Goal: Task Accomplishment & Management: Use online tool/utility

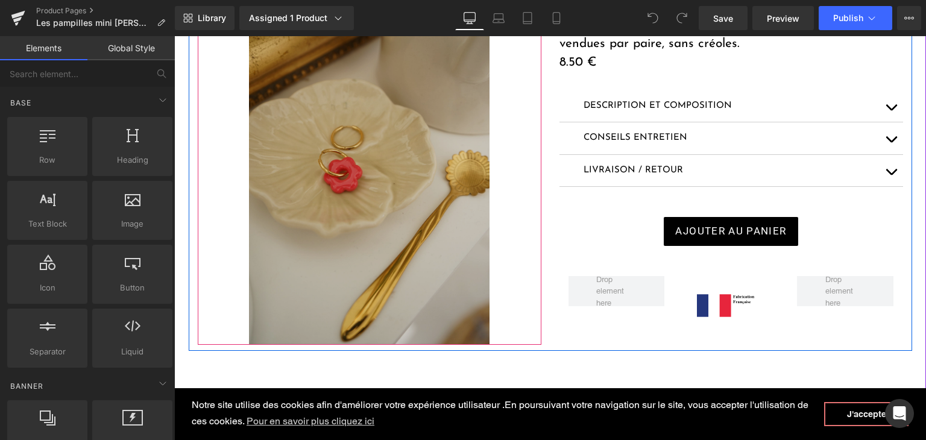
scroll to position [241, 0]
click at [395, 208] on img at bounding box center [369, 163] width 240 height 361
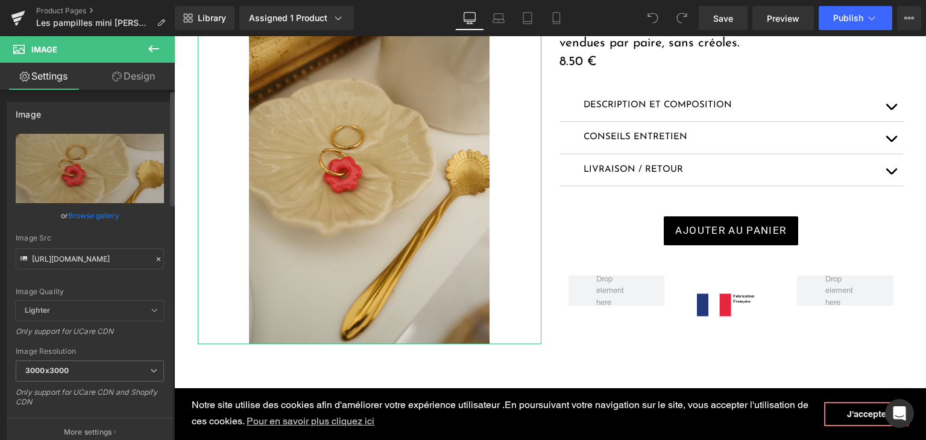
click at [154, 256] on icon at bounding box center [158, 259] width 8 height 8
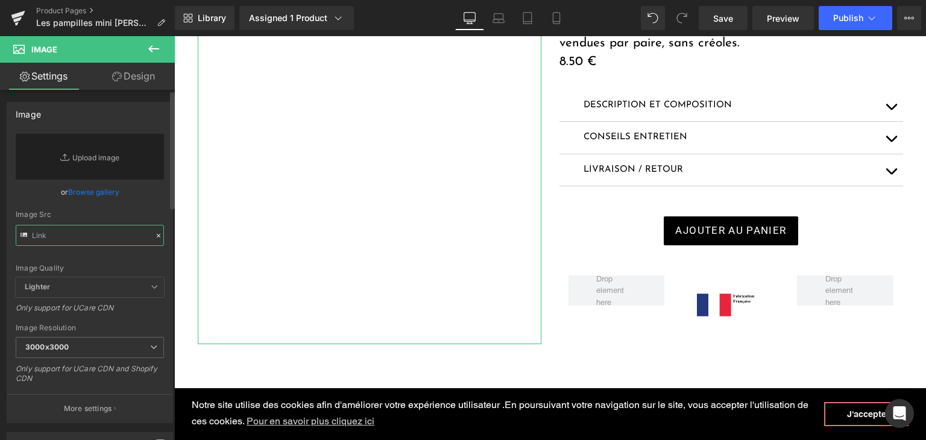
paste input "[URL][DOMAIN_NAME]"
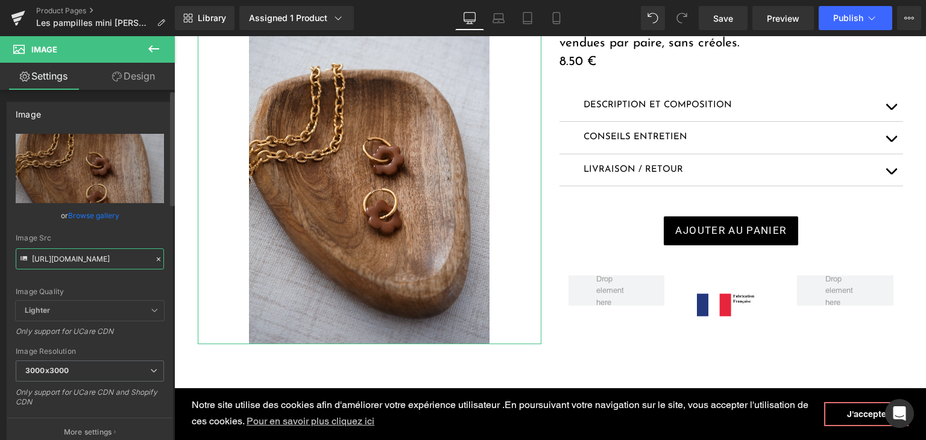
type input "[URL][DOMAIN_NAME]"
click at [150, 288] on div "Image Quality" at bounding box center [90, 292] width 148 height 8
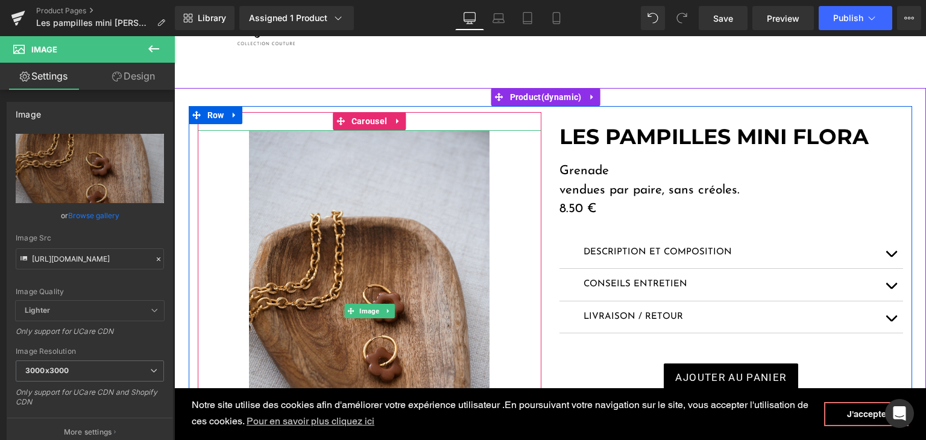
scroll to position [60, 0]
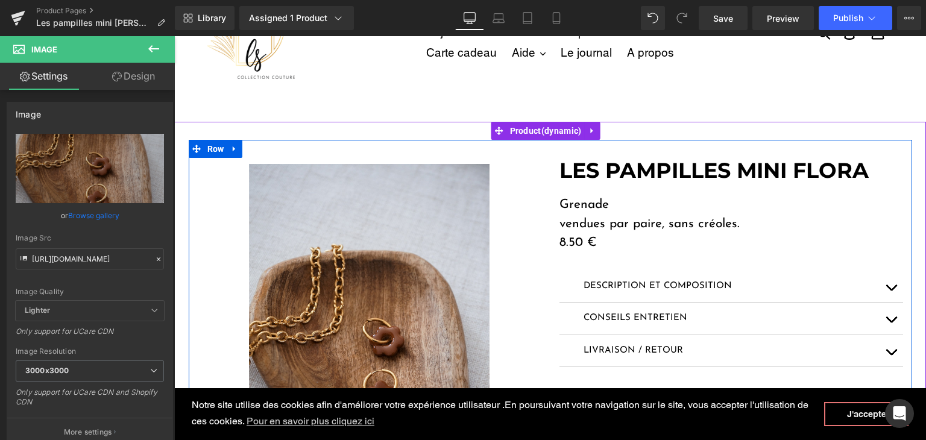
click at [591, 204] on p "Grenade" at bounding box center [731, 204] width 344 height 19
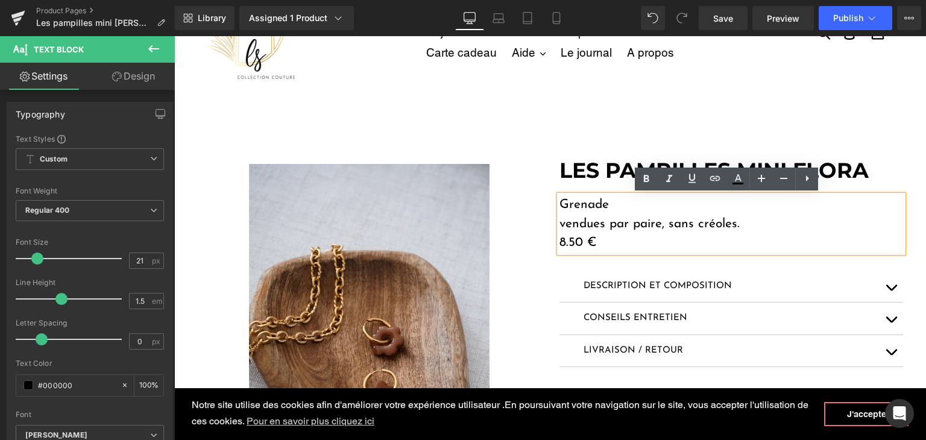
drag, startPoint x: 608, startPoint y: 204, endPoint x: 545, endPoint y: 203, distance: 62.1
click at [550, 203] on div "LES PAMPILLES MINI FLORA Heading Grenade vendues par paire, sans créoles. 8.50 …" at bounding box center [731, 330] width 362 height 345
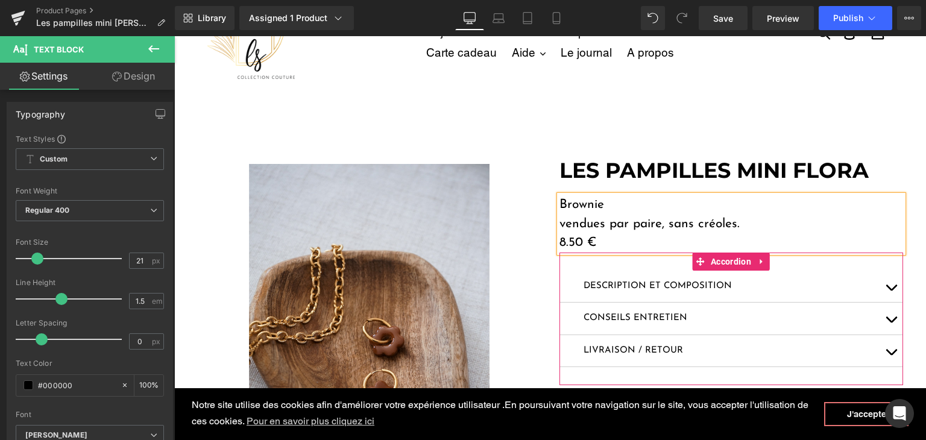
click at [882, 283] on button "button" at bounding box center [891, 287] width 24 height 32
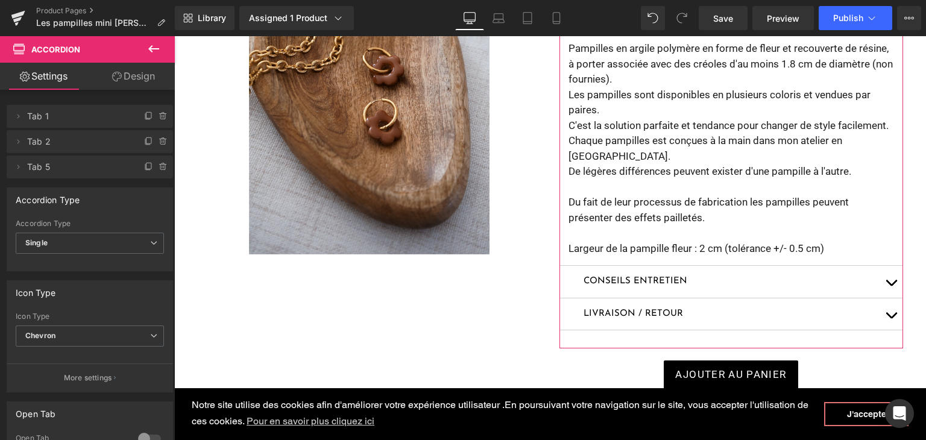
scroll to position [362, 0]
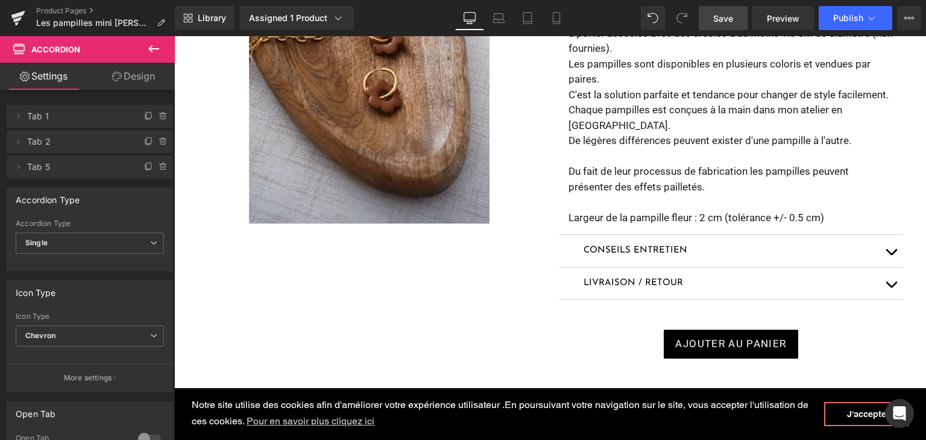
click at [718, 19] on span "Save" at bounding box center [723, 18] width 20 height 13
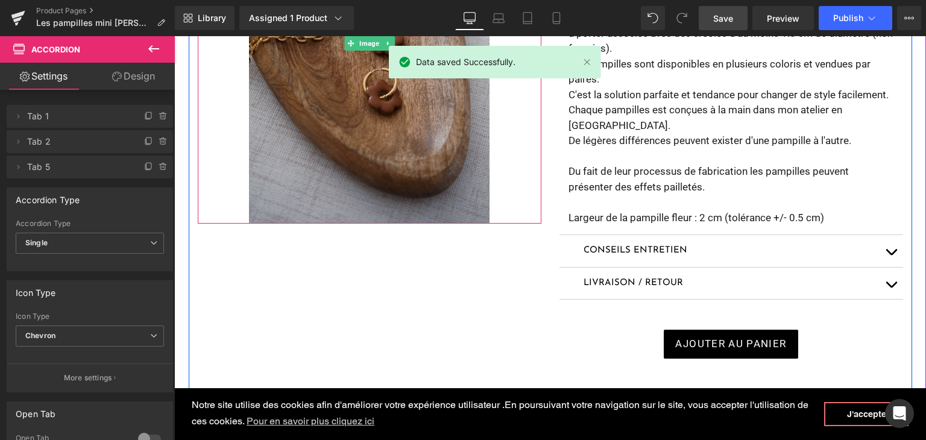
click at [309, 160] on img at bounding box center [369, 43] width 240 height 361
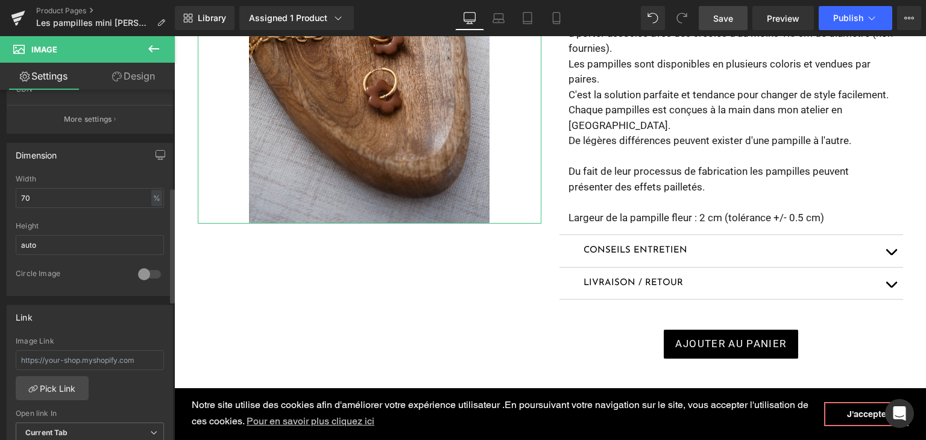
scroll to position [295, 0]
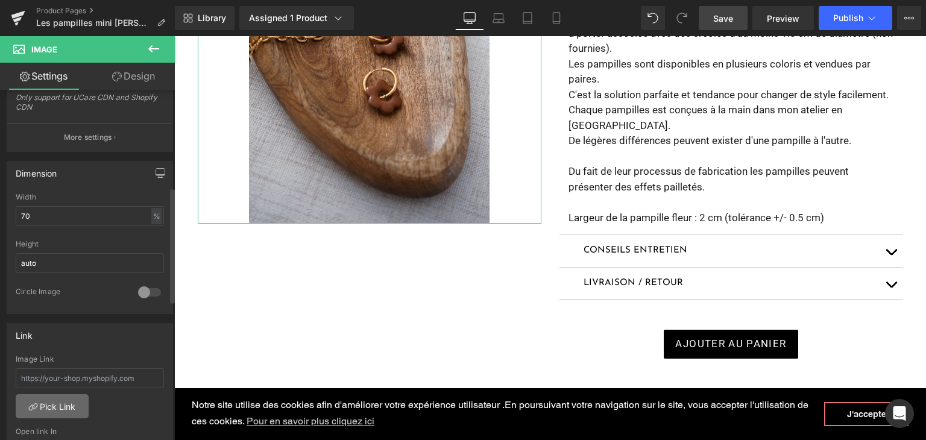
click at [67, 404] on link "Pick Link" at bounding box center [52, 406] width 73 height 24
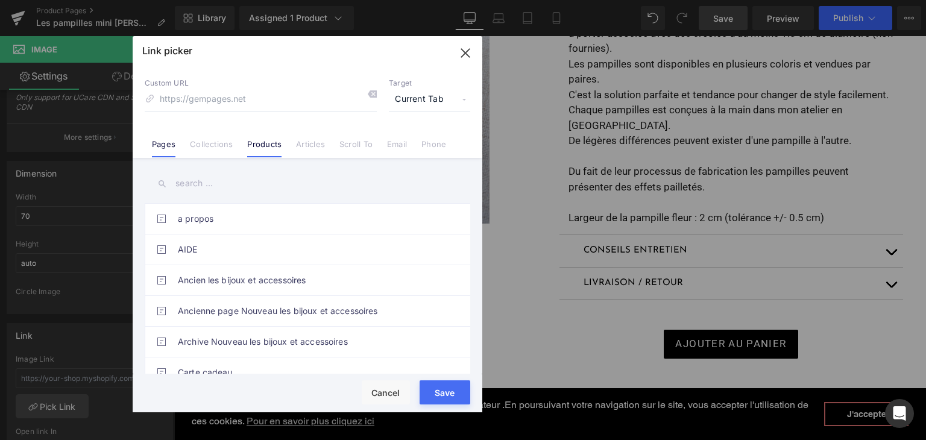
click at [253, 137] on li "Products" at bounding box center [264, 139] width 49 height 21
click at [468, 49] on icon "button" at bounding box center [465, 52] width 19 height 19
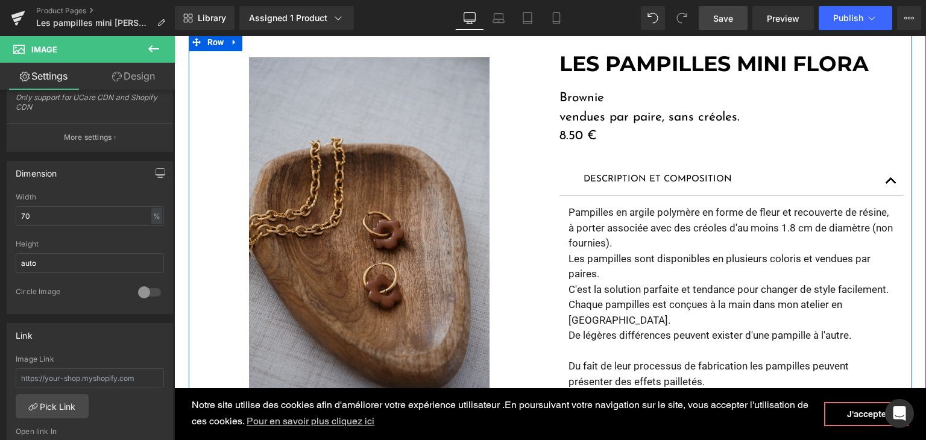
scroll to position [181, 0]
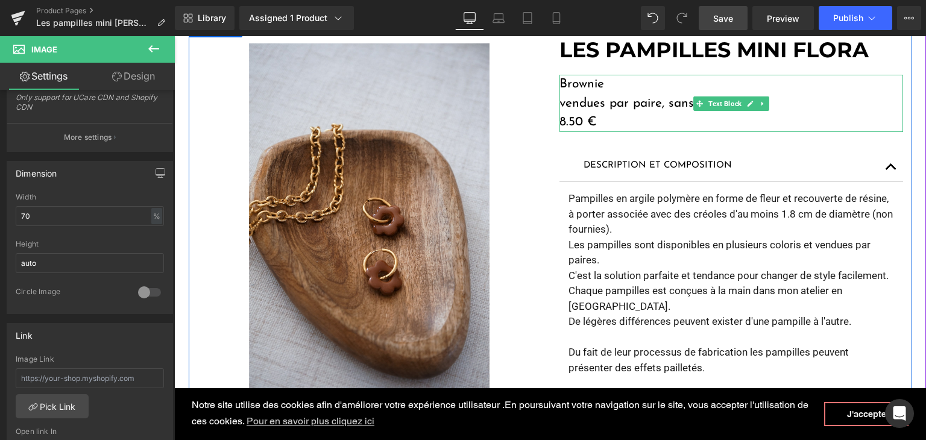
click at [687, 105] on p "vendues par paire, sans créoles." at bounding box center [731, 103] width 344 height 19
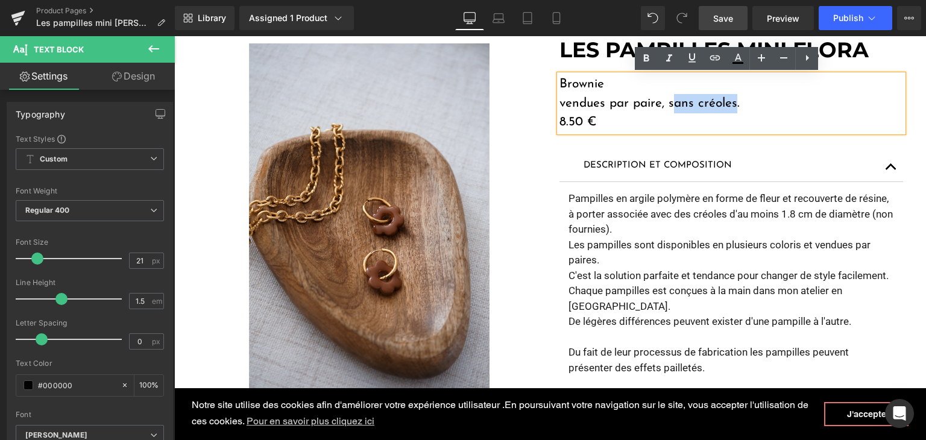
drag, startPoint x: 667, startPoint y: 105, endPoint x: 729, endPoint y: 100, distance: 61.7
click at [729, 100] on p "vendues par paire, sans créoles." at bounding box center [731, 103] width 344 height 19
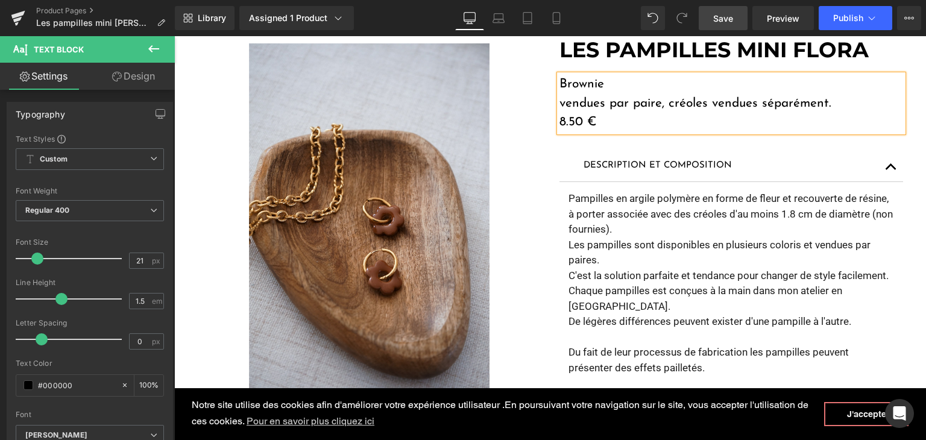
click at [733, 16] on span "Save" at bounding box center [723, 18] width 20 height 13
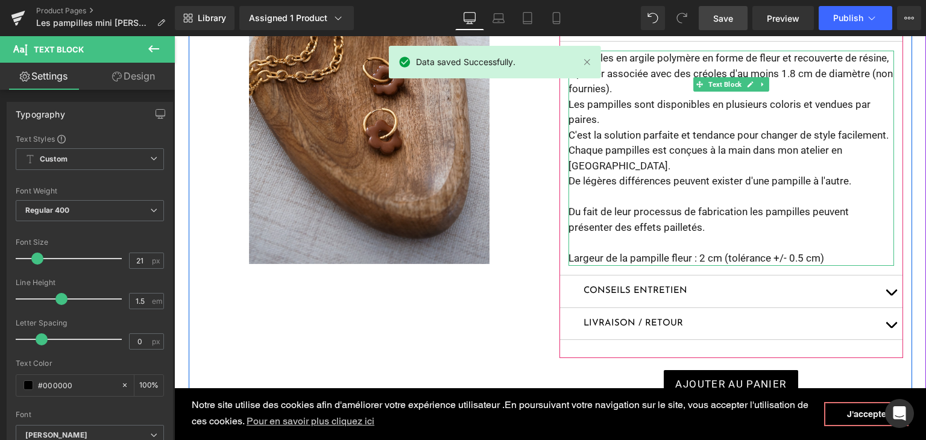
scroll to position [422, 0]
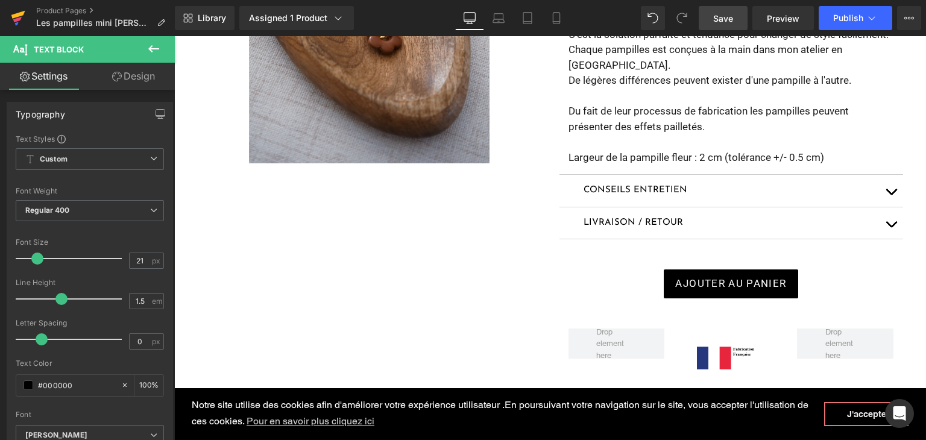
click at [21, 15] on icon at bounding box center [18, 15] width 14 height 8
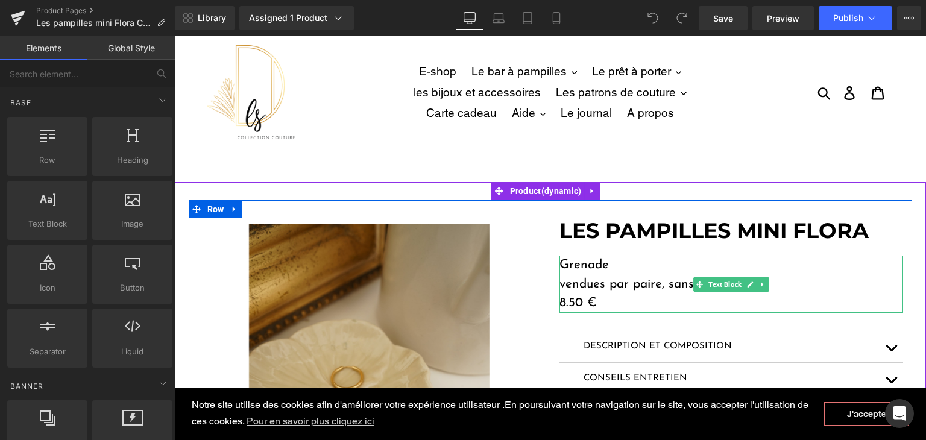
click at [591, 263] on p "Grenade" at bounding box center [731, 265] width 344 height 19
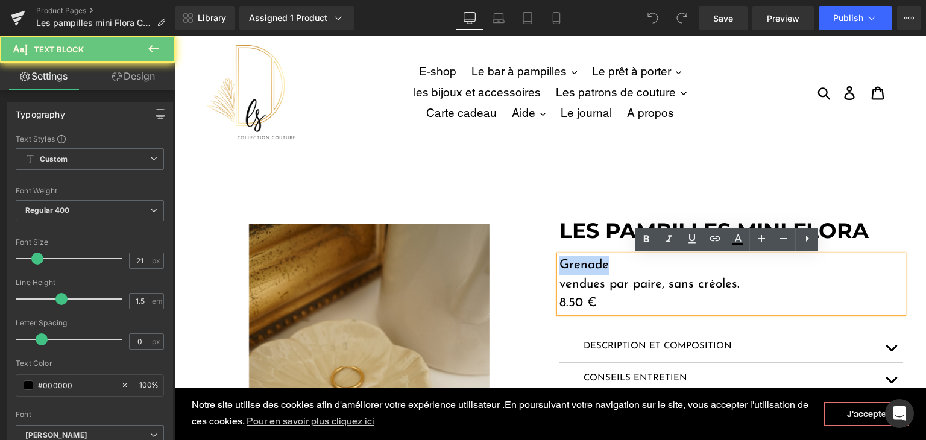
drag, startPoint x: 604, startPoint y: 263, endPoint x: 544, endPoint y: 262, distance: 60.3
click at [544, 262] on div "Image ‹ › Carousel LES PAMPILLES MINI FLORA Heading Grenade 8.50 € Text Block" at bounding box center [550, 395] width 723 height 391
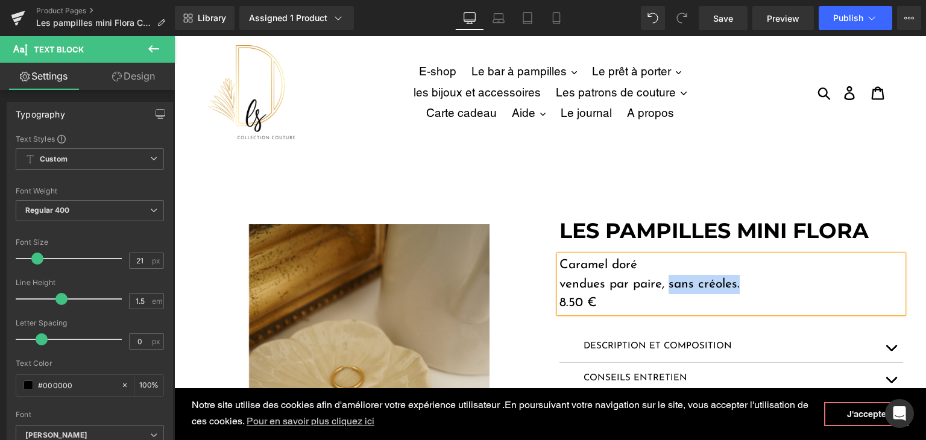
drag, startPoint x: 740, startPoint y: 280, endPoint x: 665, endPoint y: 288, distance: 75.7
click at [665, 288] on p "vendues par paire, sans créoles." at bounding box center [731, 284] width 344 height 19
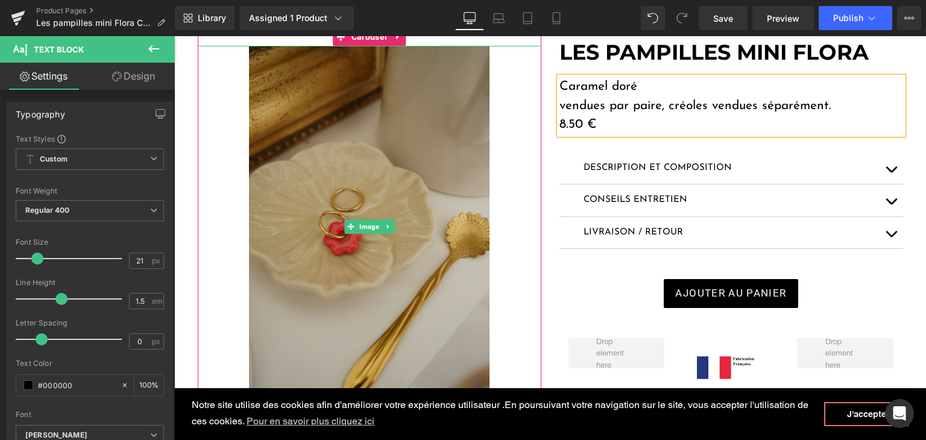
scroll to position [181, 0]
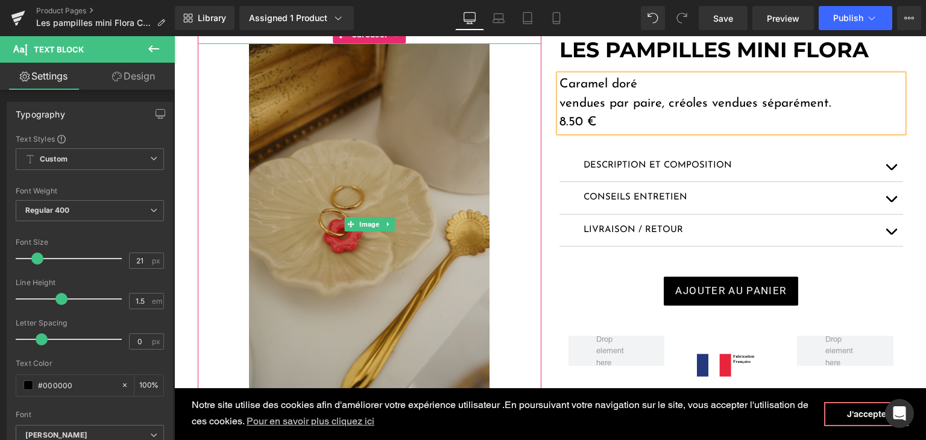
click at [402, 261] on img at bounding box center [369, 223] width 240 height 361
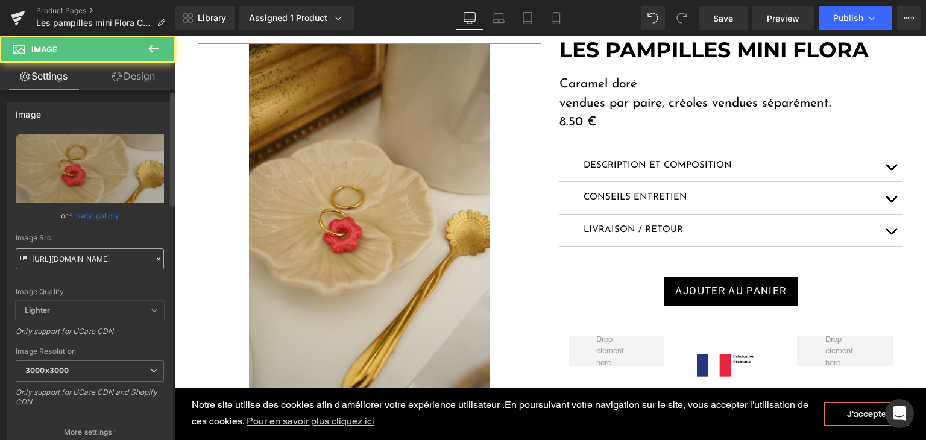
scroll to position [60, 0]
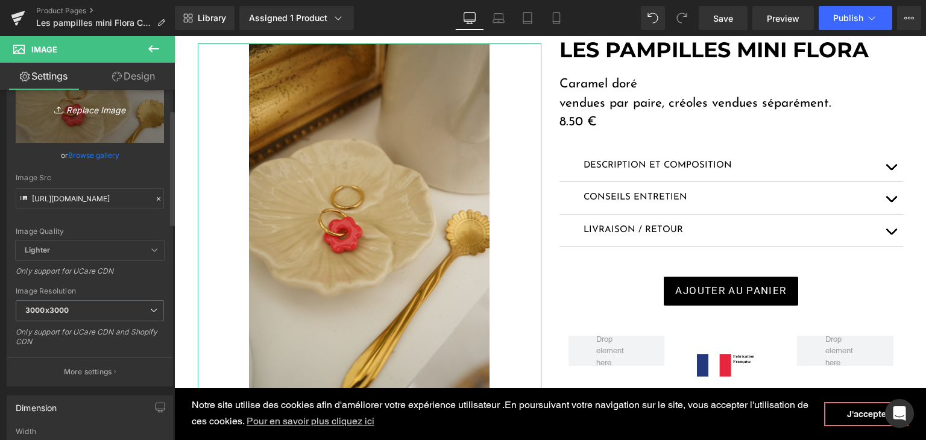
click at [121, 119] on link "Replace Image" at bounding box center [90, 108] width 148 height 69
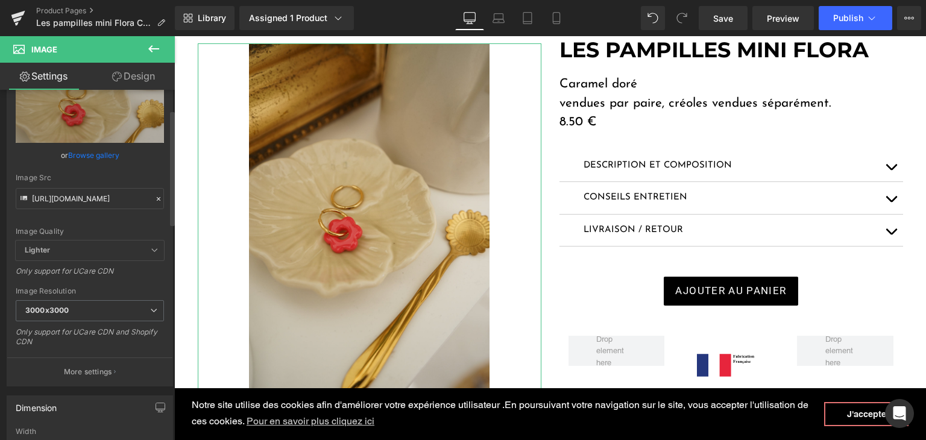
click at [153, 197] on div at bounding box center [158, 199] width 11 height 14
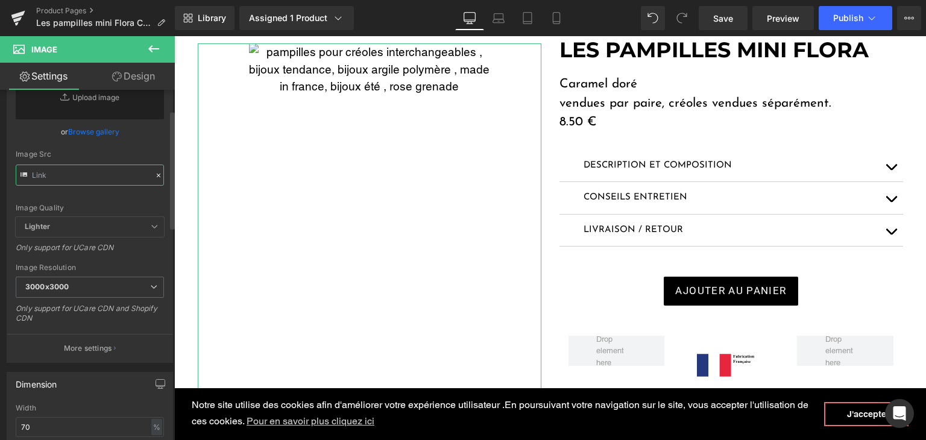
paste input "https://cdn.shopify.com/s/files/1/0251/3371/1412/files/Carameldore.jpg?v=175681…"
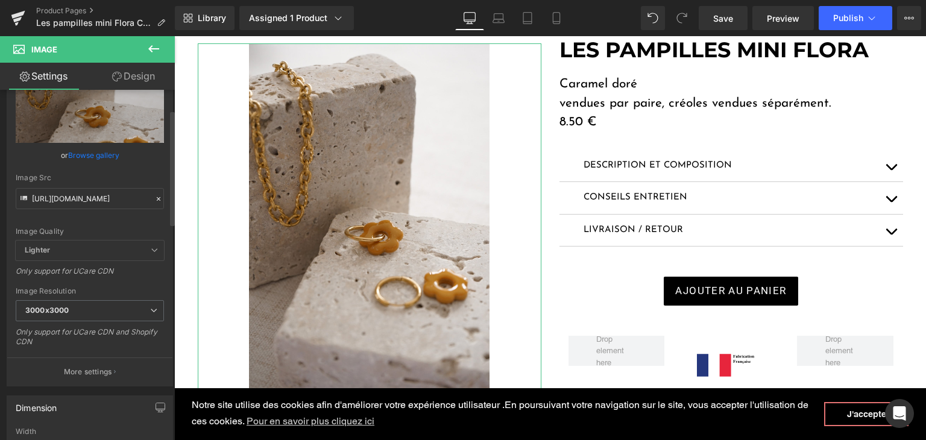
scroll to position [0, 0]
click at [103, 218] on div "Image Quality Lighter Lightest Lighter Lighter Lightest Only support for UCare …" at bounding box center [90, 157] width 148 height 167
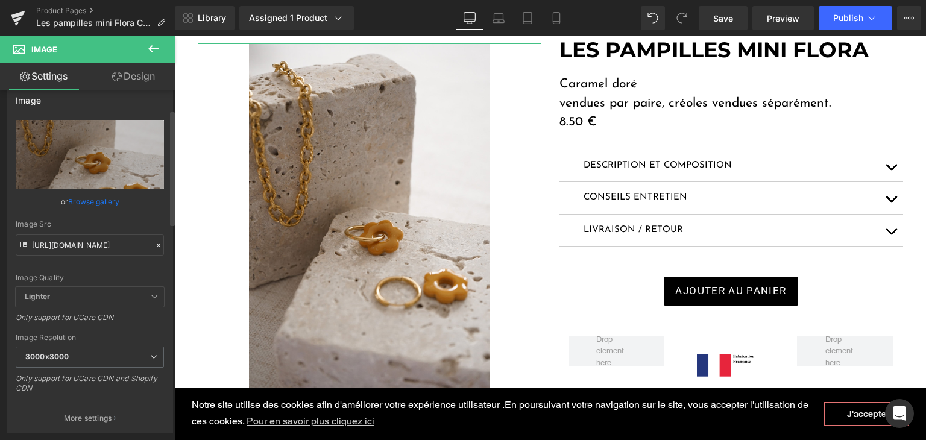
type input "https://cdn.shopify.com/s/files/1/0251/3371/1412/files/Carameldore_3000x3000.jp…"
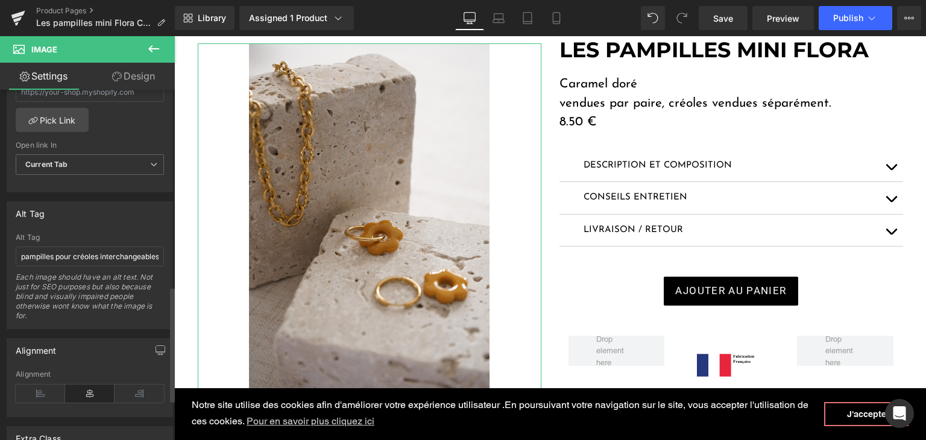
scroll to position [603, 0]
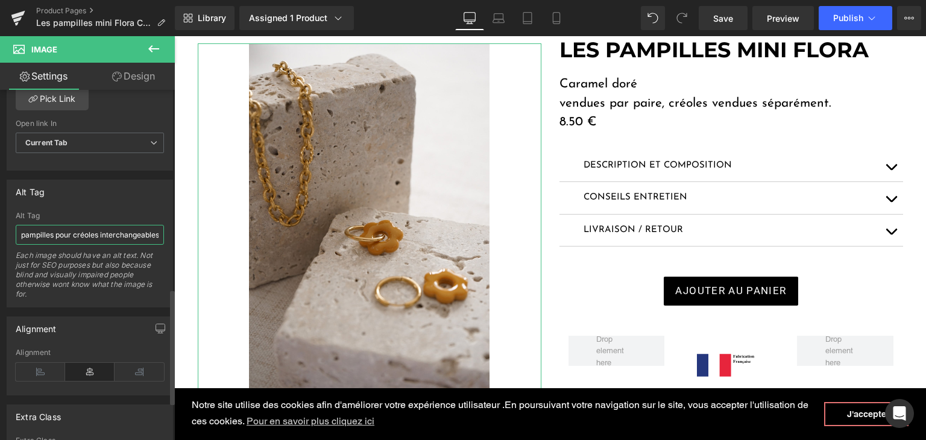
click at [82, 229] on input "pampilles pour créoles interchangeables , bijoux tendance, bijoux argile polymè…" at bounding box center [90, 235] width 148 height 20
drag, startPoint x: 106, startPoint y: 234, endPoint x: 162, endPoint y: 234, distance: 55.5
click at [162, 234] on div "pampilles pour créoles interchangeables , bijoux tendance, bijoux argile polymè…" at bounding box center [89, 259] width 165 height 95
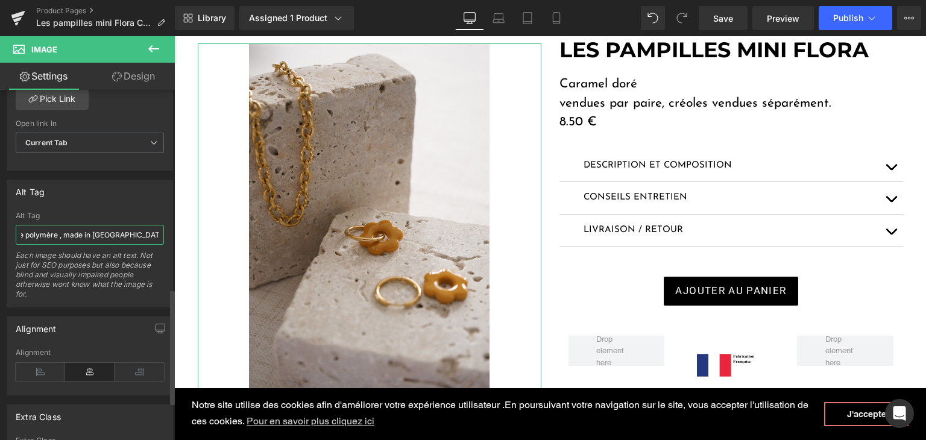
drag, startPoint x: 141, startPoint y: 234, endPoint x: 154, endPoint y: 232, distance: 12.8
click at [154, 232] on input "pampilles pour créoles interchangeables , bijoux tendance, bijoux argile polymè…" at bounding box center [90, 235] width 148 height 20
click at [133, 230] on input "pampilles pour créoles interchangeables , bijoux tendance, bijoux argile polymè…" at bounding box center [90, 235] width 148 height 20
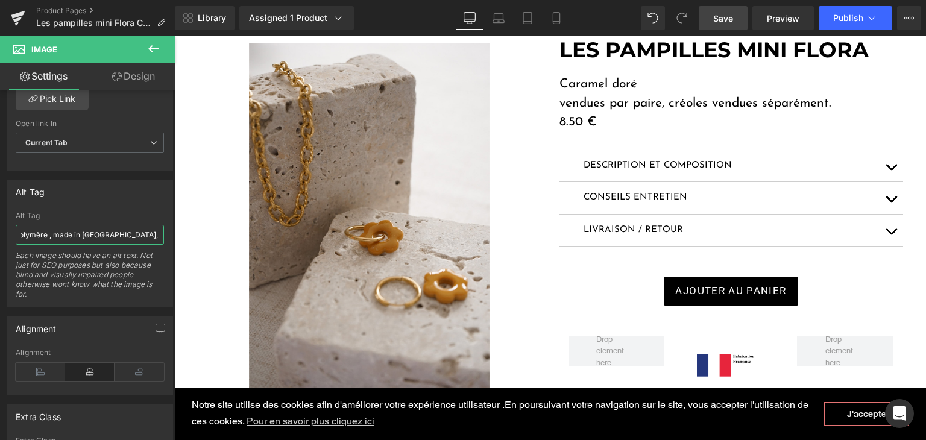
type input "pampilles pour créoles interchangeables , bijoux tendance, bijoux argile polymè…"
click at [738, 17] on link "Save" at bounding box center [723, 18] width 49 height 24
click at [17, 24] on icon at bounding box center [17, 24] width 4 height 4
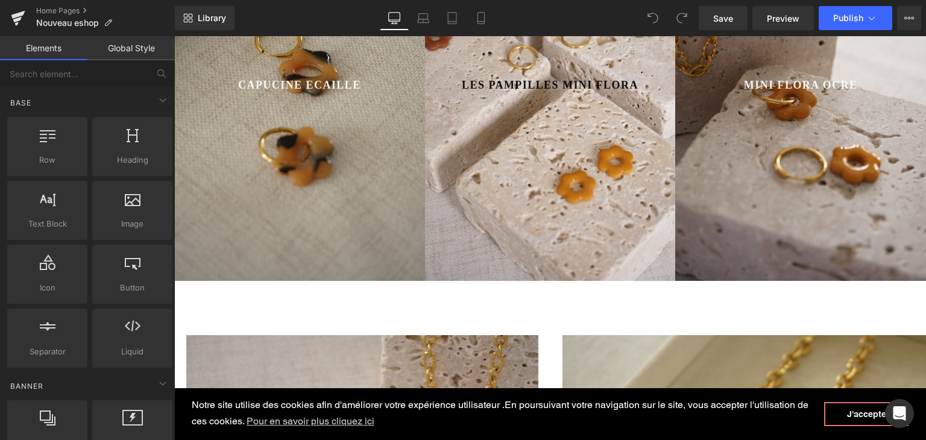
scroll to position [663, 0]
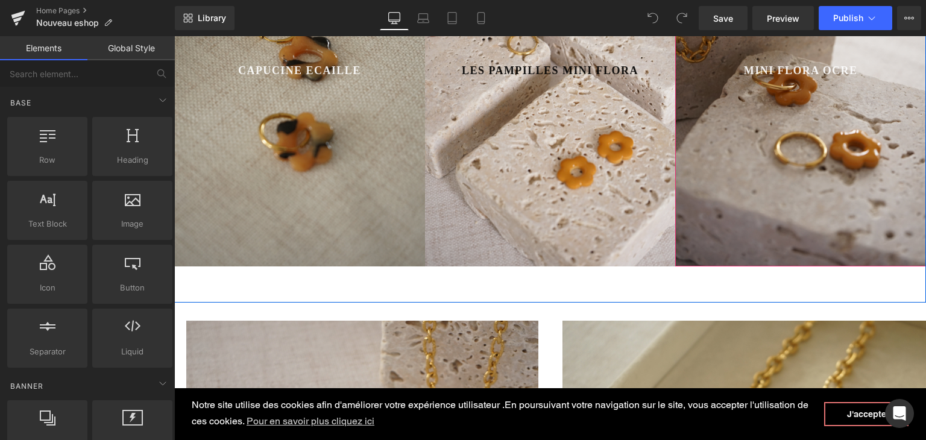
click at [764, 178] on div at bounding box center [800, 70] width 251 height 391
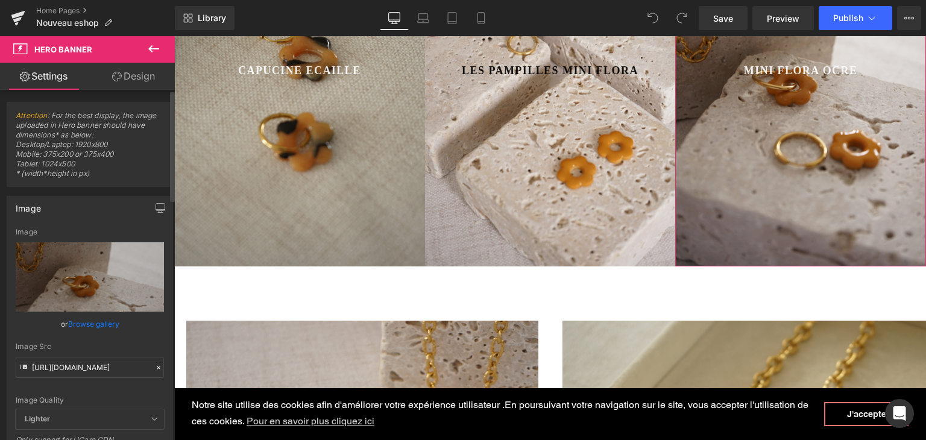
click at [154, 367] on icon at bounding box center [158, 367] width 8 height 8
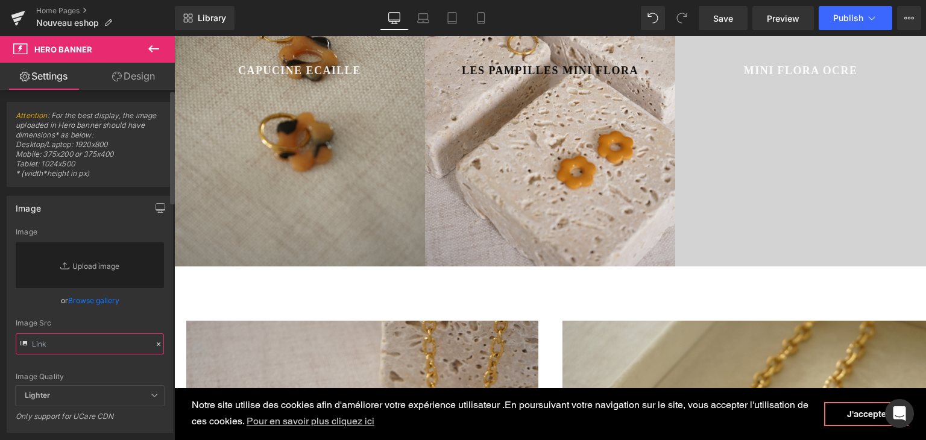
paste input "https://cdn.shopify.com/s/files/1/0251/3371/1412/files/Carameldore.jpg?v=175681…"
type input "https://cdn.shopify.com/s/files/1/0251/3371/1412/files/Carameldore.jpg?v=175681…"
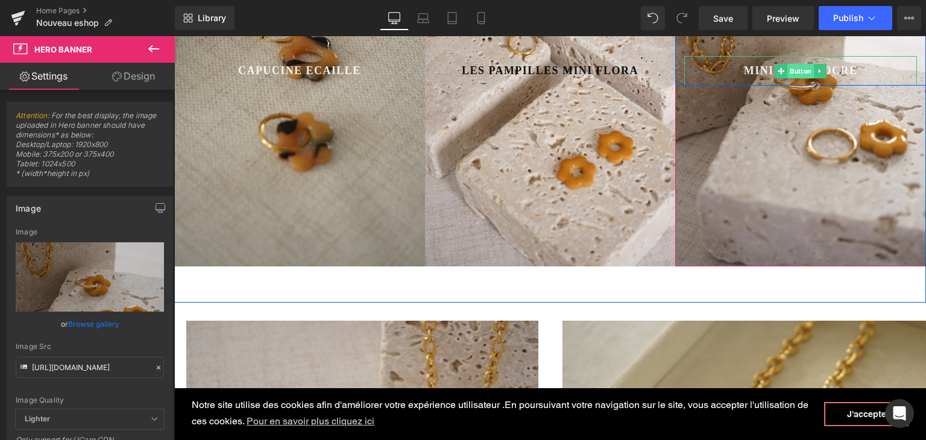
click at [796, 71] on span "Button" at bounding box center [800, 71] width 27 height 14
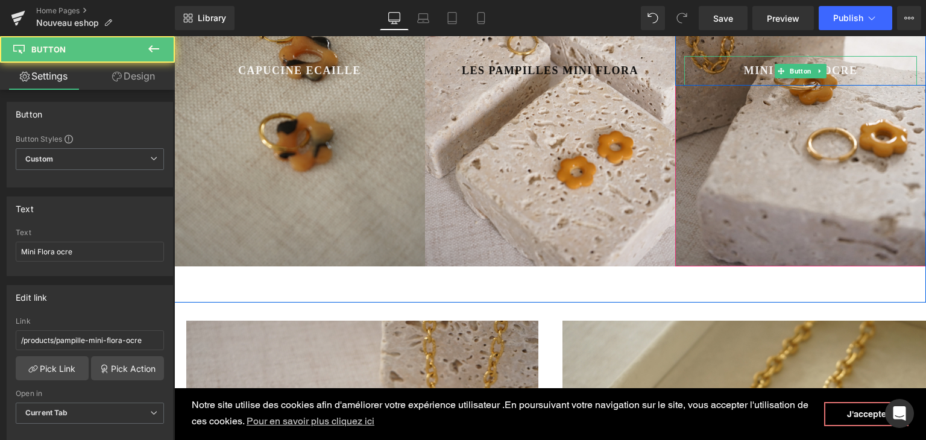
click at [843, 71] on span "Mini Flora ocre" at bounding box center [801, 71] width 114 height 16
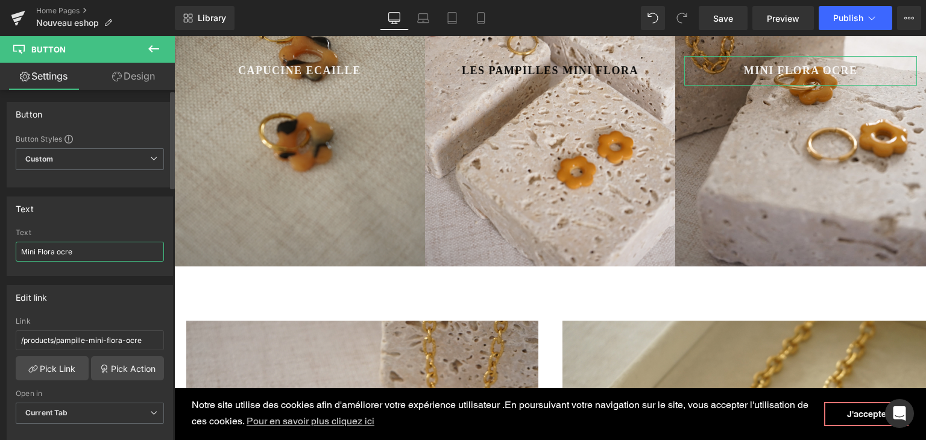
drag, startPoint x: 84, startPoint y: 253, endPoint x: 55, endPoint y: 254, distance: 28.9
click at [55, 254] on input "Mini Flora ocre" at bounding box center [90, 252] width 148 height 20
type input "Mini Flora Caramel dore"
click at [76, 371] on link "Pick Link" at bounding box center [52, 368] width 73 height 24
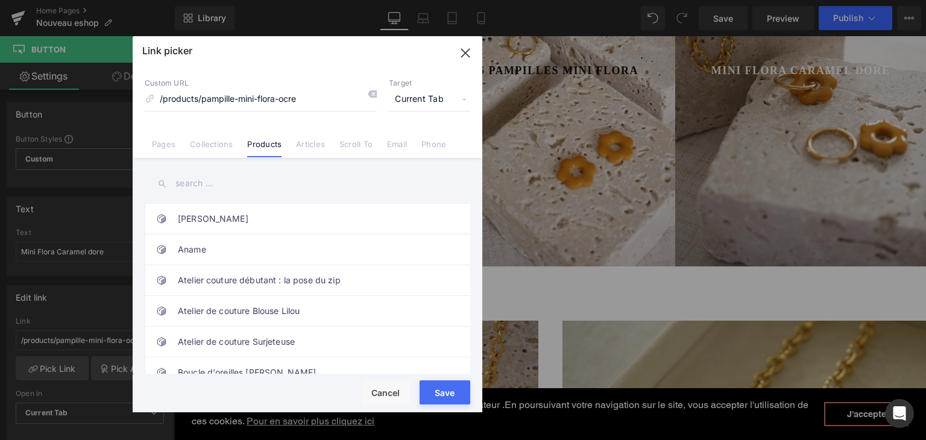
drag, startPoint x: 310, startPoint y: 99, endPoint x: 160, endPoint y: 94, distance: 150.2
click at [171, 94] on input "/products/pampille-mini-flora-ocre" at bounding box center [261, 99] width 232 height 23
type input "/"
click at [203, 186] on input "text" at bounding box center [307, 183] width 325 height 27
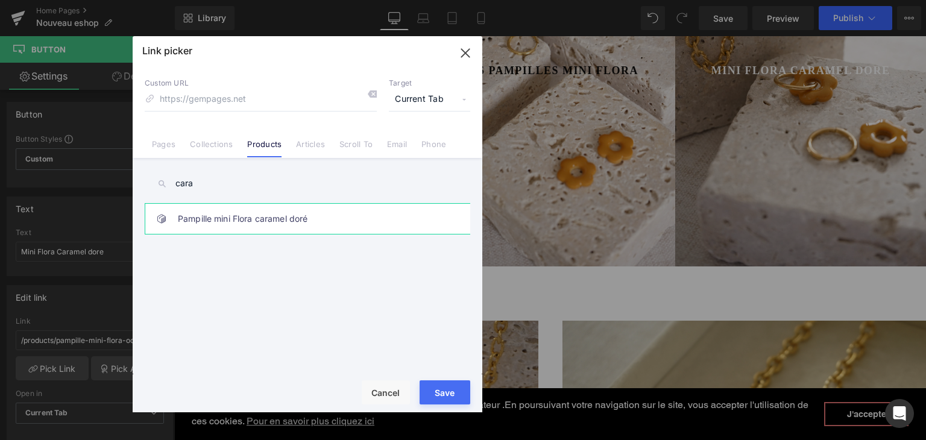
type input "cara"
click at [269, 213] on link "Pampille mini Flora caramel doré" at bounding box center [310, 219] width 265 height 30
type input "/products/pampille-mini-flora-caramel-dore"
click at [445, 391] on div "Rendering Content" at bounding box center [463, 392] width 74 height 13
type input "/products/pampille-mini-flora-caramel-dore"
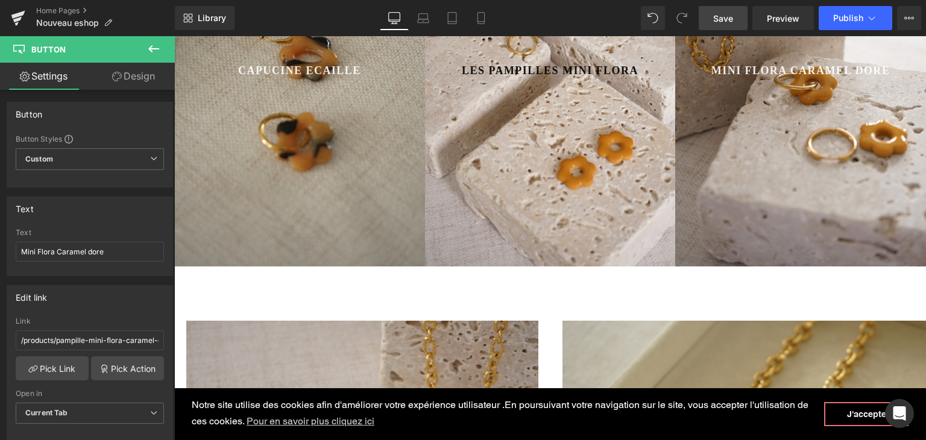
click at [740, 21] on link "Save" at bounding box center [723, 18] width 49 height 24
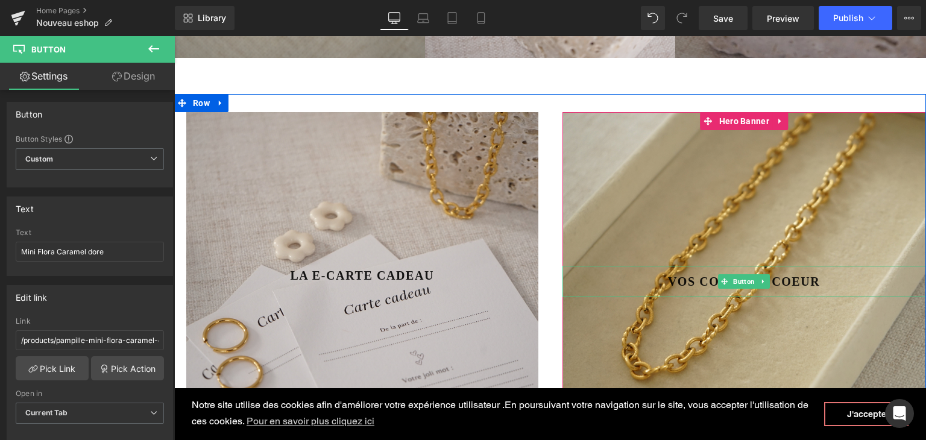
scroll to position [844, 0]
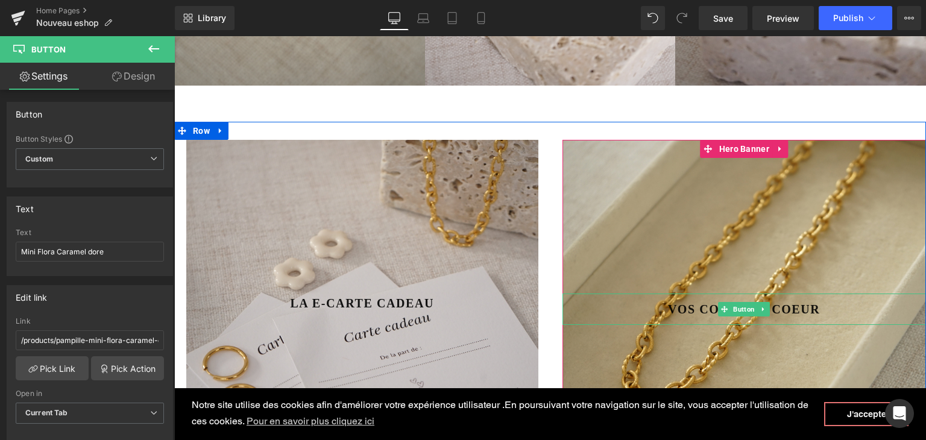
click at [699, 314] on span "Vos coups de coeur" at bounding box center [744, 309] width 152 height 18
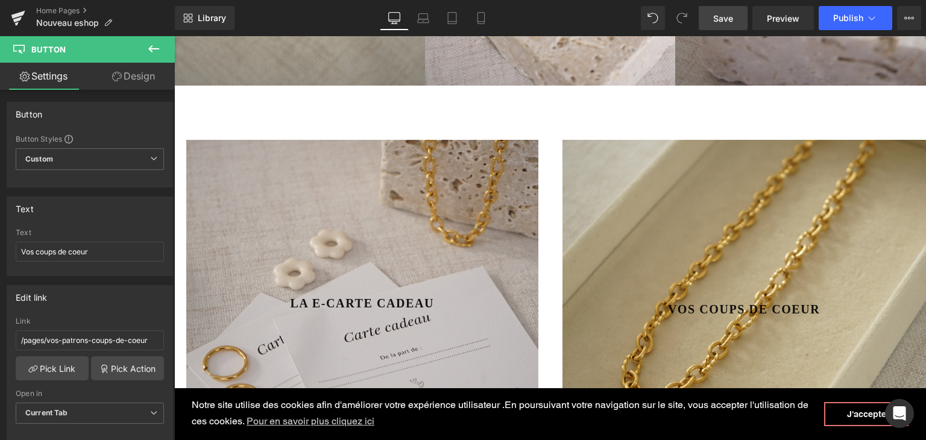
click at [733, 24] on span "Save" at bounding box center [723, 18] width 20 height 13
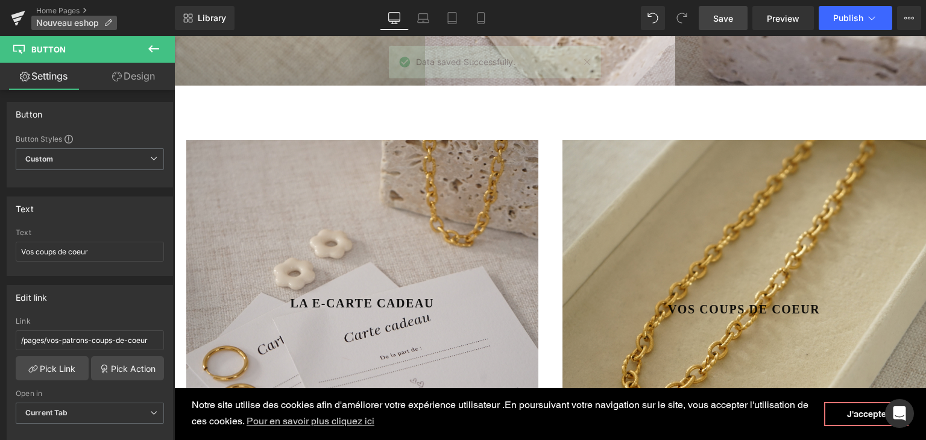
click at [46, 16] on p "Nouveau eshop" at bounding box center [74, 23] width 86 height 14
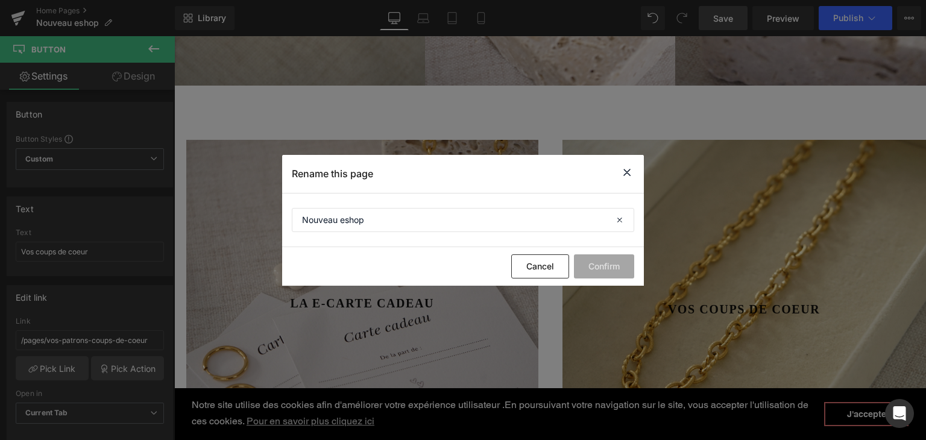
drag, startPoint x: 624, startPoint y: 170, endPoint x: 379, endPoint y: 119, distance: 251.2
click at [624, 170] on icon at bounding box center [627, 172] width 14 height 15
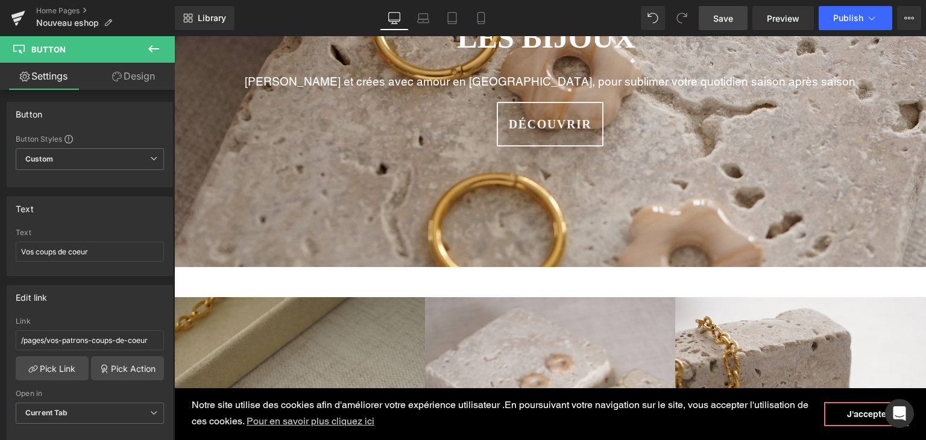
scroll to position [181, 0]
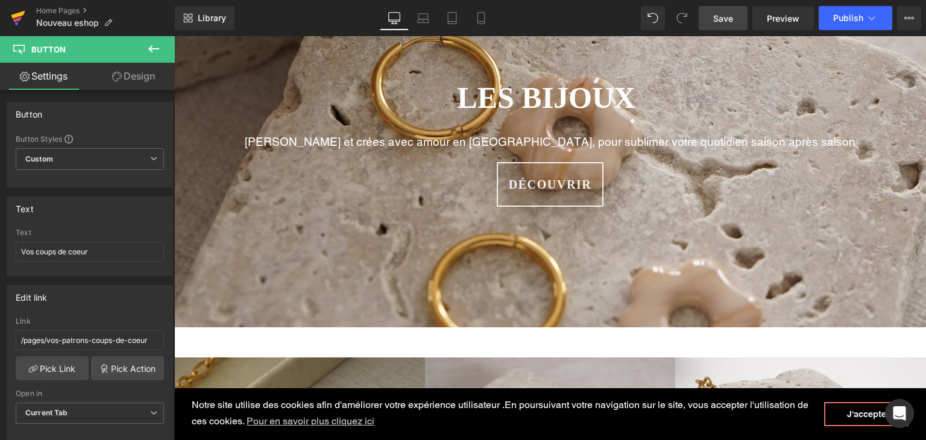
click at [17, 19] on icon at bounding box center [17, 19] width 8 height 5
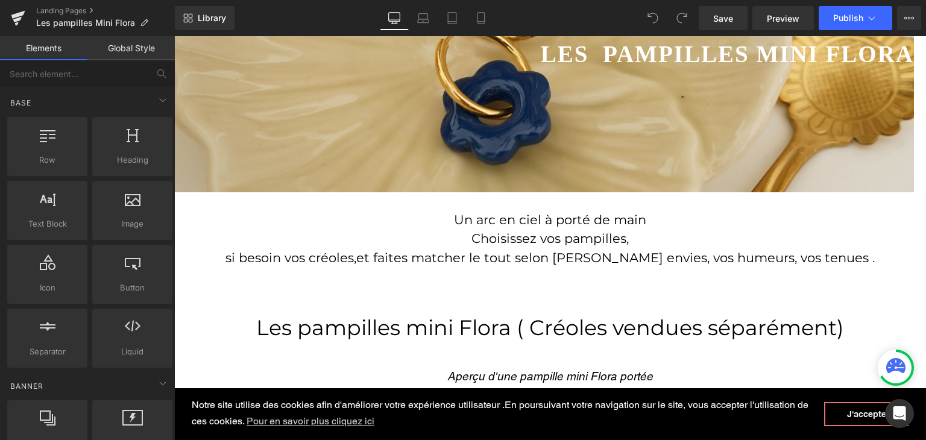
scroll to position [301, 0]
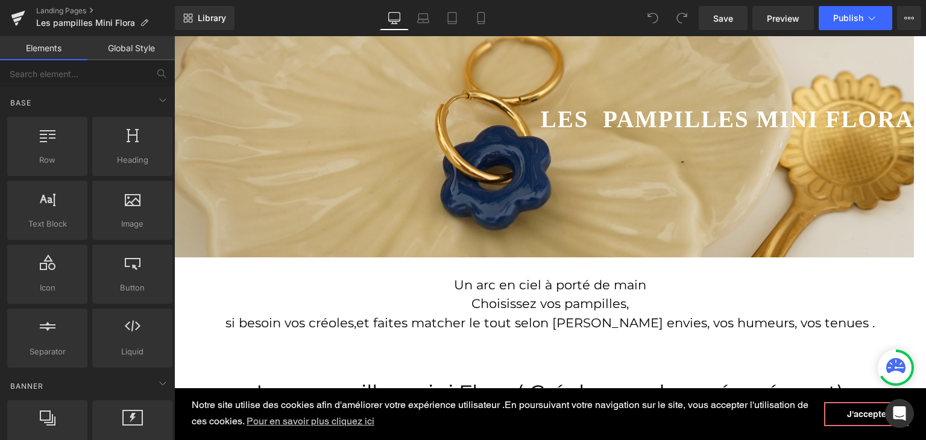
click at [445, 195] on div at bounding box center [544, 98] width 740 height 319
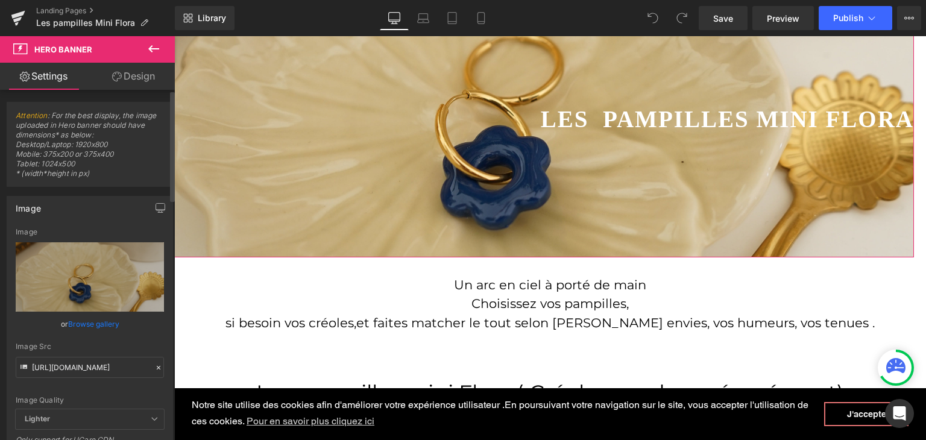
click at [154, 365] on icon at bounding box center [158, 367] width 8 height 8
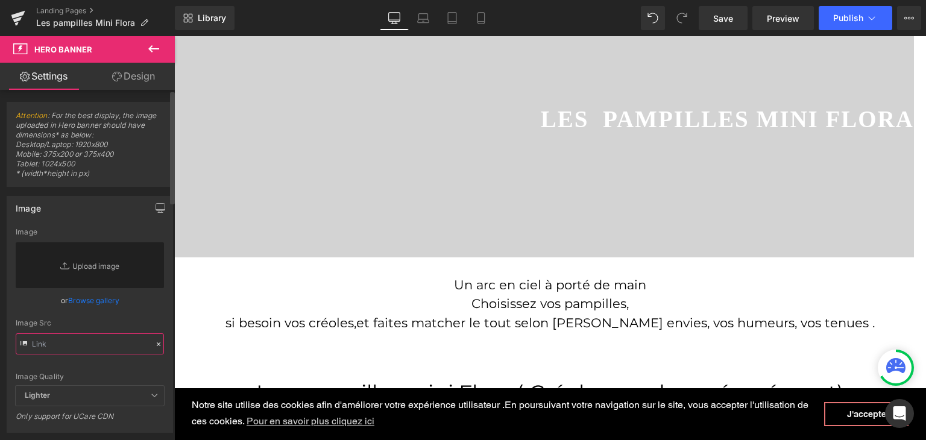
paste input "https://cdn.shopify.com/s/files/1/0251/3371/1412/files/Carameldore.jpg?v=175681…"
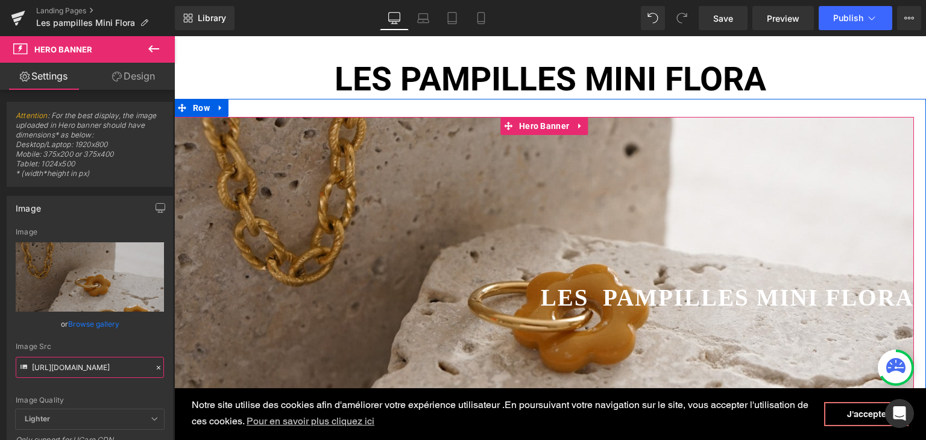
scroll to position [121, 0]
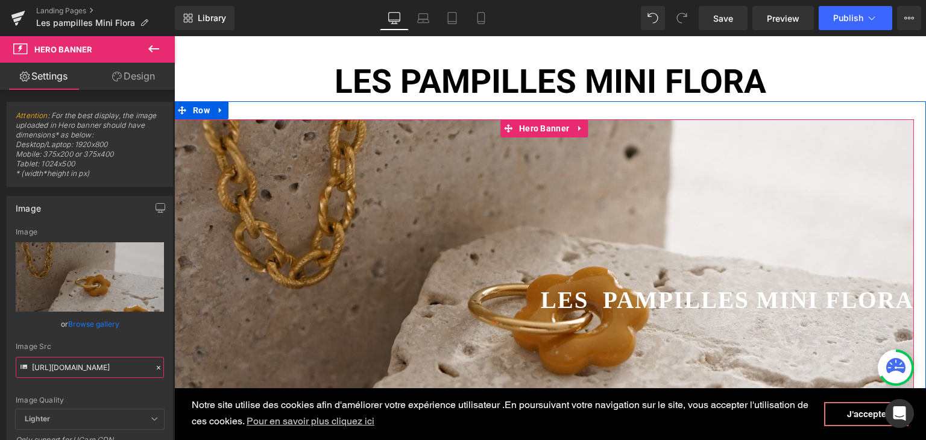
type input "https://cdn.shopify.com/s/files/1/0251/3371/1412/files/Carameldore.jpg?v=175681…"
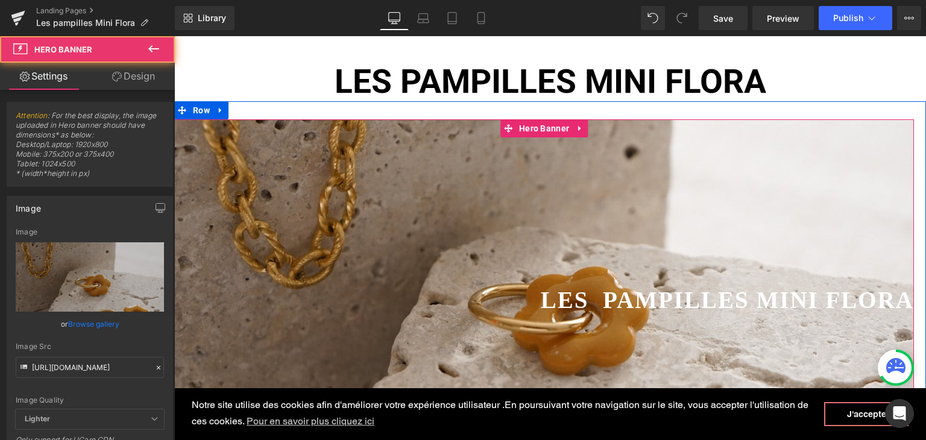
click at [649, 254] on span "Les pampilles Mini Flora Heading" at bounding box center [544, 277] width 740 height 75
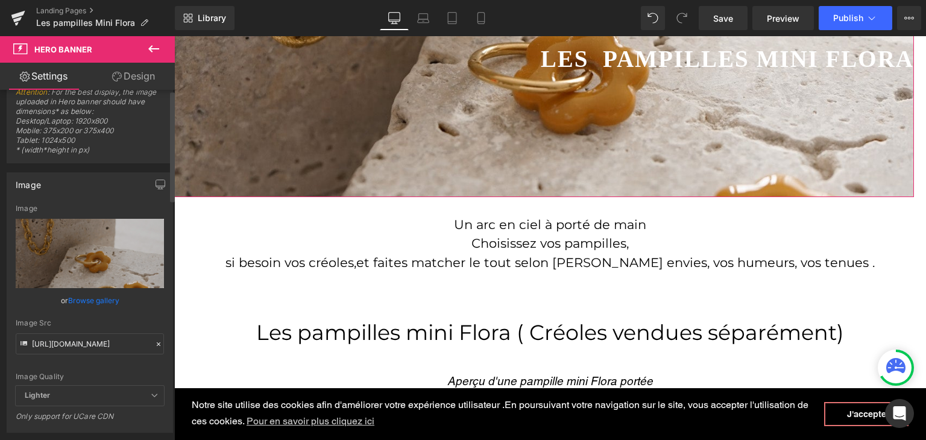
scroll to position [241, 0]
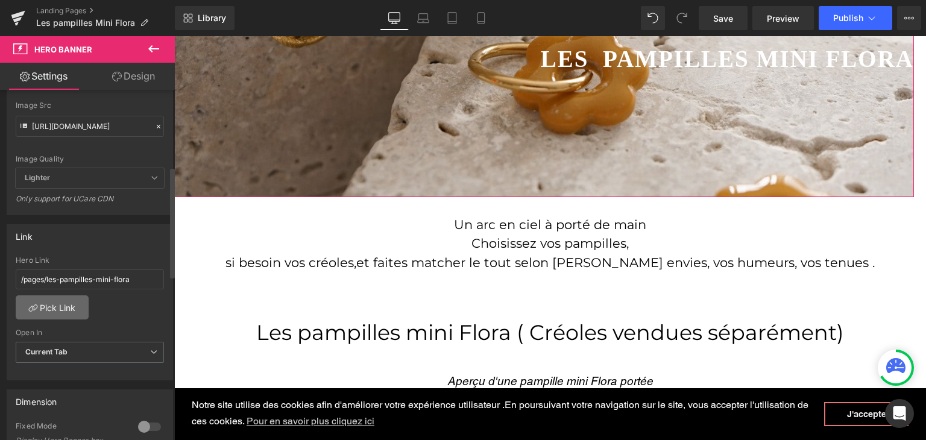
click at [77, 315] on link "Pick Link" at bounding box center [52, 307] width 73 height 24
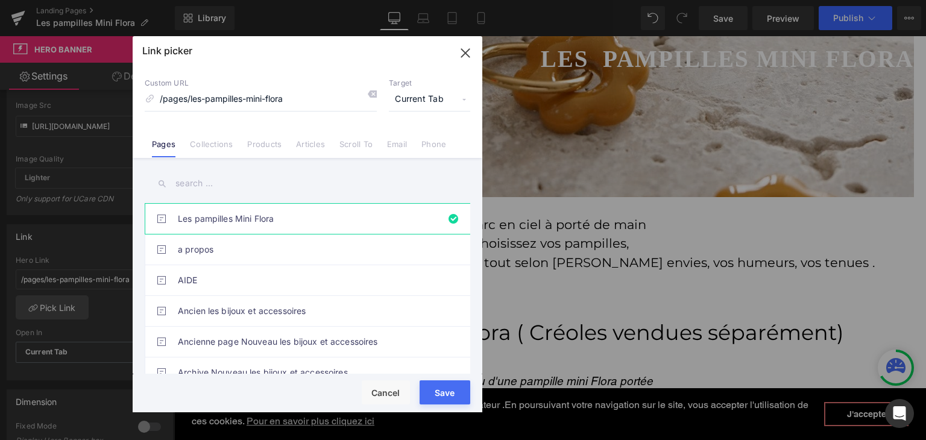
click at [350, 186] on input "text" at bounding box center [307, 183] width 325 height 27
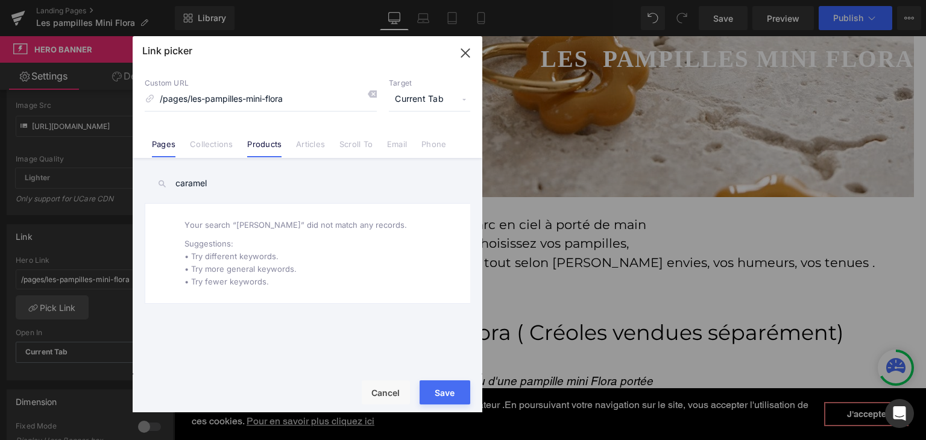
click at [275, 148] on link "Products" at bounding box center [264, 148] width 34 height 18
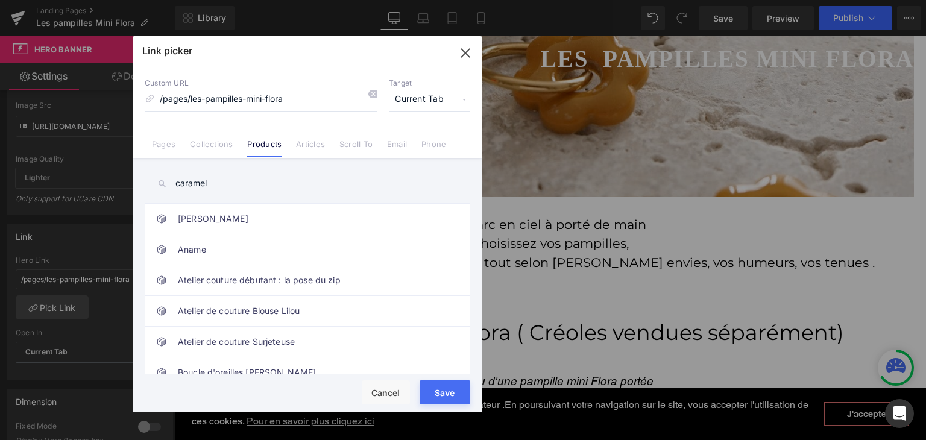
click at [219, 187] on input "caramel" at bounding box center [307, 183] width 325 height 27
click at [157, 186] on icon at bounding box center [162, 184] width 10 height 10
click at [159, 182] on icon at bounding box center [162, 184] width 10 height 10
drag, startPoint x: 225, startPoint y: 184, endPoint x: 167, endPoint y: 181, distance: 58.6
click at [169, 181] on input "caramel" at bounding box center [307, 183] width 325 height 27
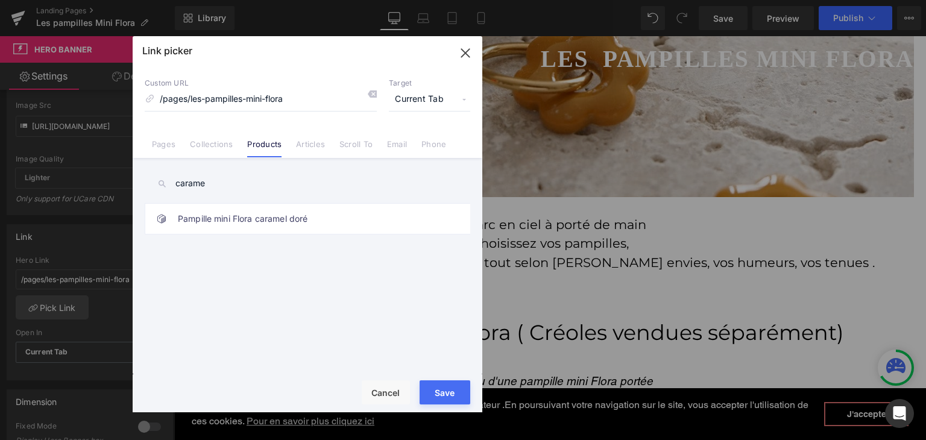
type input "caramel"
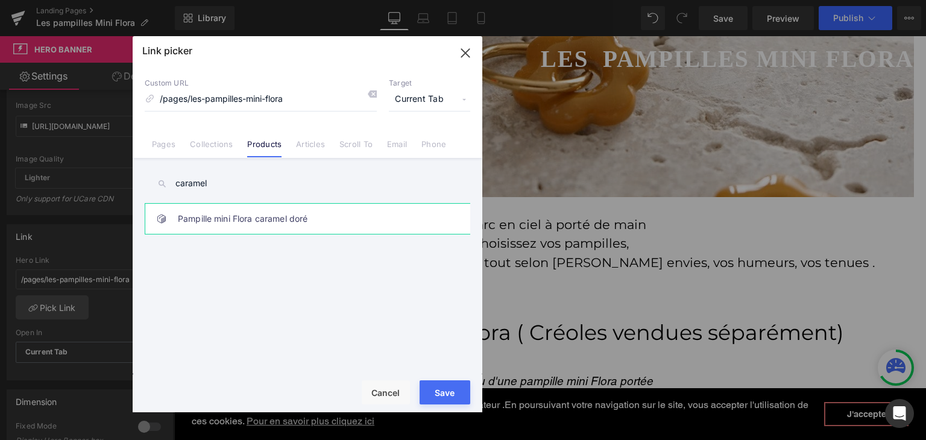
click at [262, 227] on link "Pampille mini Flora caramel doré" at bounding box center [310, 219] width 265 height 30
type input "/products/pampille-mini-flora-caramel-dore"
click at [454, 386] on div "Rendering Content" at bounding box center [463, 392] width 74 height 13
click at [453, 392] on div "Rendering Content" at bounding box center [463, 392] width 74 height 13
type input "/products/pampille-mini-flora-caramel-dore"
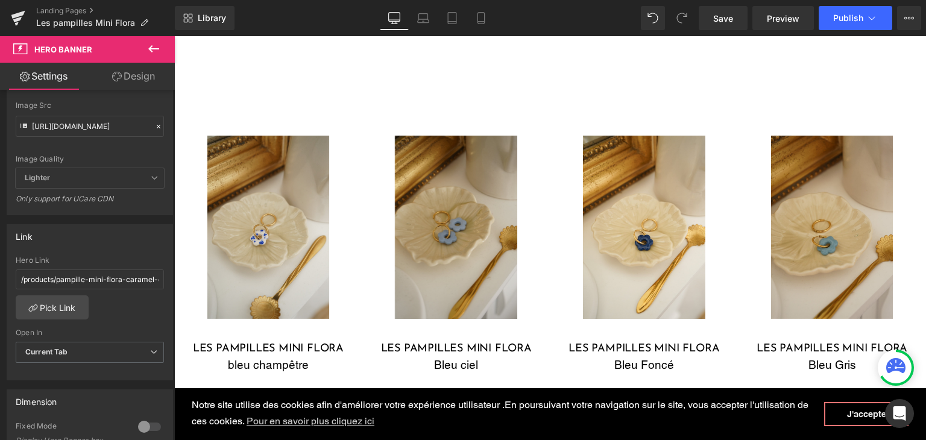
scroll to position [663, 0]
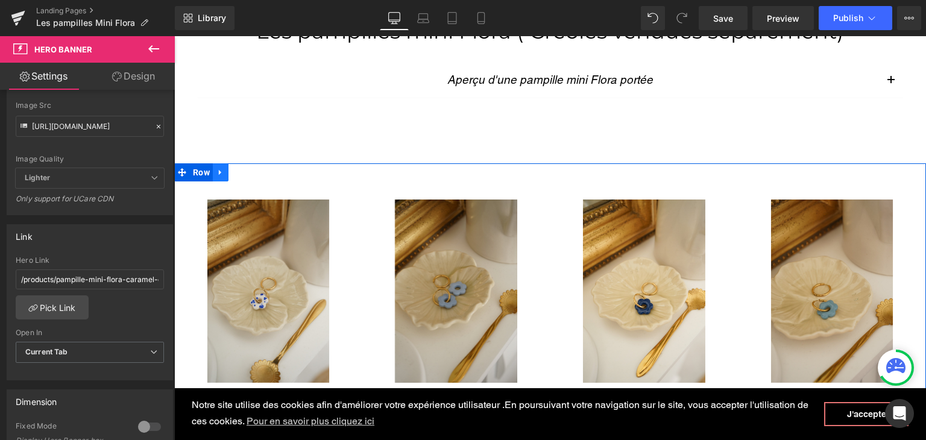
click at [219, 174] on icon at bounding box center [220, 172] width 8 height 9
click at [232, 171] on icon at bounding box center [236, 172] width 8 height 8
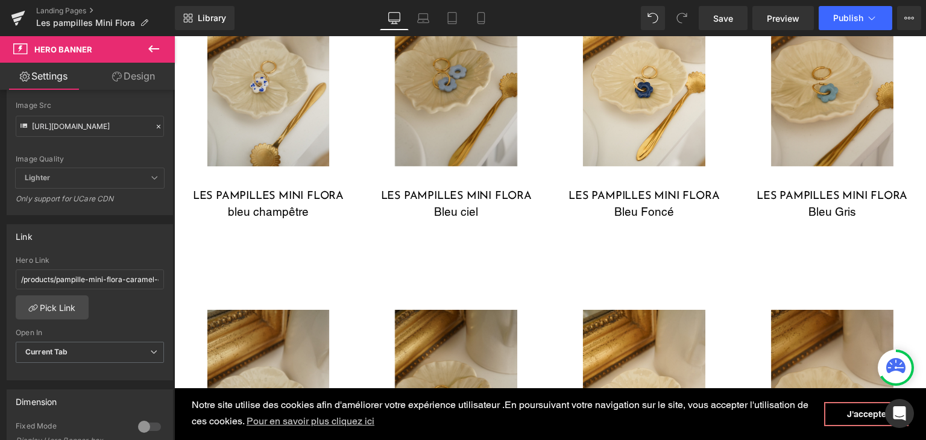
scroll to position [767, 0]
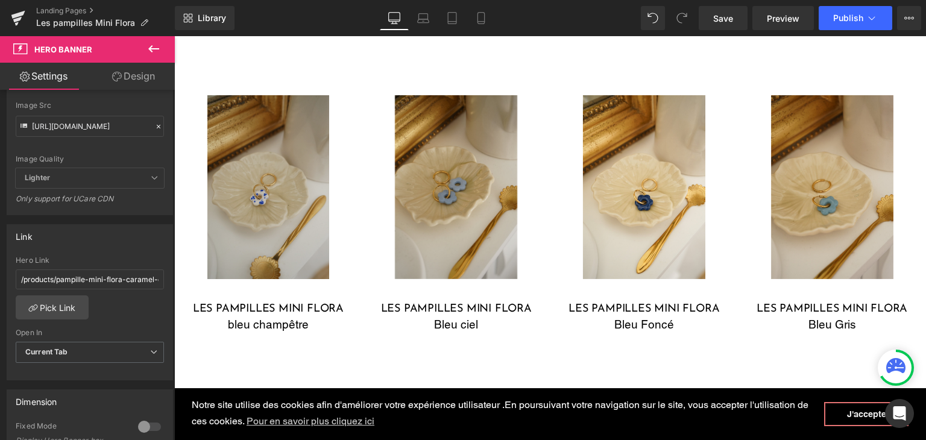
click at [274, 195] on img at bounding box center [268, 186] width 122 height 183
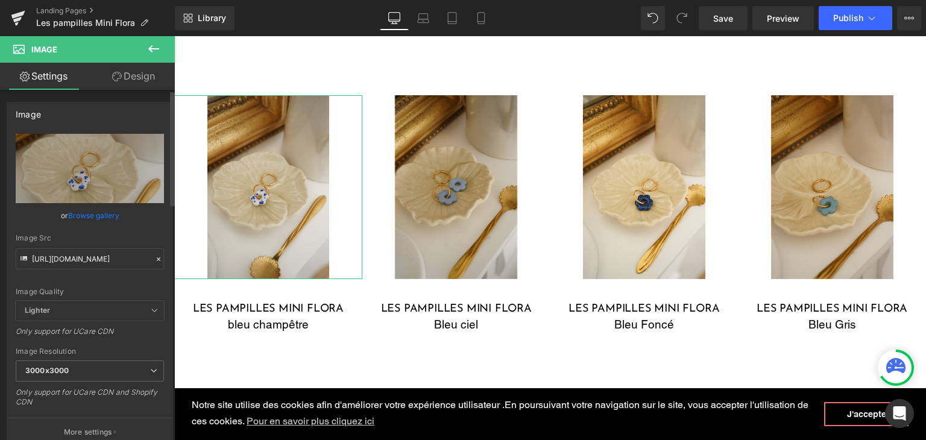
click at [154, 261] on icon at bounding box center [158, 259] width 8 height 8
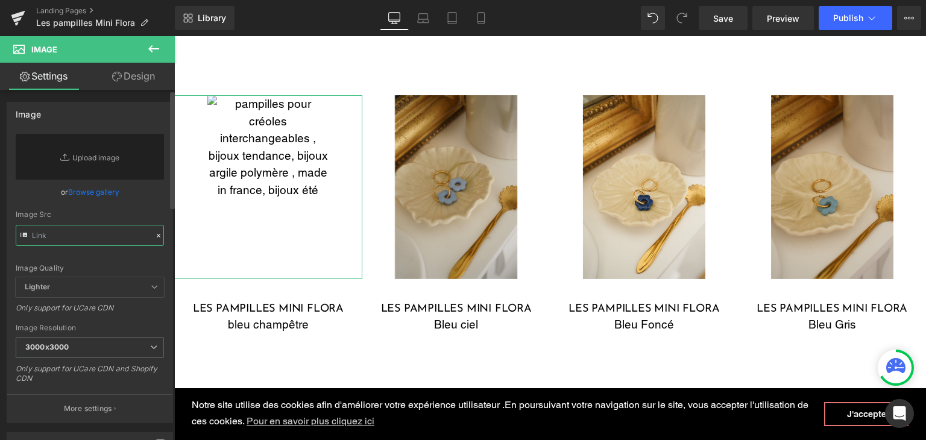
paste input "https://cdn.shopify.com/s/files/1/0251/3371/1412/files/Brownie.jpg?v=1756812867"
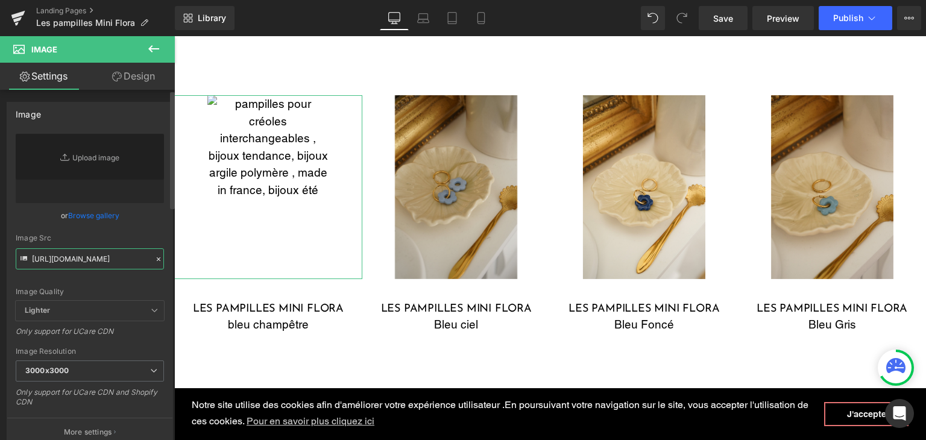
scroll to position [0, 166]
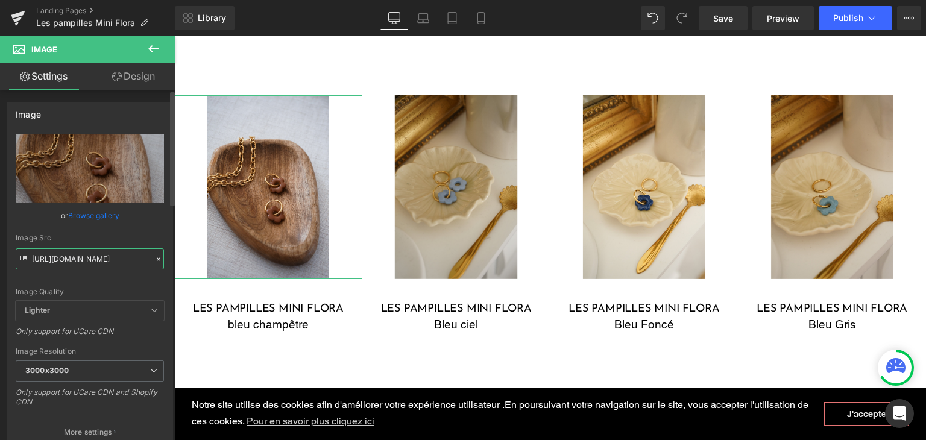
type input "https://cdn.shopify.com/s/files/1/0251/3371/1412/files/Brownie_3000x3000.jpg?v=…"
click at [140, 339] on div "Only support for UCare CDN" at bounding box center [90, 335] width 148 height 17
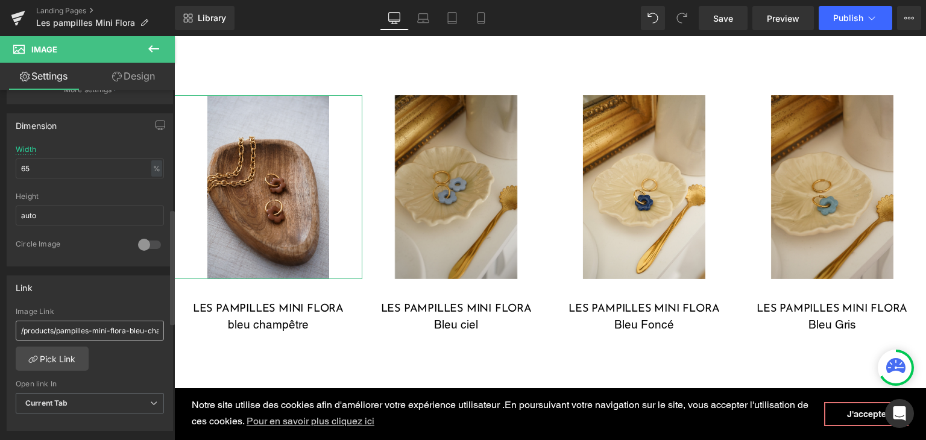
scroll to position [362, 0]
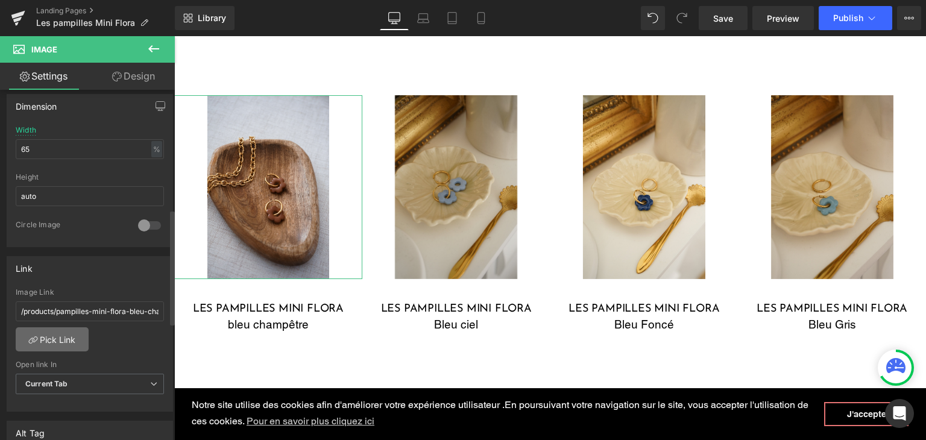
click at [52, 332] on link "Pick Link" at bounding box center [52, 339] width 73 height 24
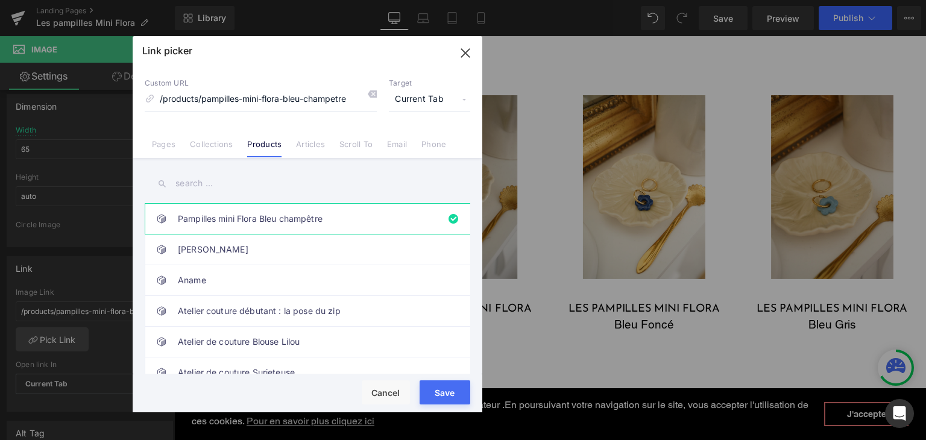
click at [215, 181] on input "text" at bounding box center [307, 183] width 325 height 27
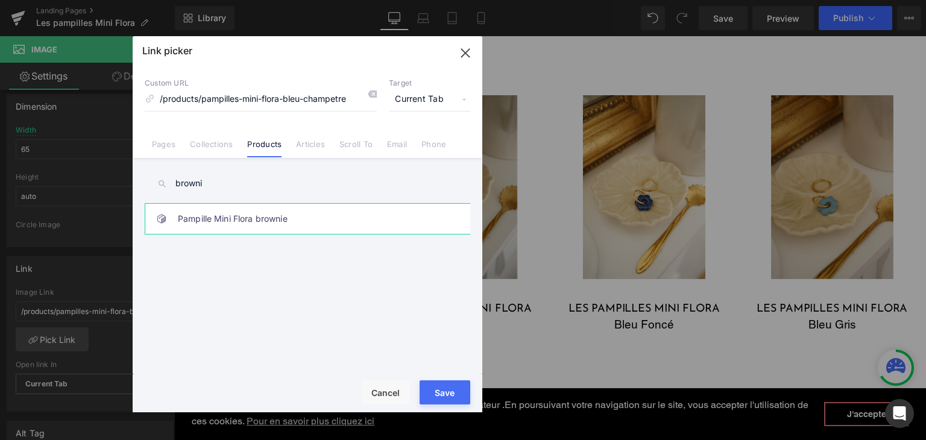
type input "browni"
click at [236, 227] on link "Pampille Mini Flora brownie" at bounding box center [310, 219] width 265 height 30
type input "/products/pampille-mini-flora-brownie"
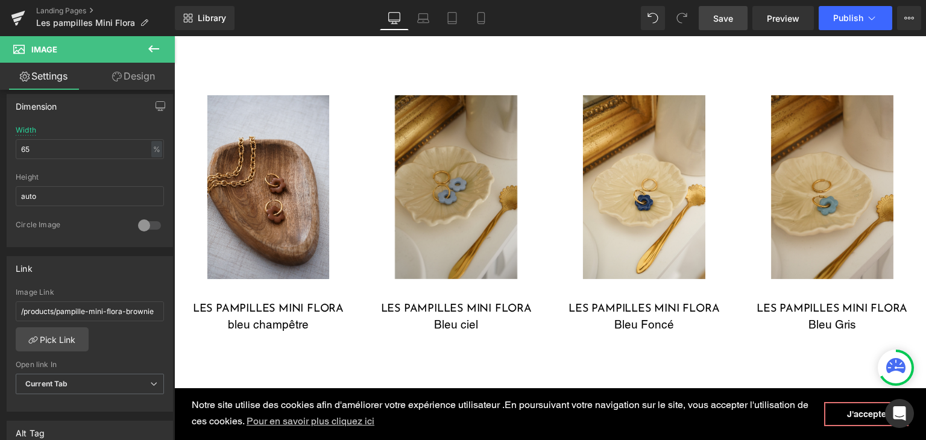
click at [723, 22] on span "Save" at bounding box center [723, 18] width 20 height 13
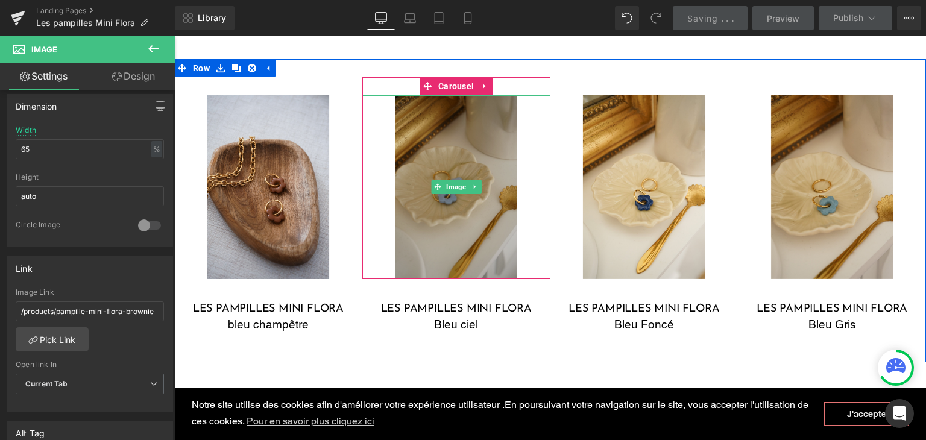
click at [405, 201] on img at bounding box center [456, 186] width 122 height 183
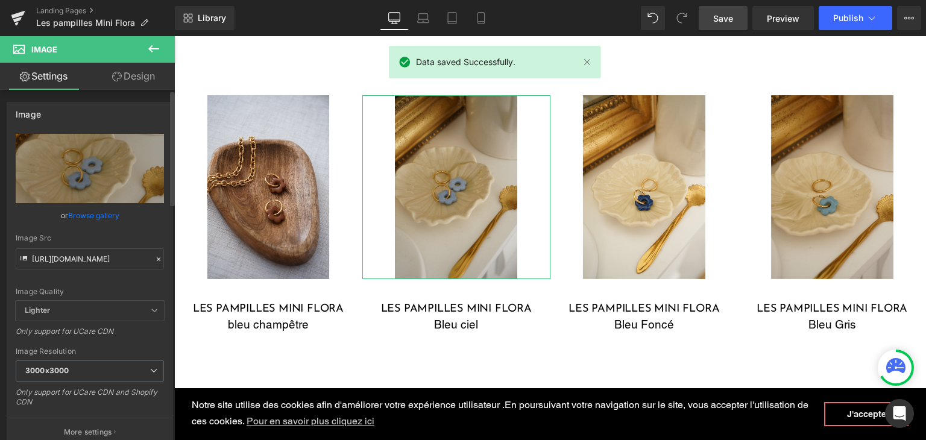
click at [154, 258] on icon at bounding box center [158, 259] width 8 height 8
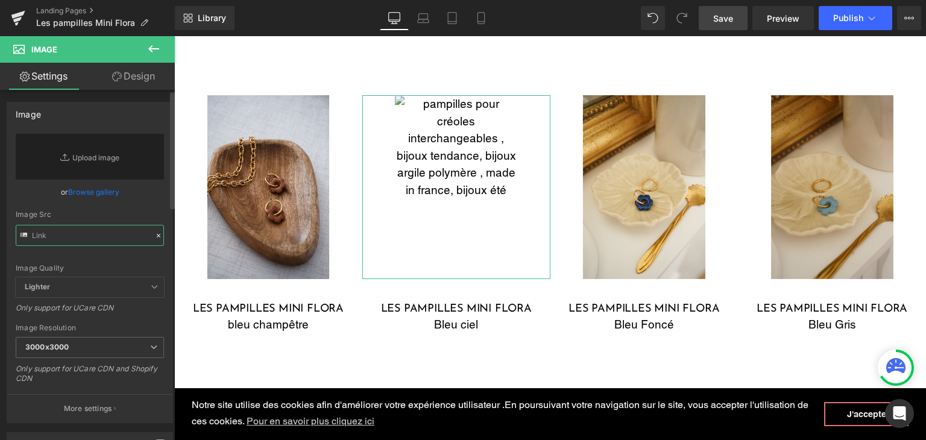
click at [125, 236] on input "text" at bounding box center [90, 235] width 148 height 21
paste input "https://cdn.shopify.com/s/files/1/0251/3371/1412/files/Carameldore.jpg?v=175681…"
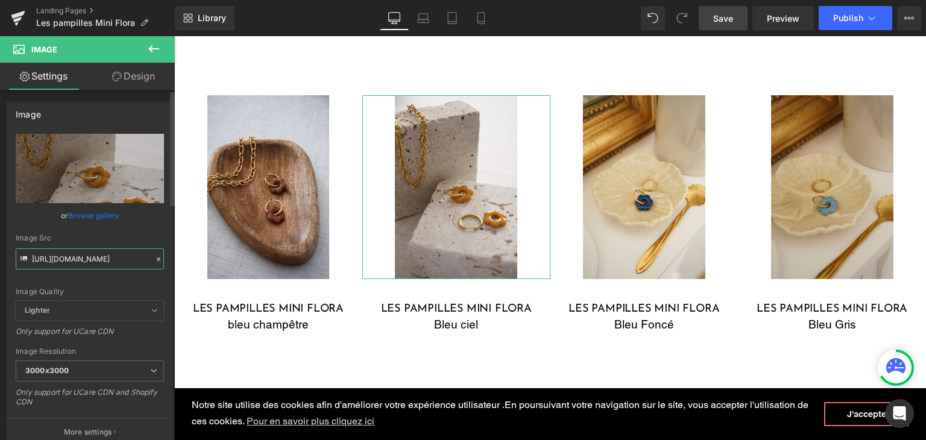
type input "https://cdn.shopify.com/s/files/1/0251/3371/1412/files/Carameldore_3000x3000.jp…"
click at [114, 283] on div "Image Quality Lighter Lightest Lighter Lighter Lightest Only support for UCare …" at bounding box center [90, 217] width 148 height 167
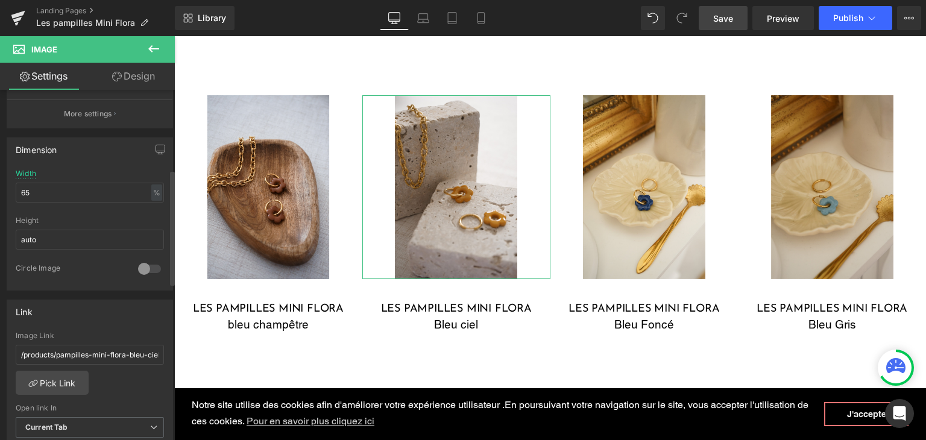
scroll to position [422, 0]
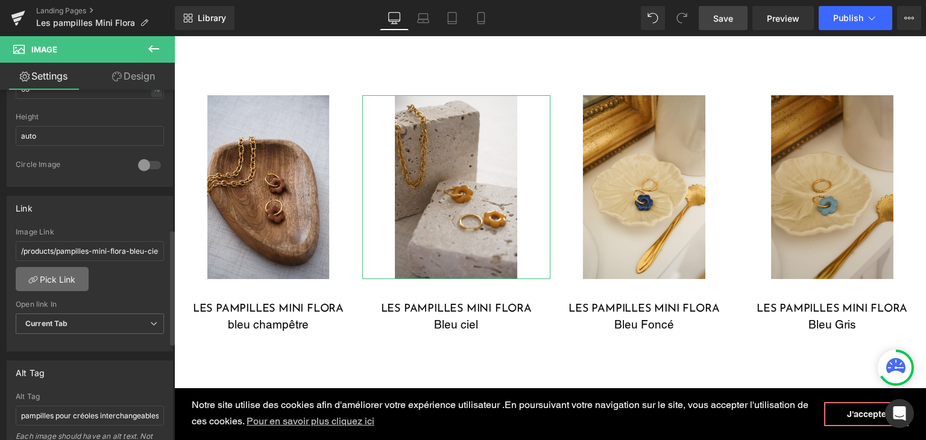
click at [62, 273] on link "Pick Link" at bounding box center [52, 279] width 73 height 24
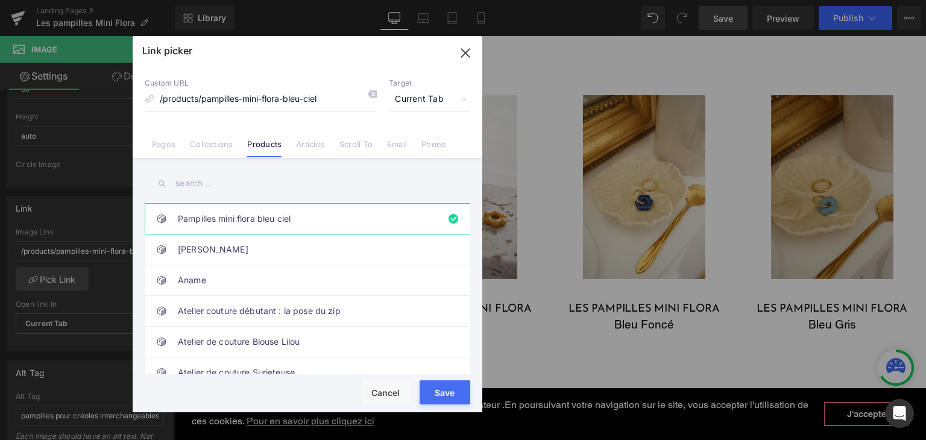
click at [218, 181] on input "text" at bounding box center [307, 183] width 325 height 27
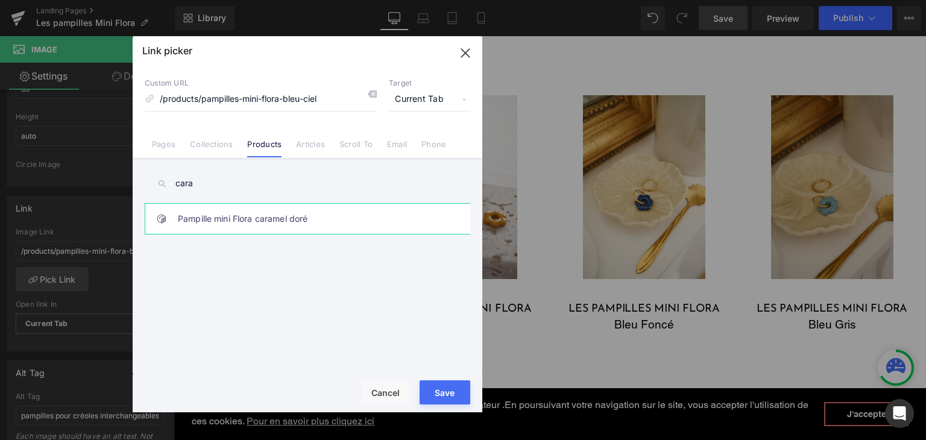
type input "cara"
click at [217, 216] on link "Pampille mini Flora caramel doré" at bounding box center [310, 219] width 265 height 30
type input "/products/pampille-mini-flora-caramel-dore"
click at [442, 391] on div "Rendering Content" at bounding box center [463, 392] width 74 height 13
type input "/products/pampille-mini-flora-caramel-dore"
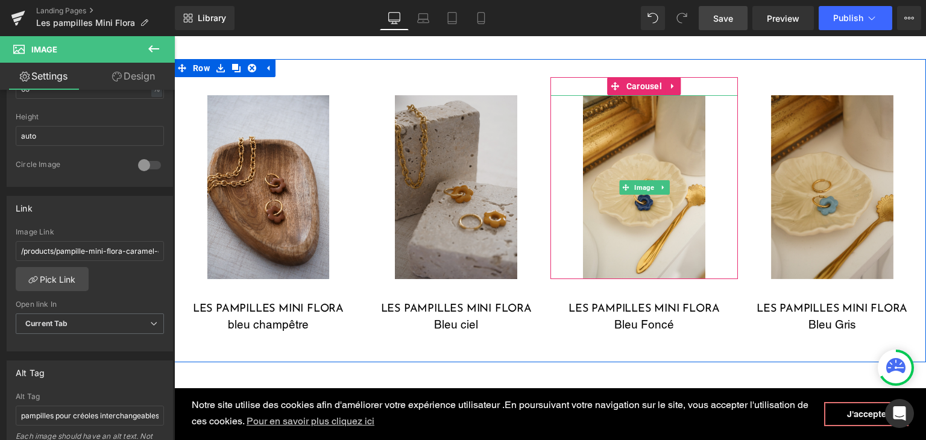
drag, startPoint x: 605, startPoint y: 213, endPoint x: 432, endPoint y: 239, distance: 175.6
click at [605, 213] on img at bounding box center [644, 186] width 122 height 183
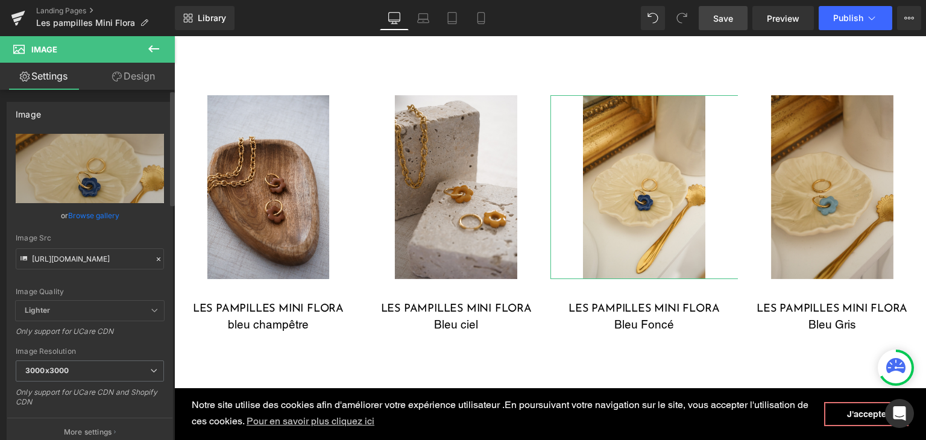
click at [154, 256] on icon at bounding box center [158, 259] width 8 height 8
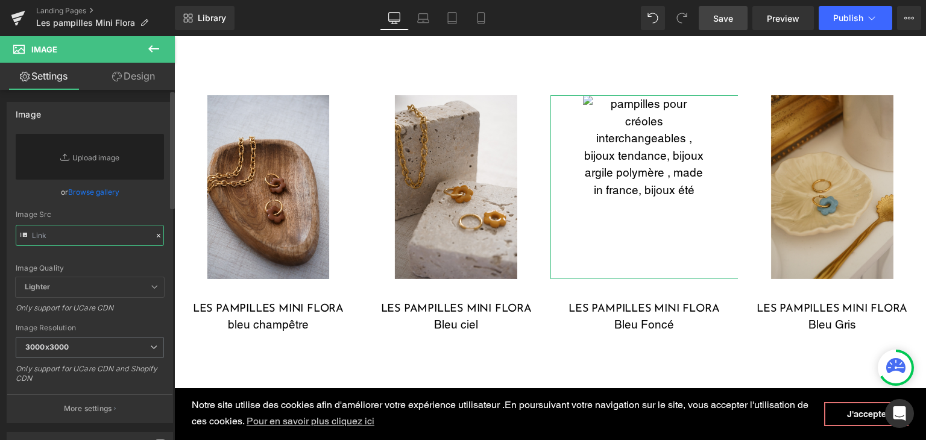
paste input "https://cdn.shopify.com/s/files/1/0251/3371/1412/files/IMG_4440_8c30f0e9-8a62-4…"
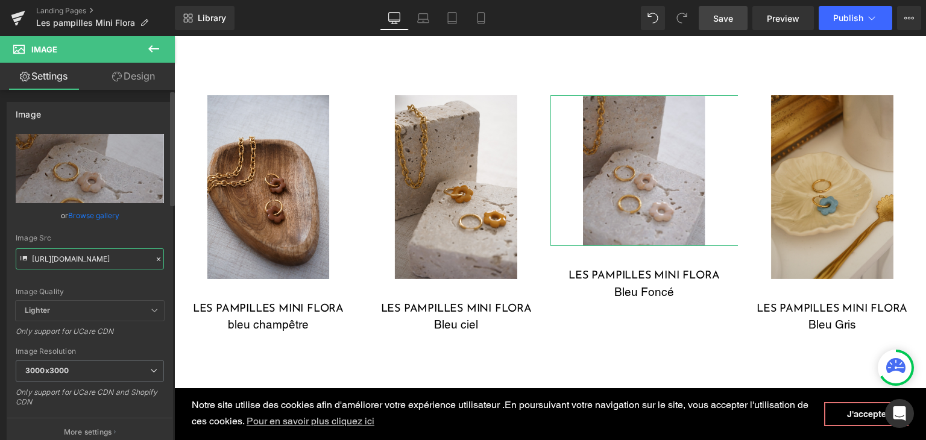
type input "https://cdn.shopify.com/s/files/1/0251/3371/1412/files/IMG_4440_8c30f0e9-8a62-4…"
click at [105, 286] on div "Image Quality Lighter Lightest Lighter Lighter Lightest Only support for UCare …" at bounding box center [90, 217] width 148 height 167
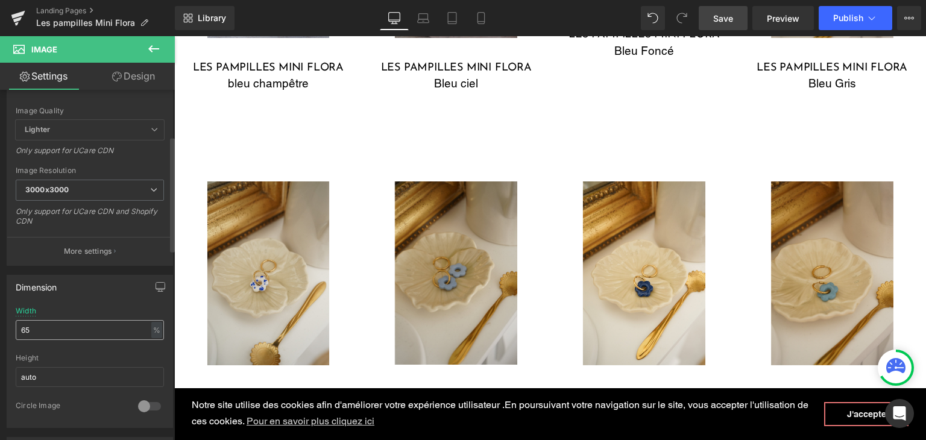
scroll to position [121, 0]
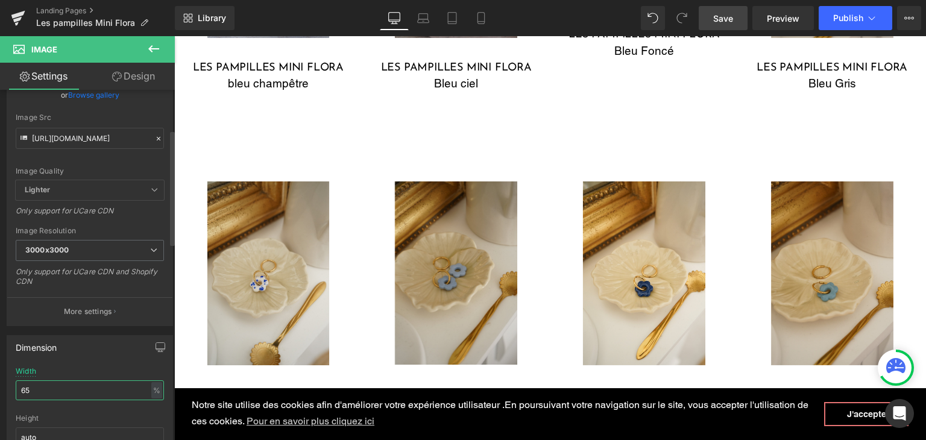
drag, startPoint x: 43, startPoint y: 388, endPoint x: 6, endPoint y: 382, distance: 37.9
click at [11, 384] on div "65% Width 65 % % px auto Height auto 0 Circle Image" at bounding box center [89, 427] width 165 height 121
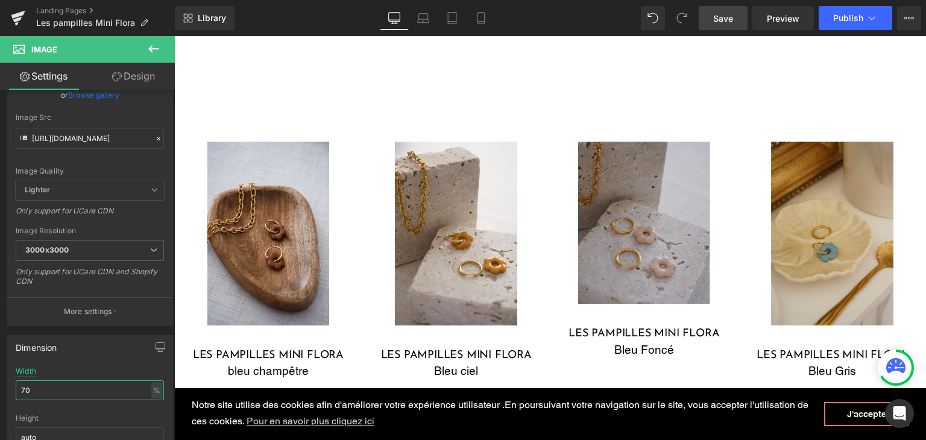
scroll to position [707, 0]
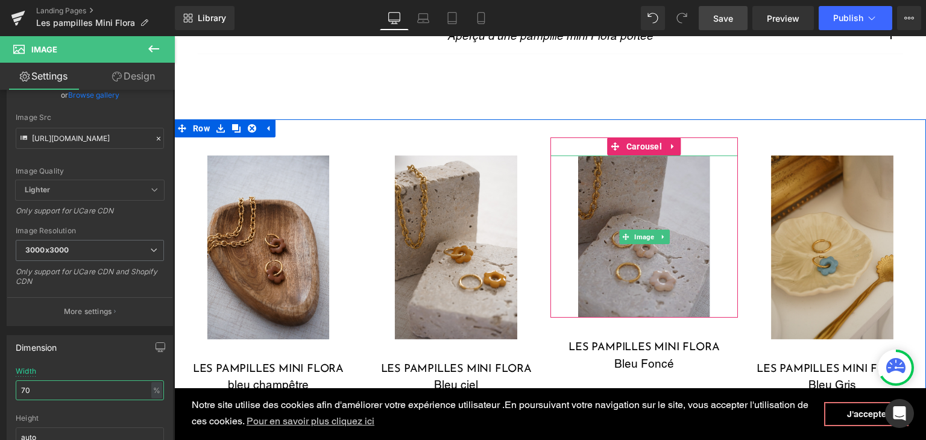
type input "70"
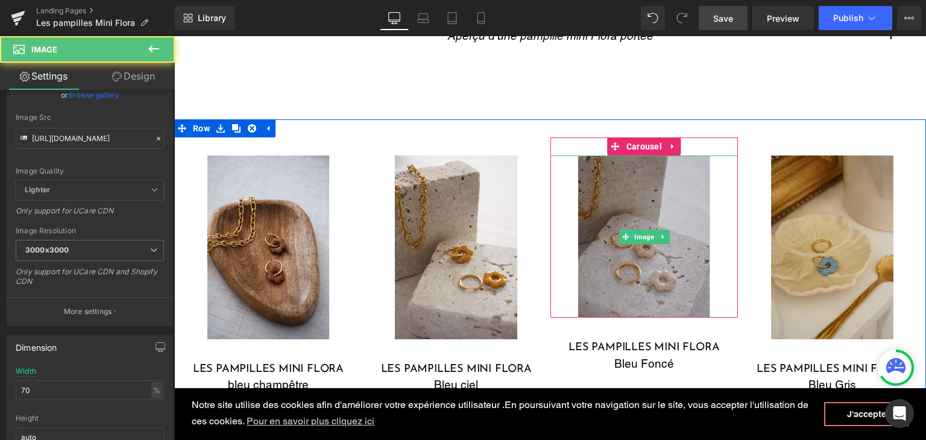
click at [667, 259] on img at bounding box center [643, 237] width 131 height 162
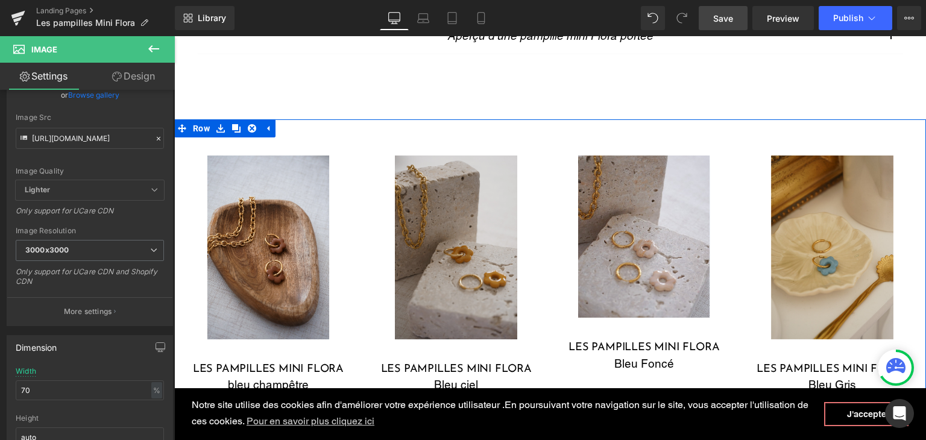
click at [418, 265] on img at bounding box center [456, 247] width 122 height 183
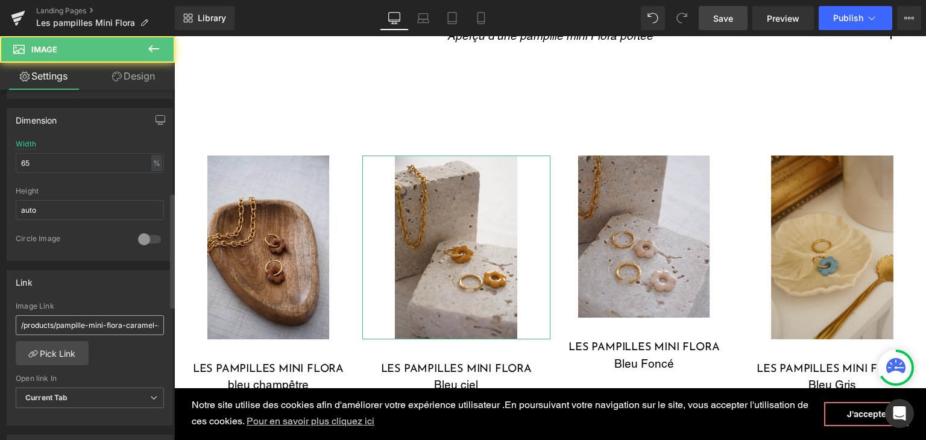
scroll to position [362, 0]
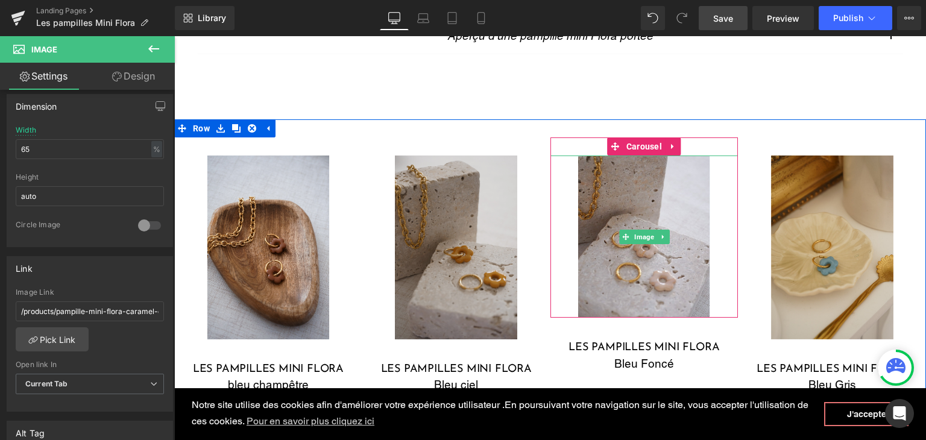
click at [675, 271] on img at bounding box center [643, 237] width 131 height 162
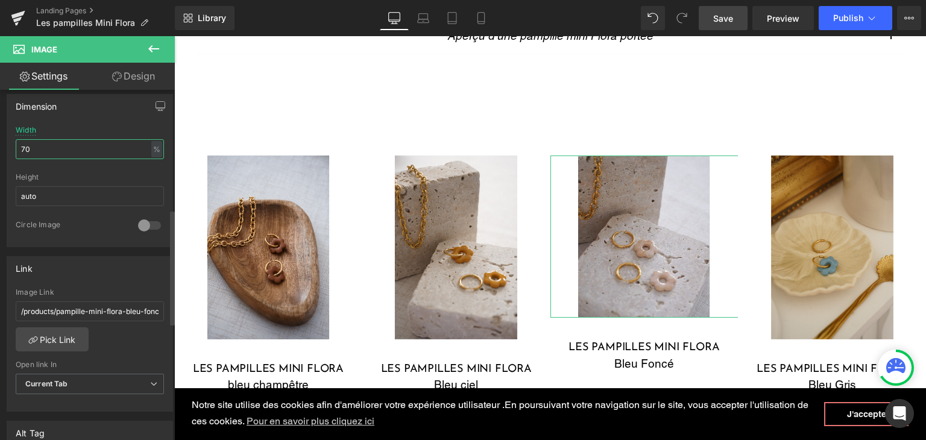
drag, startPoint x: 75, startPoint y: 152, endPoint x: 58, endPoint y: 150, distance: 17.0
click at [65, 151] on input "70" at bounding box center [90, 149] width 148 height 20
type input "7"
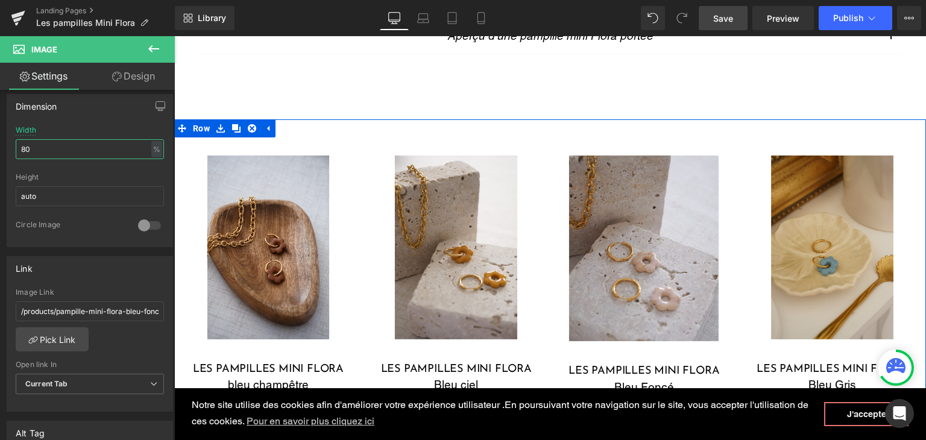
type input "8"
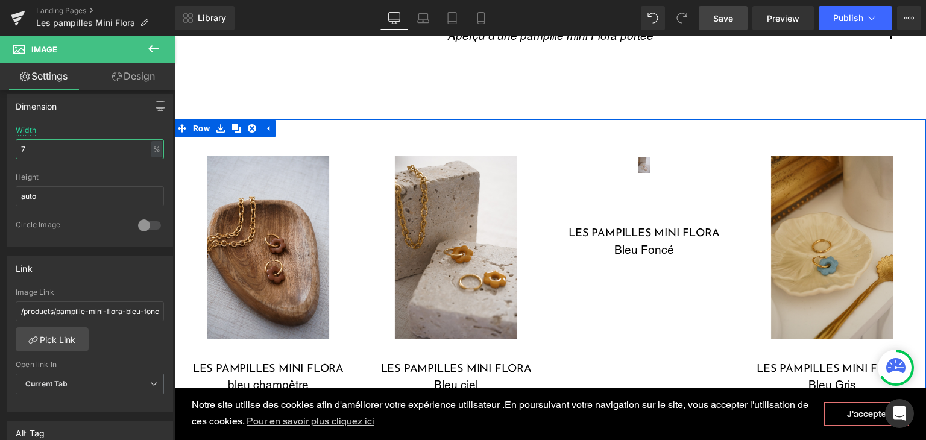
type input "75"
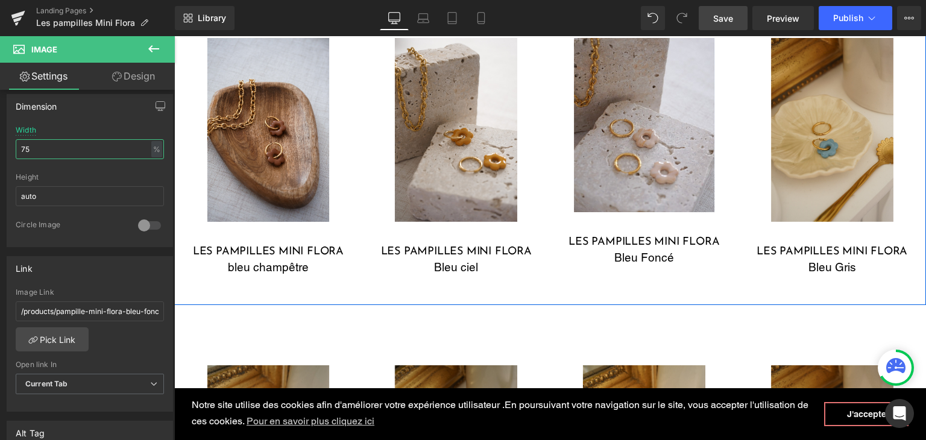
scroll to position [828, 0]
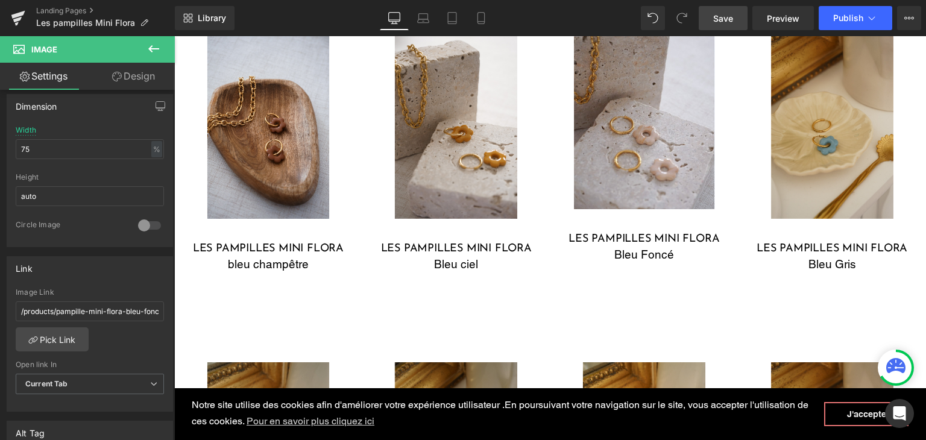
click at [282, 263] on div "les pampilles mini flora bleu champêtre Heading" at bounding box center [268, 258] width 170 height 30
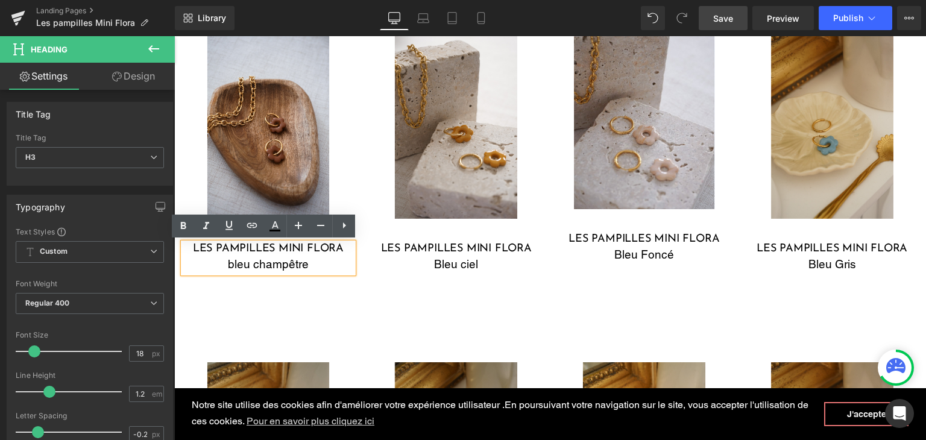
drag, startPoint x: 308, startPoint y: 263, endPoint x: 219, endPoint y: 260, distance: 89.2
click at [219, 260] on div "bleu champêtre" at bounding box center [268, 264] width 170 height 17
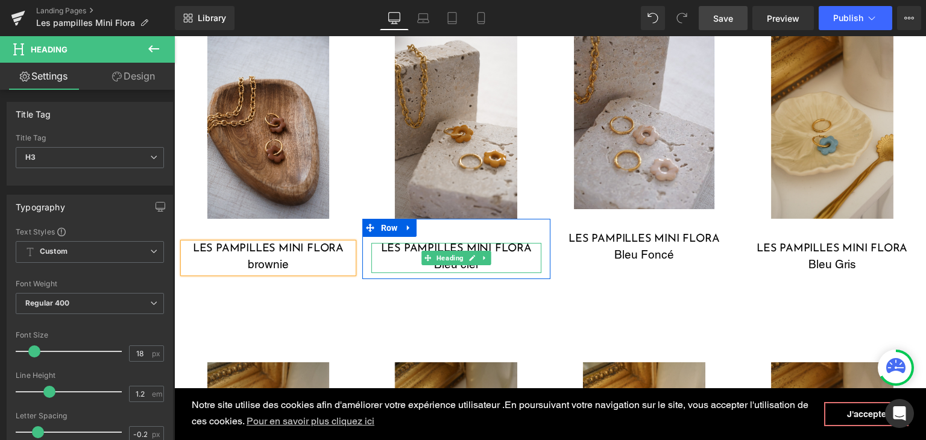
click at [455, 261] on span "Heading" at bounding box center [450, 258] width 32 height 14
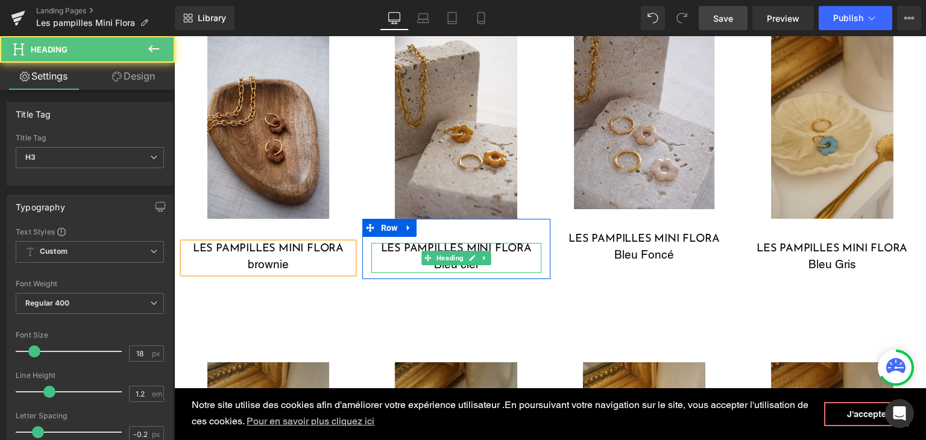
click at [497, 266] on div "Bleu ciel" at bounding box center [456, 264] width 170 height 17
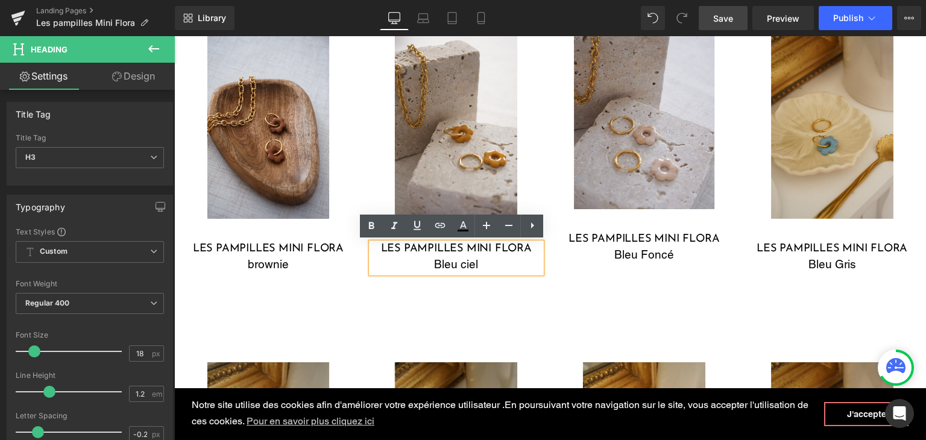
drag, startPoint x: 482, startPoint y: 266, endPoint x: 416, endPoint y: 263, distance: 65.2
click at [416, 263] on div "Bleu ciel" at bounding box center [456, 264] width 170 height 17
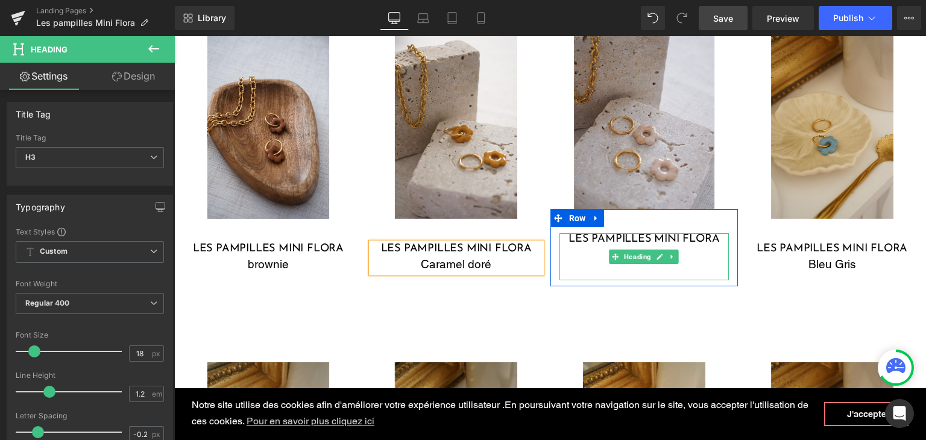
click at [590, 254] on div "Bleu Foncé" at bounding box center [644, 254] width 170 height 17
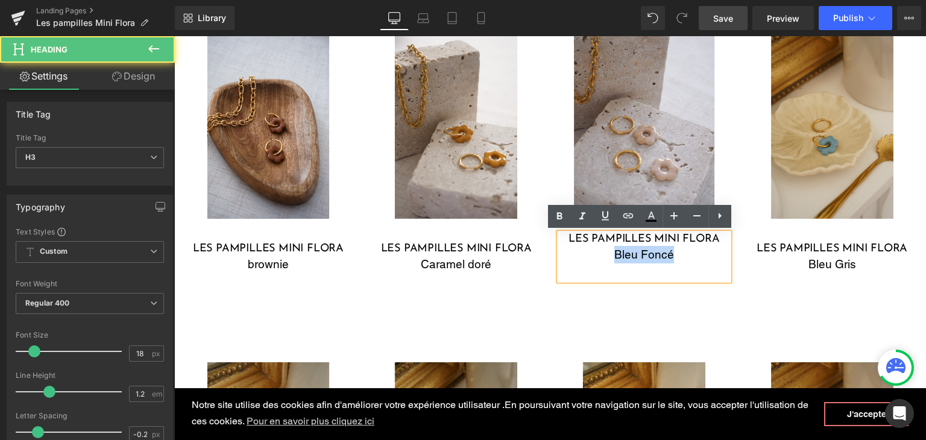
drag, startPoint x: 667, startPoint y: 261, endPoint x: 611, endPoint y: 259, distance: 56.1
click at [611, 259] on div "Bleu Foncé" at bounding box center [644, 254] width 170 height 17
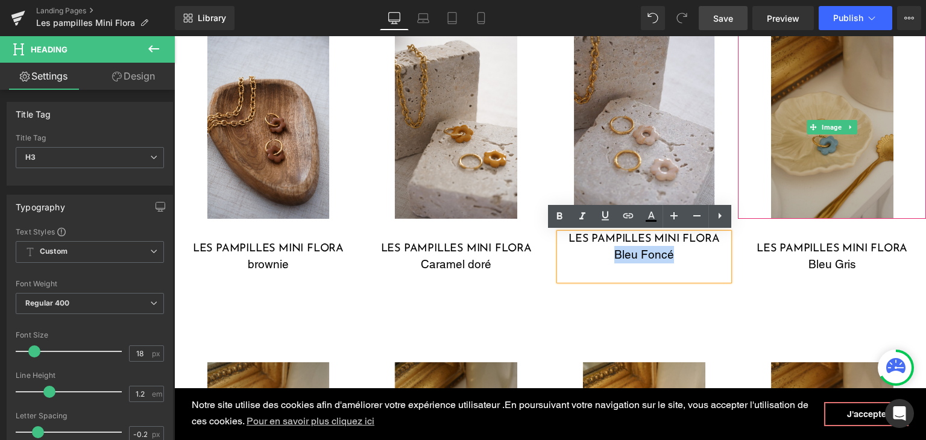
drag, startPoint x: 797, startPoint y: 177, endPoint x: 796, endPoint y: 169, distance: 8.0
click at [797, 177] on img at bounding box center [832, 126] width 122 height 183
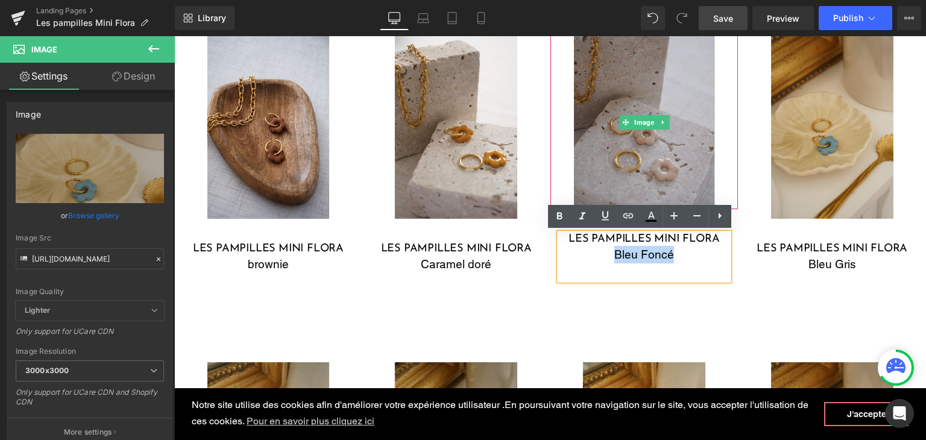
click at [618, 159] on img at bounding box center [644, 122] width 141 height 174
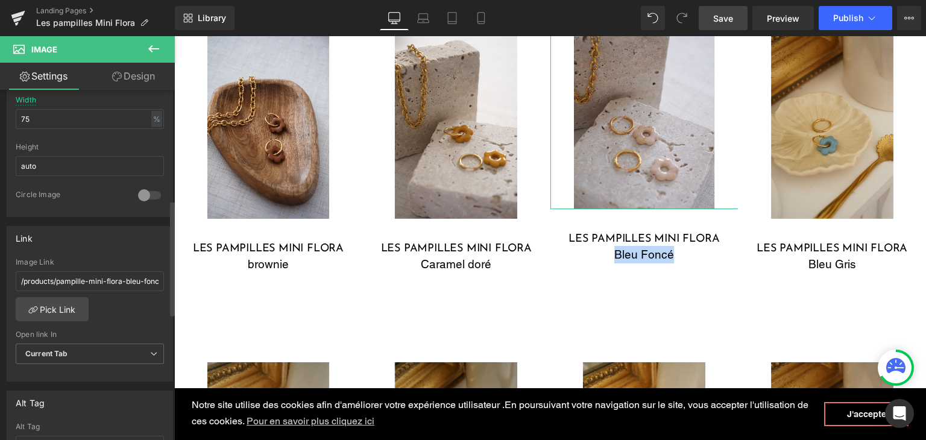
scroll to position [422, 0]
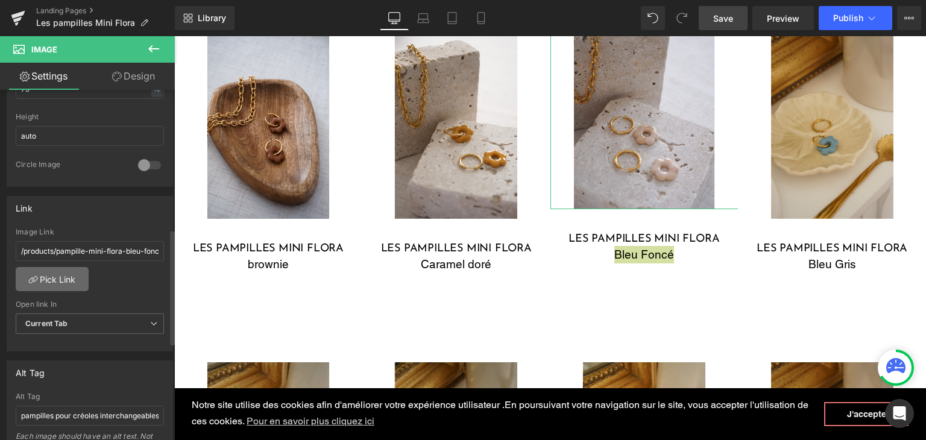
click at [75, 273] on link "Pick Link" at bounding box center [52, 279] width 73 height 24
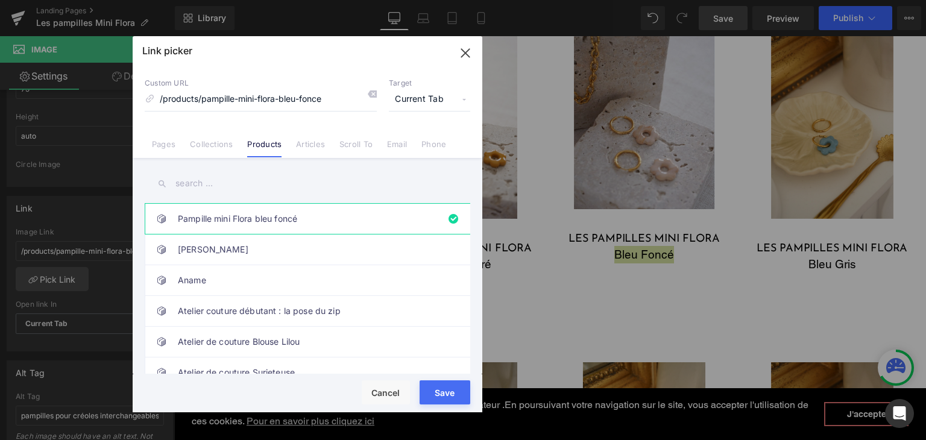
click at [231, 174] on input "text" at bounding box center [307, 183] width 325 height 27
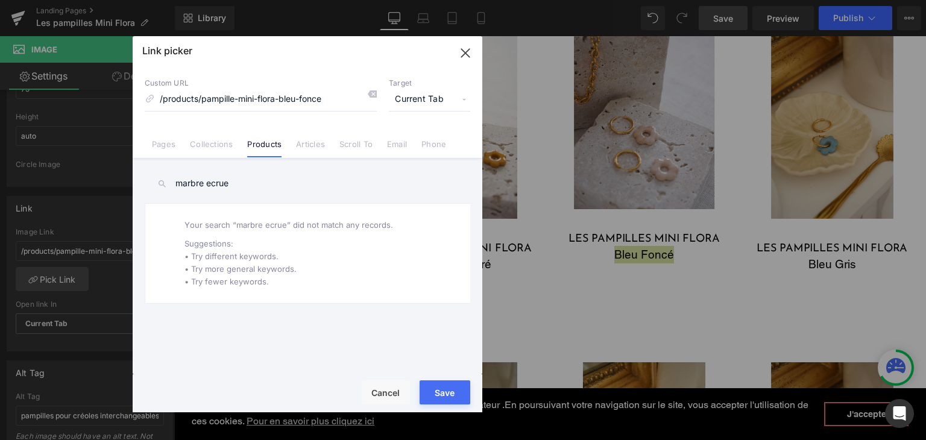
drag, startPoint x: 239, startPoint y: 181, endPoint x: 198, endPoint y: 181, distance: 41.6
click at [198, 181] on input "marbre ecrue" at bounding box center [307, 183] width 325 height 27
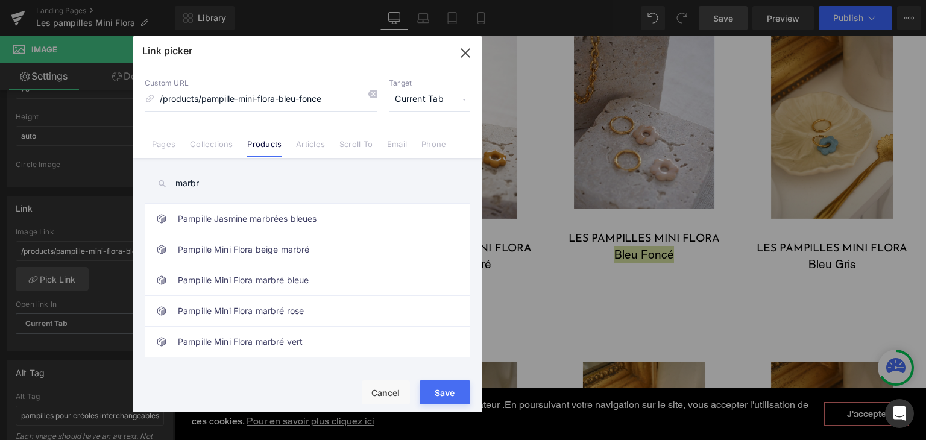
type input "marbr"
click at [347, 254] on link "Pampille Mini Flora beige marbré" at bounding box center [310, 249] width 265 height 30
type input "/products/pampille-mini-flora-beige-marbre"
click at [433, 386] on div "Rendering Content" at bounding box center [463, 392] width 74 height 13
click at [436, 391] on div "Rendering Content" at bounding box center [463, 392] width 74 height 13
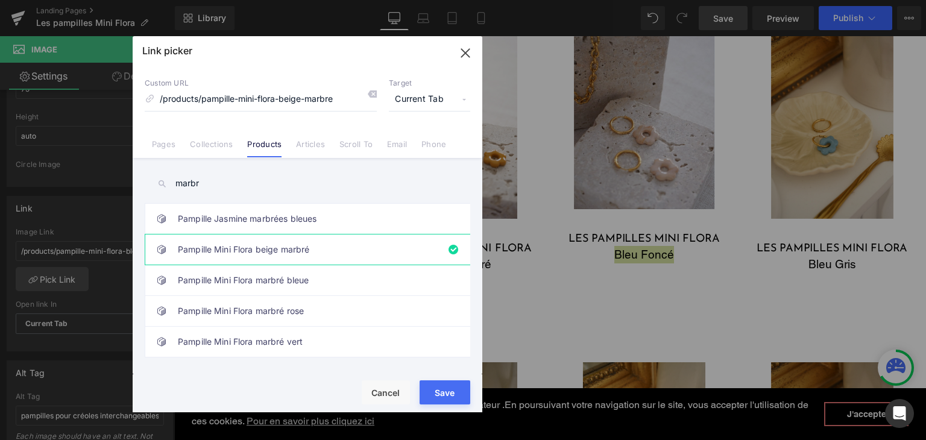
type input "/products/pampille-mini-flora-beige-marbre"
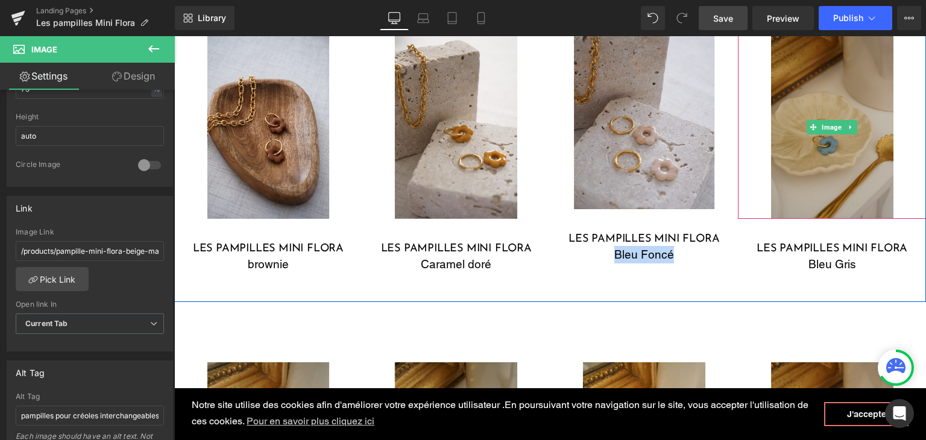
click at [793, 159] on img at bounding box center [832, 126] width 122 height 183
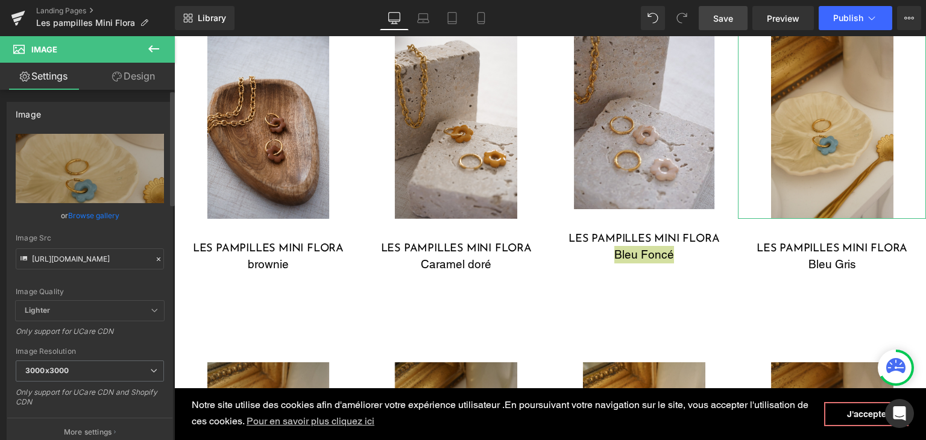
click at [157, 259] on icon at bounding box center [159, 259] width 4 height 4
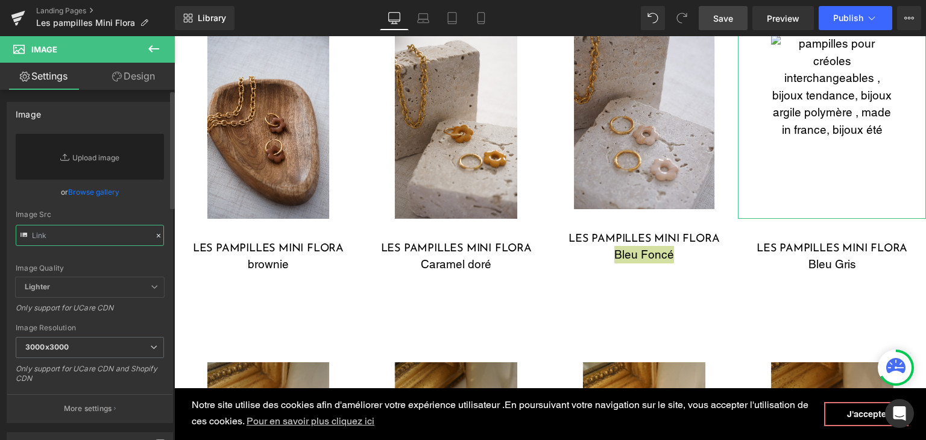
click at [83, 237] on input "text" at bounding box center [90, 235] width 148 height 21
paste input "https://cdn.shopify.com/s/files/1/0251/3371/1412/files/DSC01296.jpg?v=1756311041"
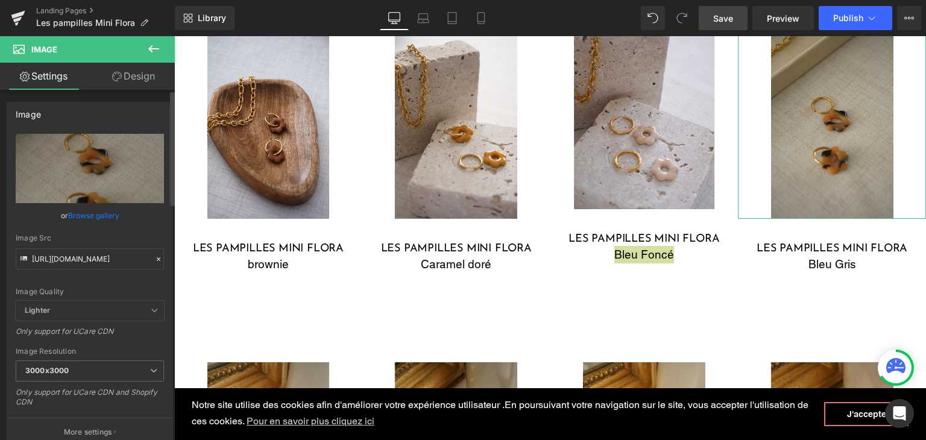
click at [101, 285] on div "Image Quality Lighter Lightest Lighter Lighter Lightest Only support for UCare …" at bounding box center [90, 217] width 148 height 167
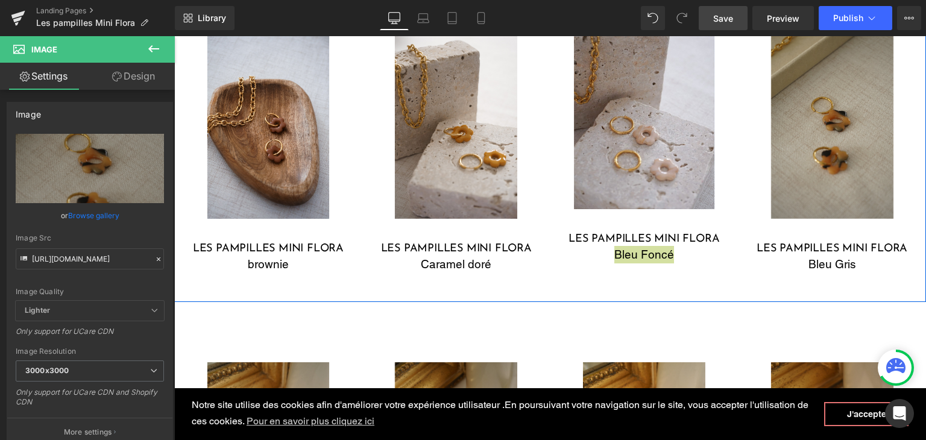
type input "https://cdn.shopify.com/s/files/1/0251/3371/1412/files/DSC01296_3000x3000.jpg?v…"
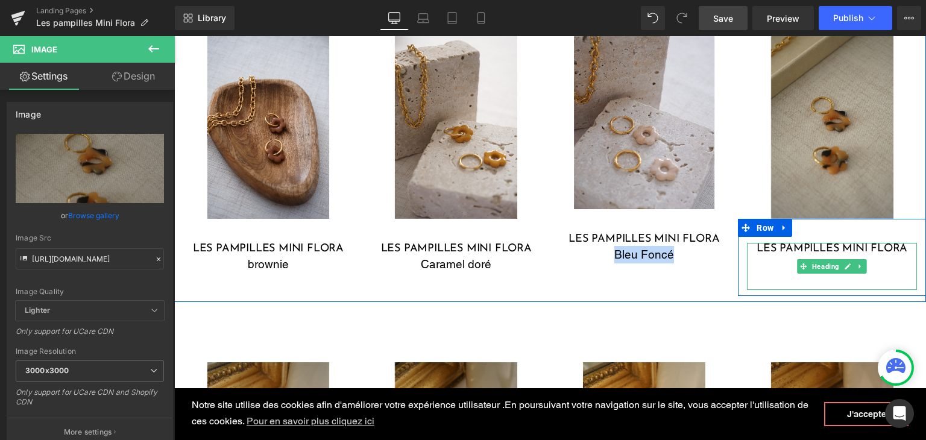
click at [871, 266] on div "Bleu Gris" at bounding box center [832, 264] width 170 height 17
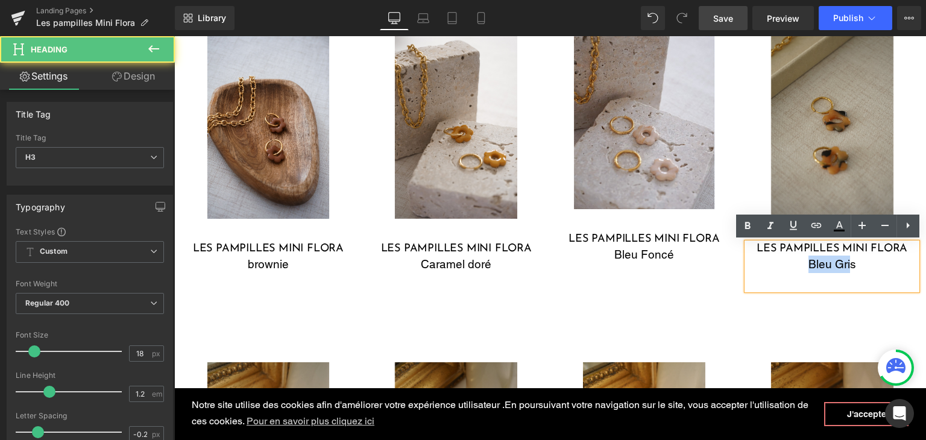
drag, startPoint x: 846, startPoint y: 266, endPoint x: 799, endPoint y: 263, distance: 47.1
click at [799, 263] on div "Bleu Gris" at bounding box center [832, 264] width 170 height 17
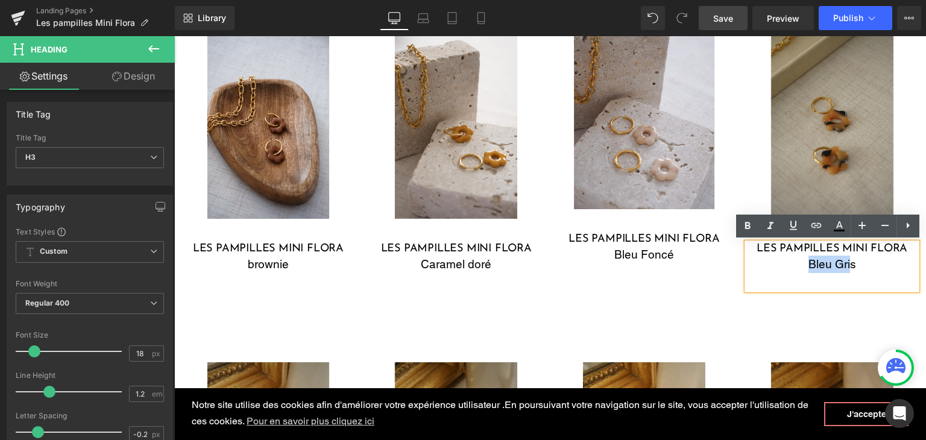
drag, startPoint x: 859, startPoint y: 265, endPoint x: 794, endPoint y: 260, distance: 65.3
click at [794, 260] on div "Bleu Gris" at bounding box center [832, 264] width 170 height 17
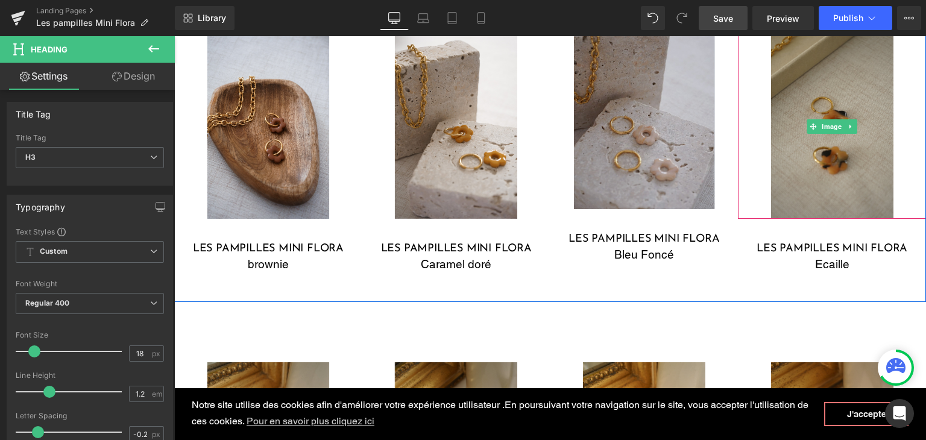
drag, startPoint x: 837, startPoint y: 88, endPoint x: 643, endPoint y: 157, distance: 205.5
click at [837, 88] on img at bounding box center [832, 126] width 122 height 183
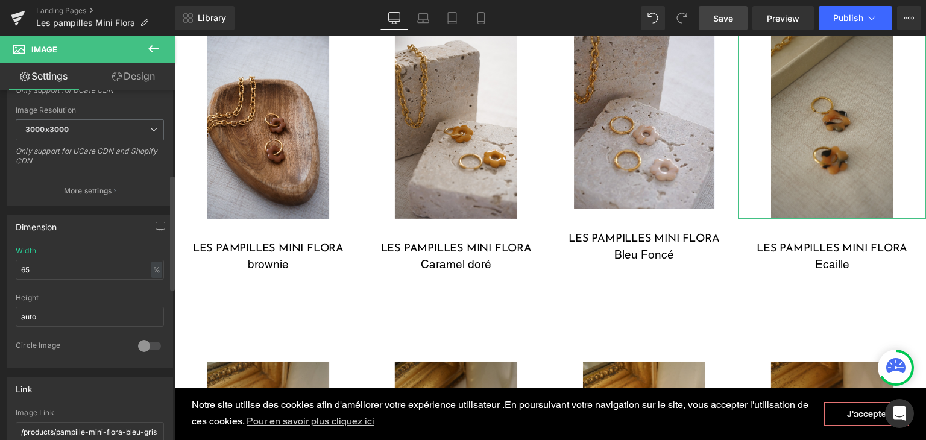
scroll to position [301, 0]
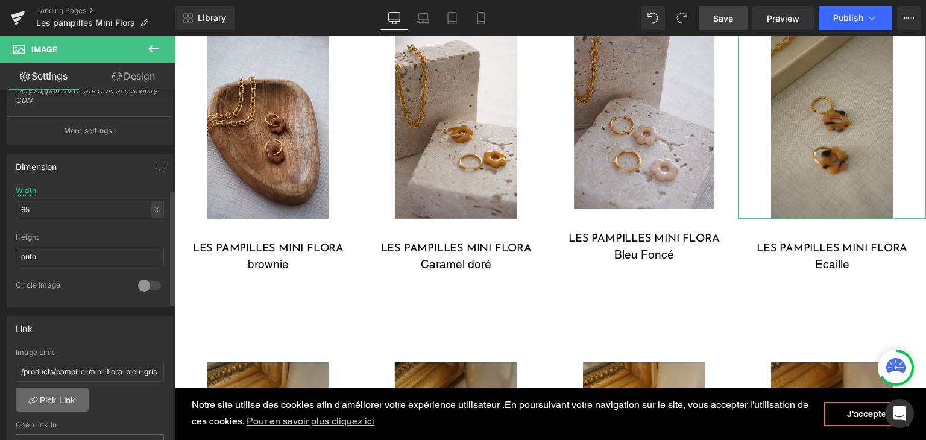
click at [59, 401] on link "Pick Link" at bounding box center [52, 400] width 73 height 24
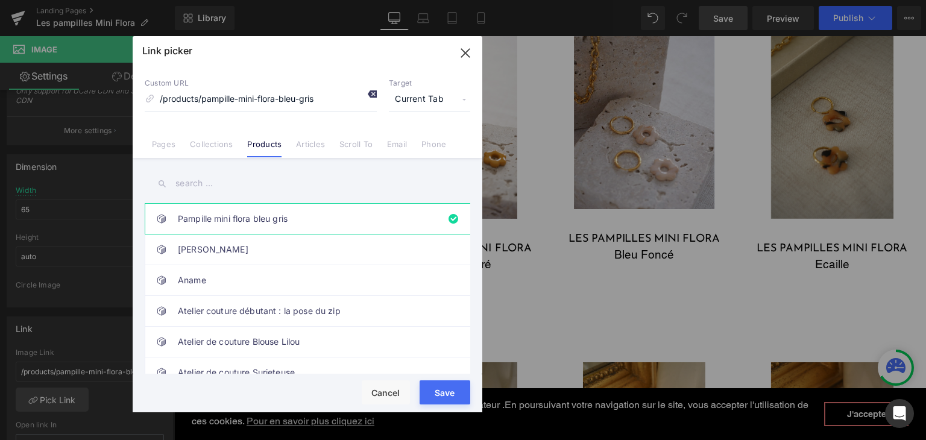
click at [370, 92] on icon at bounding box center [372, 94] width 10 height 10
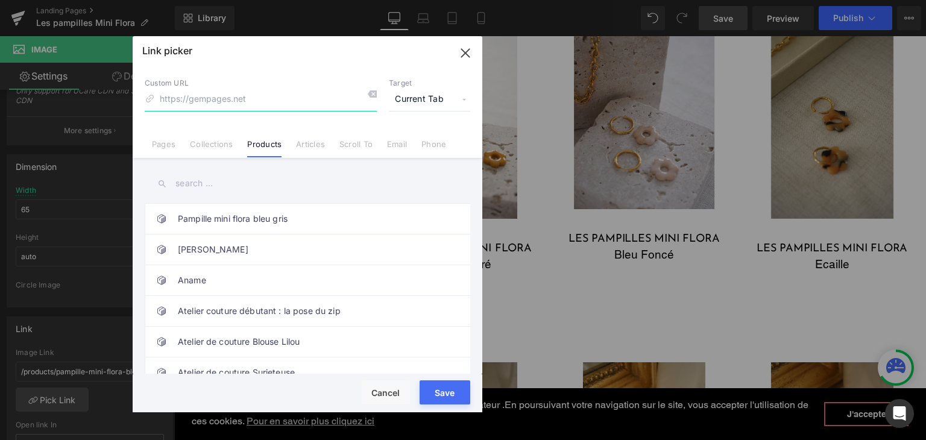
click at [244, 97] on input at bounding box center [261, 99] width 232 height 23
type input "ecaille"
click at [200, 191] on input "text" at bounding box center [307, 183] width 325 height 27
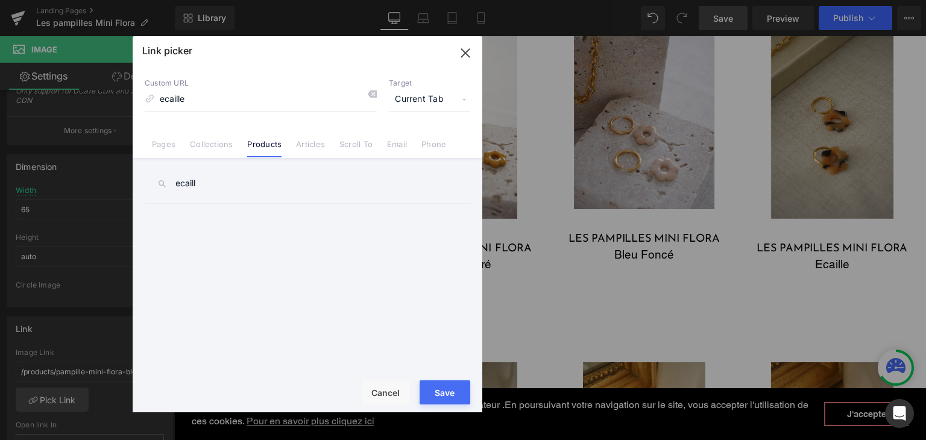
type input "ecaille"
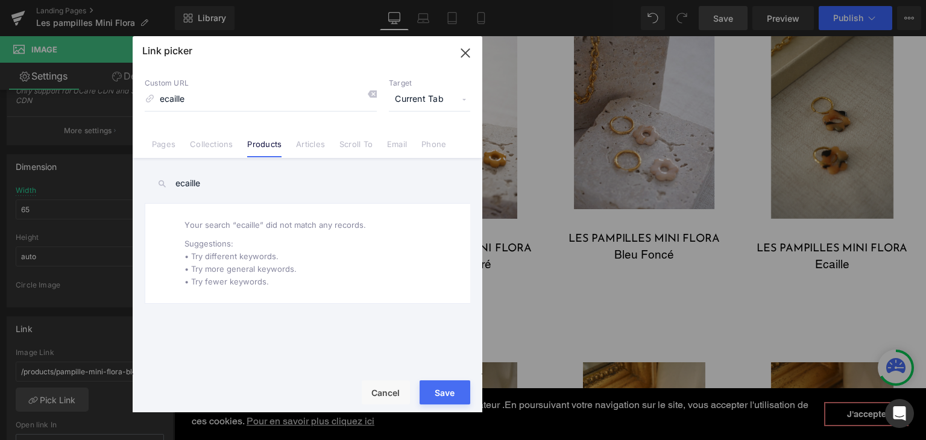
drag, startPoint x: 227, startPoint y: 189, endPoint x: 145, endPoint y: 178, distance: 82.6
click at [146, 178] on input "ecaille" at bounding box center [307, 183] width 325 height 27
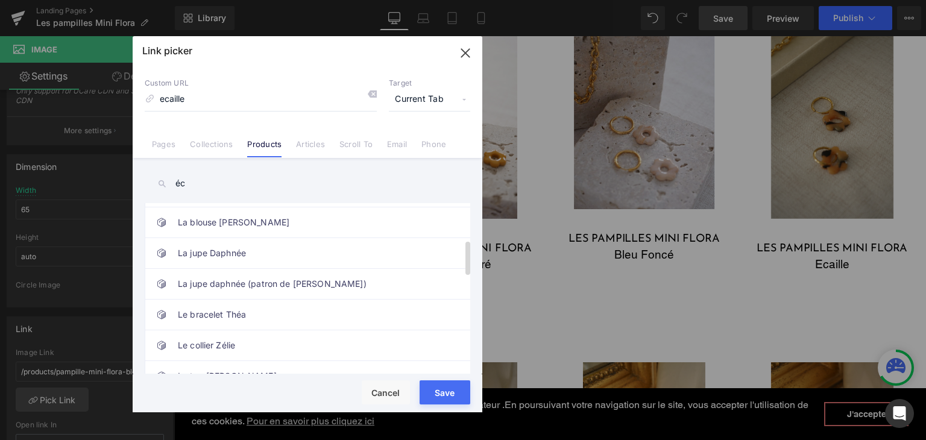
scroll to position [0, 0]
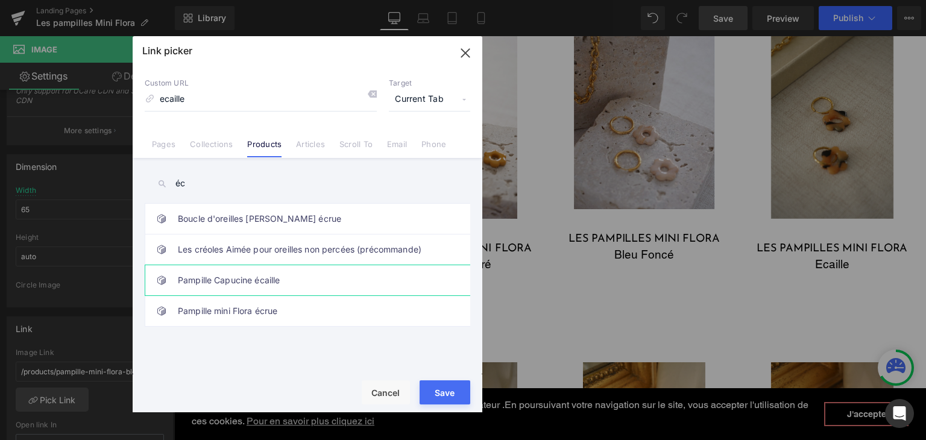
type input "éc"
click at [224, 274] on link "Pampille Capucine écaille" at bounding box center [310, 280] width 265 height 30
type input "/products/pampille-capucine-bleu-canard-copie"
drag, startPoint x: 231, startPoint y: 186, endPoint x: 176, endPoint y: 172, distance: 57.3
click at [176, 172] on input "éc" at bounding box center [307, 183] width 325 height 27
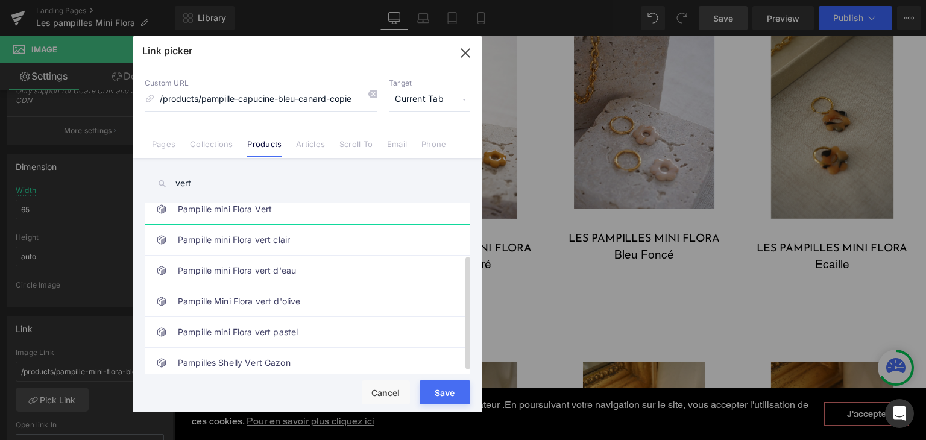
scroll to position [79, 0]
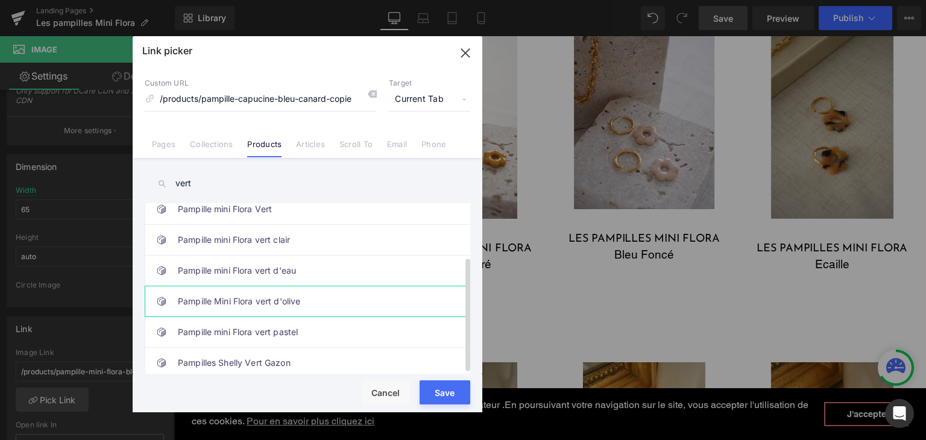
type input "vert"
click at [251, 298] on link "Pampille Mini Flora vert d'olive" at bounding box center [310, 301] width 265 height 30
type input "/products/pampille-mini-flora-vert-dolive"
click at [190, 169] on div "vert Pampille mini flora bleu gris Agatha Aname Atelier couture débutant : la p…" at bounding box center [308, 267] width 350 height 219
drag, startPoint x: 196, startPoint y: 181, endPoint x: 151, endPoint y: 172, distance: 46.7
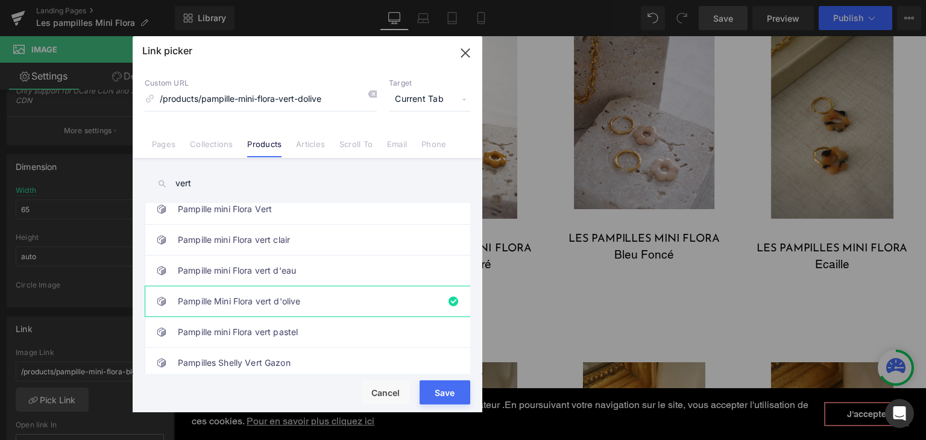
click at [151, 172] on input "vert" at bounding box center [307, 183] width 325 height 27
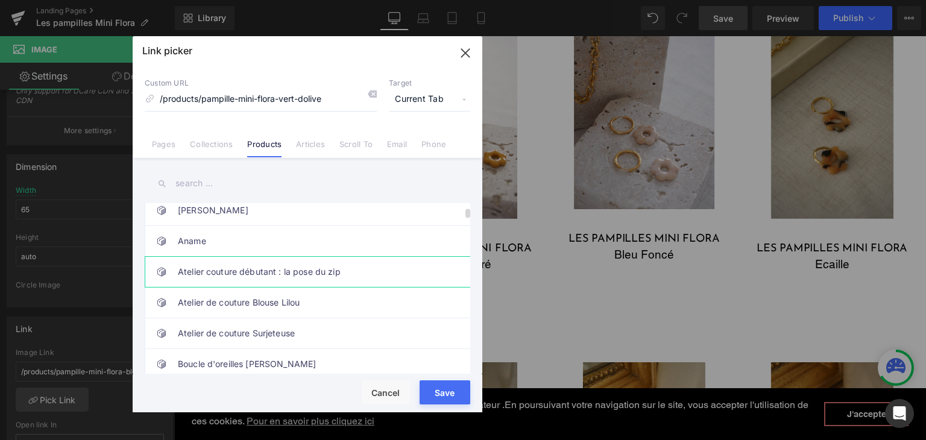
scroll to position [60, 0]
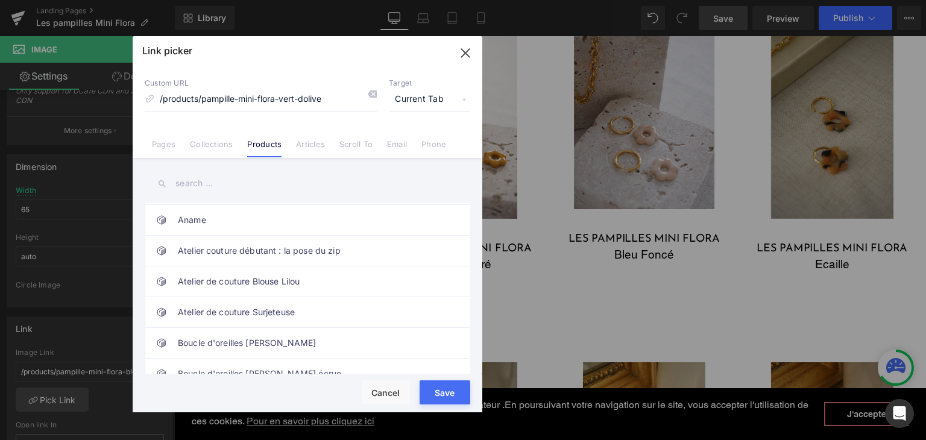
click at [219, 183] on input "text" at bounding box center [307, 183] width 325 height 27
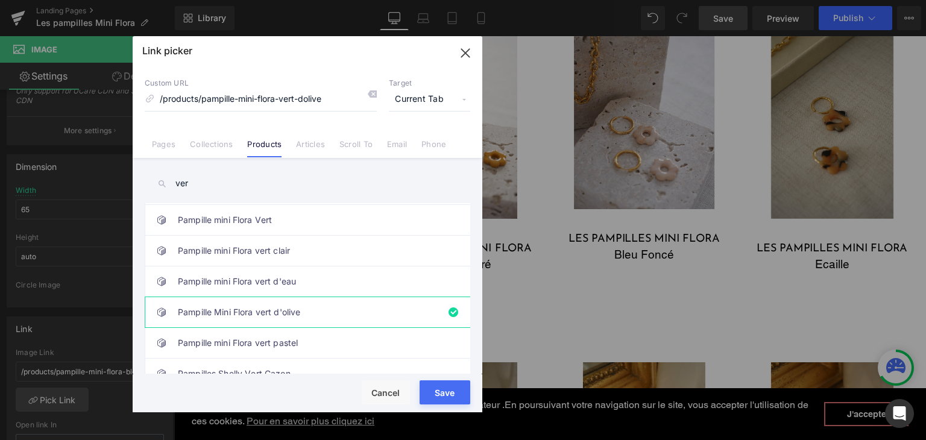
type input "vert"
click at [231, 309] on link "Pampille Mini Flora vert d'olive" at bounding box center [310, 312] width 265 height 30
click at [438, 386] on div "Rendering Content" at bounding box center [463, 392] width 74 height 13
click at [444, 394] on div "Rendering Content" at bounding box center [463, 392] width 74 height 13
type input "/products/pampille-mini-flora-vert-dolive"
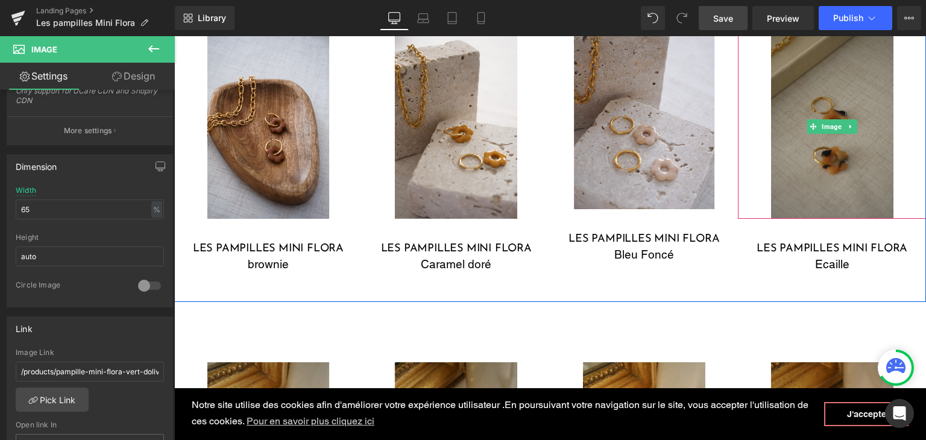
click at [886, 174] on img at bounding box center [832, 126] width 122 height 183
click at [806, 138] on img at bounding box center [832, 126] width 122 height 183
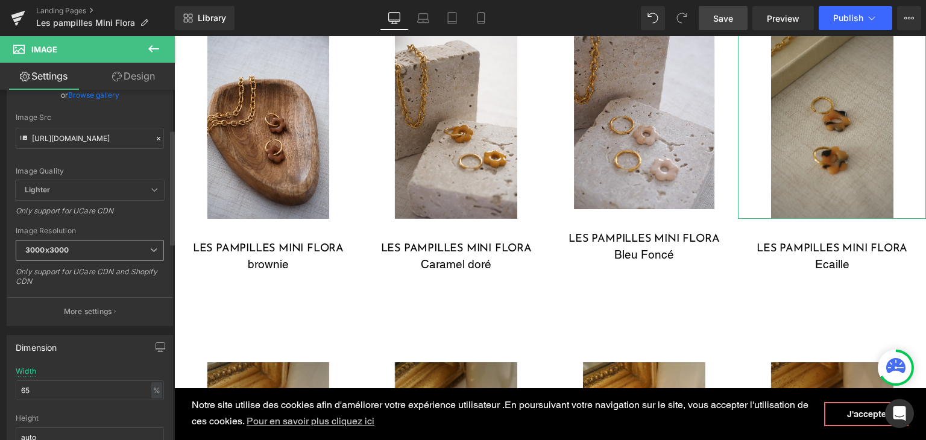
scroll to position [0, 0]
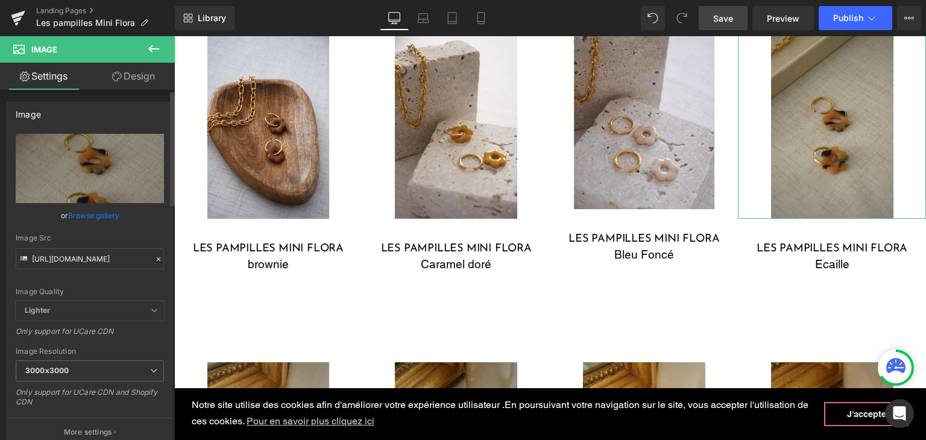
click at [155, 259] on icon at bounding box center [158, 259] width 8 height 8
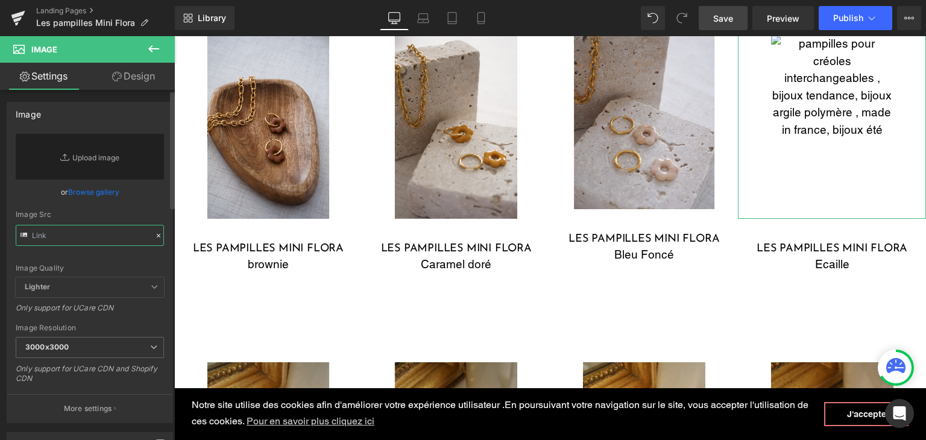
paste input "https://cdn.shopify.com/s/files/1/0251/3371/1412/files/DSC01165.jpg?v=1756635241"
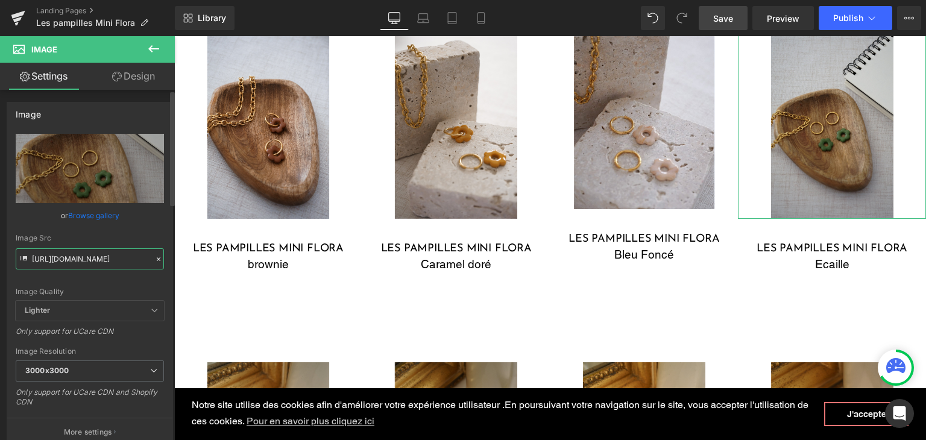
type input "https://cdn.shopify.com/s/files/1/0251/3371/1412/files/DSC01165_3000x3000.jpg?v…"
click at [125, 276] on div "Image Quality Lighter Lightest Lighter Lighter Lightest Only support for UCare …" at bounding box center [90, 217] width 148 height 167
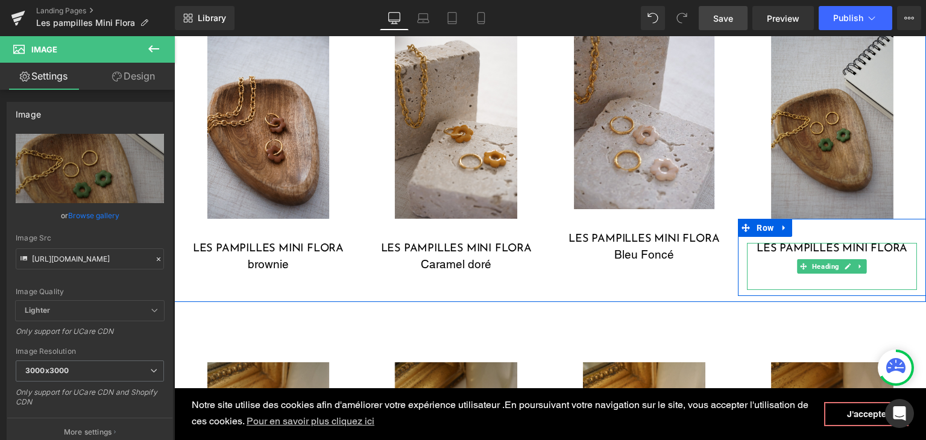
click at [787, 275] on div at bounding box center [832, 281] width 170 height 17
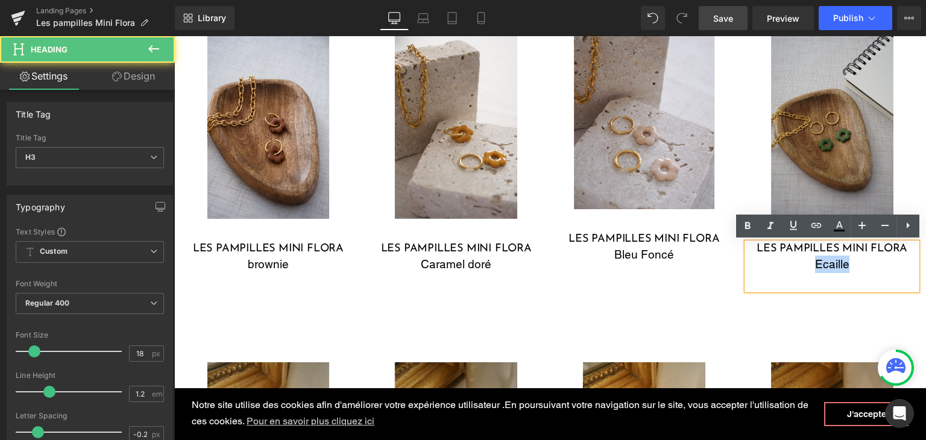
drag, startPoint x: 843, startPoint y: 268, endPoint x: 808, endPoint y: 268, distance: 35.0
click at [808, 268] on div "Ecaille" at bounding box center [832, 264] width 170 height 17
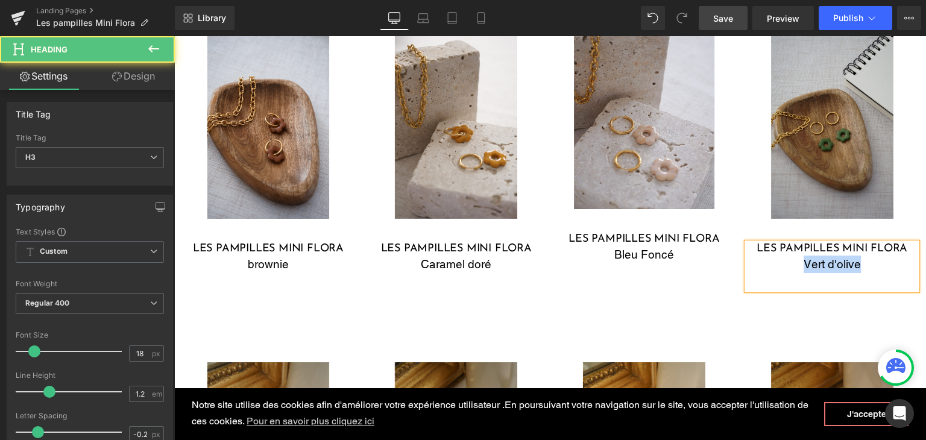
drag, startPoint x: 858, startPoint y: 269, endPoint x: 799, endPoint y: 266, distance: 59.8
click at [799, 266] on div "Vert d'olive" at bounding box center [832, 264] width 170 height 17
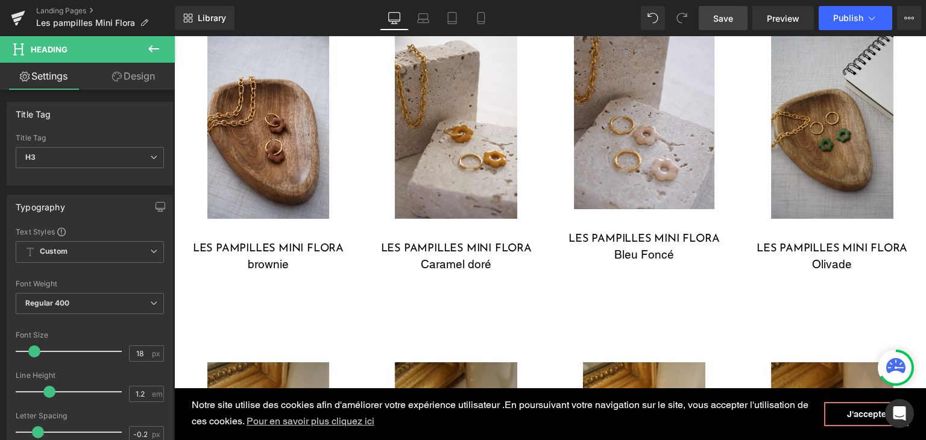
click at [746, 27] on link "Save" at bounding box center [723, 18] width 49 height 24
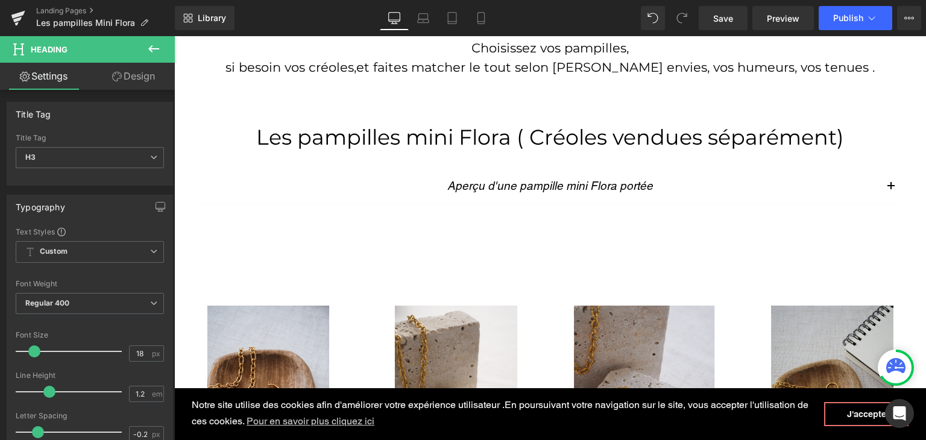
scroll to position [526, 0]
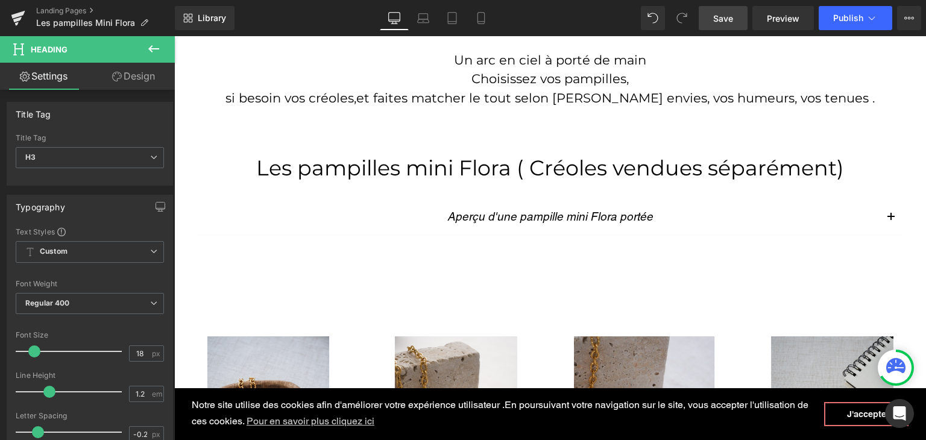
click at [727, 25] on link "Save" at bounding box center [723, 18] width 49 height 24
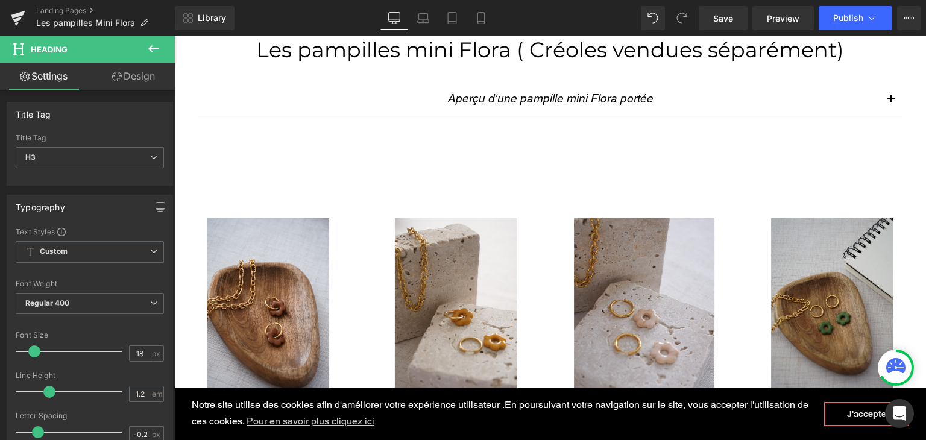
scroll to position [647, 0]
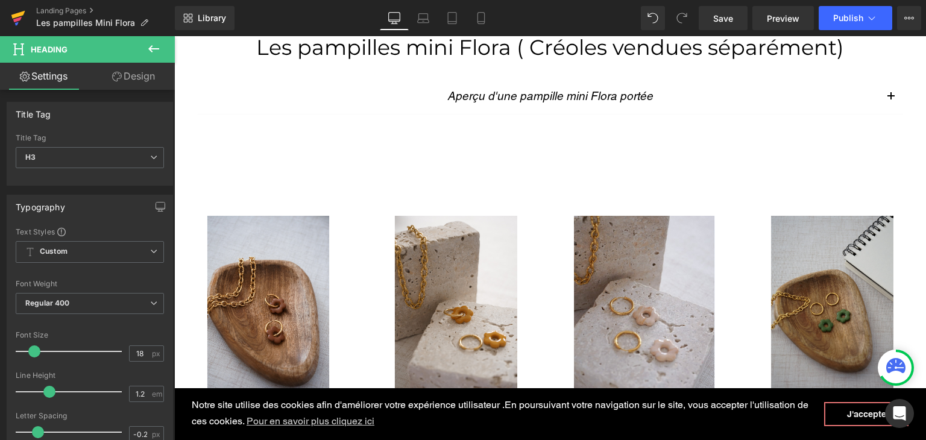
click at [19, 25] on icon at bounding box center [18, 18] width 14 height 30
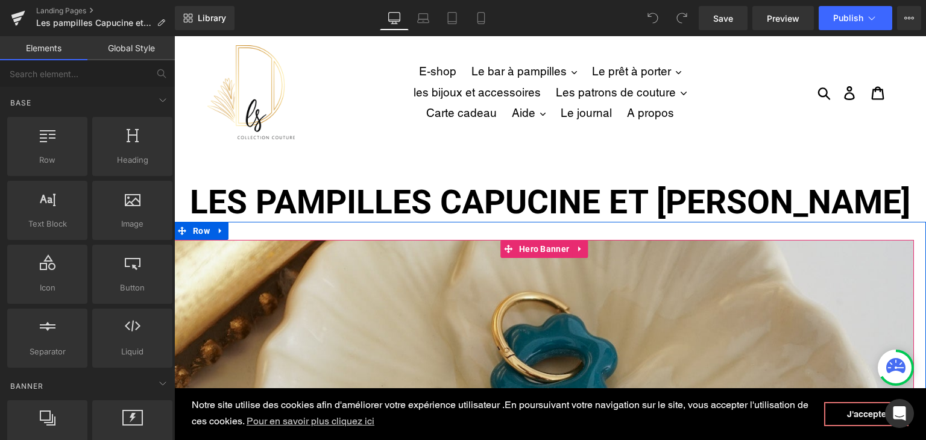
click at [379, 343] on div at bounding box center [544, 399] width 740 height 319
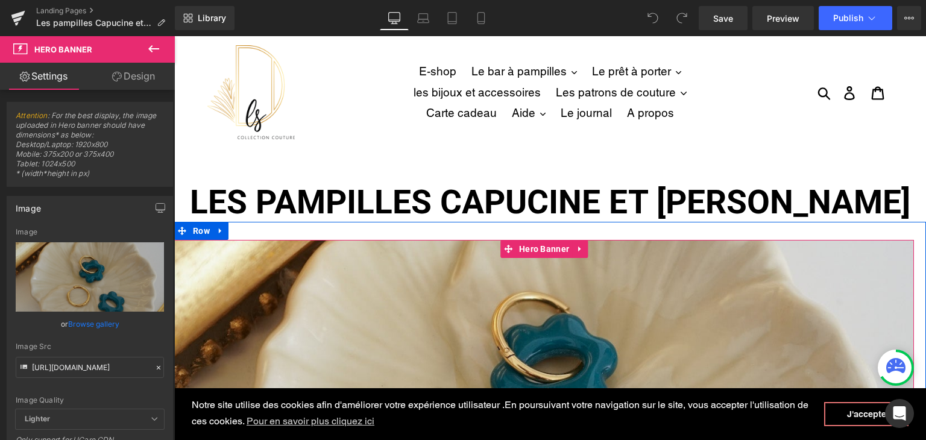
click at [574, 298] on div at bounding box center [544, 399] width 740 height 319
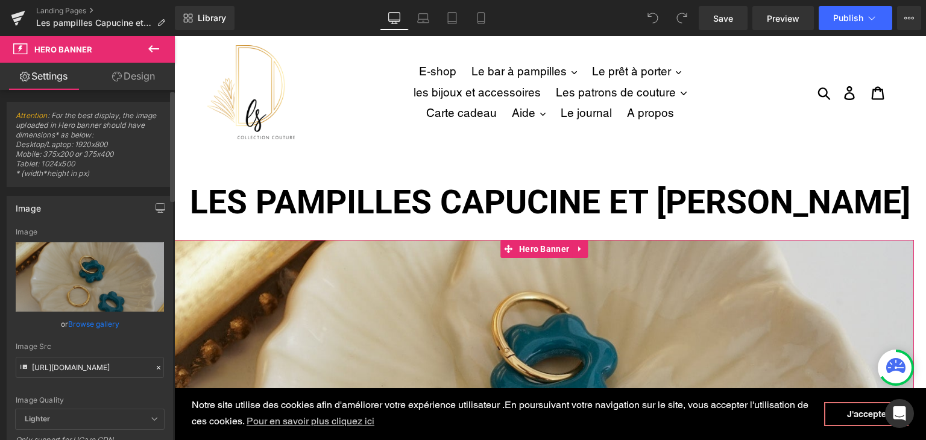
click at [156, 367] on icon at bounding box center [158, 367] width 8 height 8
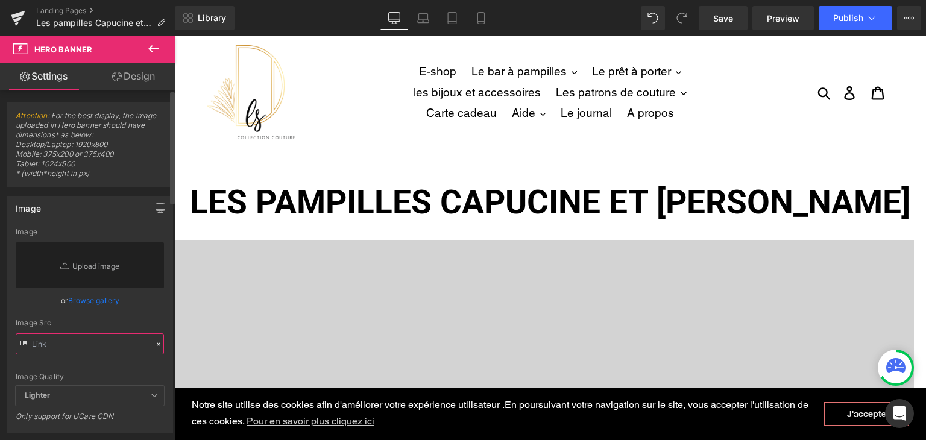
paste input "https://cdn.shopify.com/s/files/1/0251/3371/1412/files/DSC01302.jpg?v=1756311043"
type input "https://cdn.shopify.com/s/files/1/0251/3371/1412/files/DSC01302.jpg?v=1756311043"
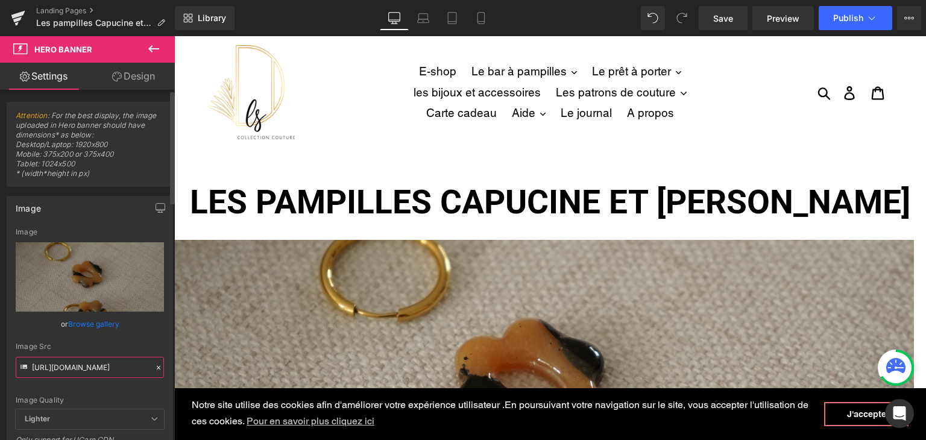
click at [139, 366] on input "https://cdn.shopify.com/s/files/1/0251/3371/1412/files/DSC01302.jpg?v=1756311043" at bounding box center [90, 367] width 148 height 21
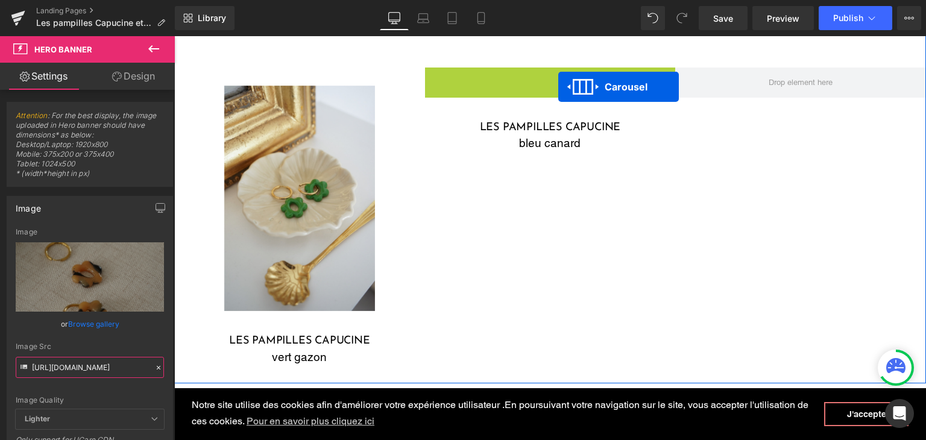
scroll to position [458, 0]
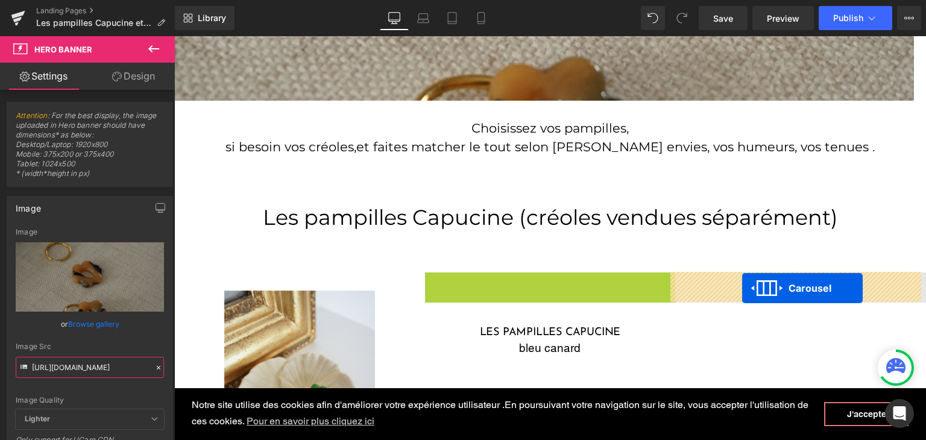
drag, startPoint x: 514, startPoint y: 74, endPoint x: 742, endPoint y: 288, distance: 312.1
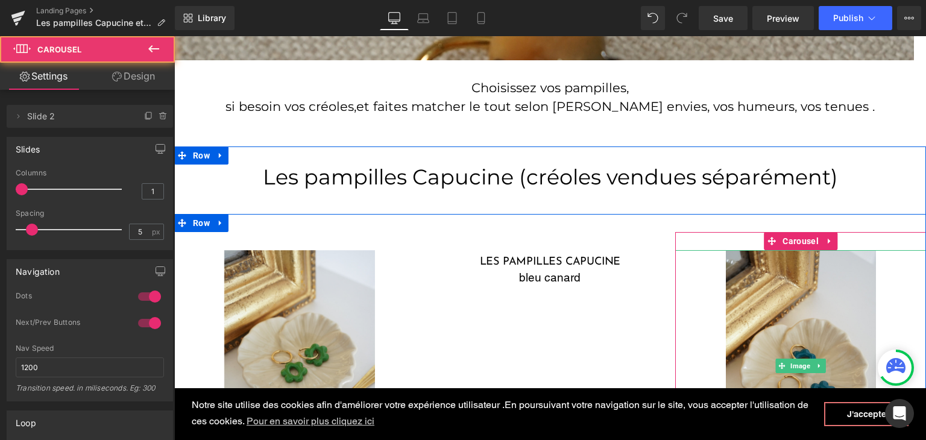
scroll to position [639, 0]
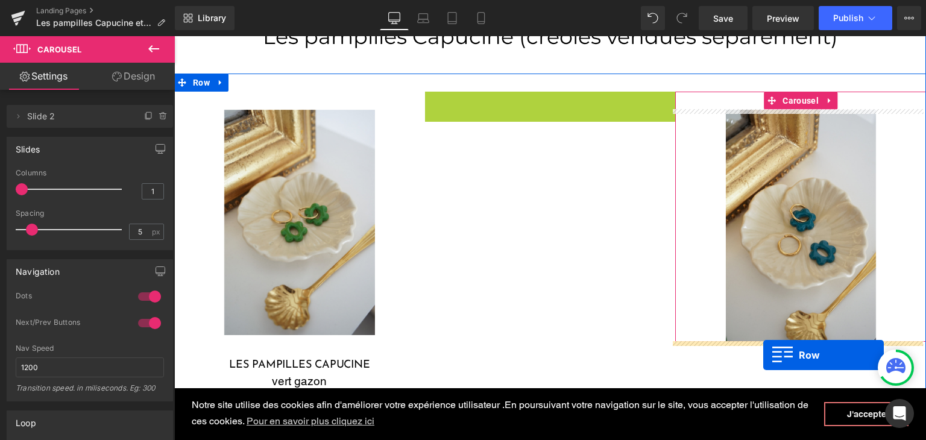
drag, startPoint x: 429, startPoint y: 99, endPoint x: 763, endPoint y: 355, distance: 421.3
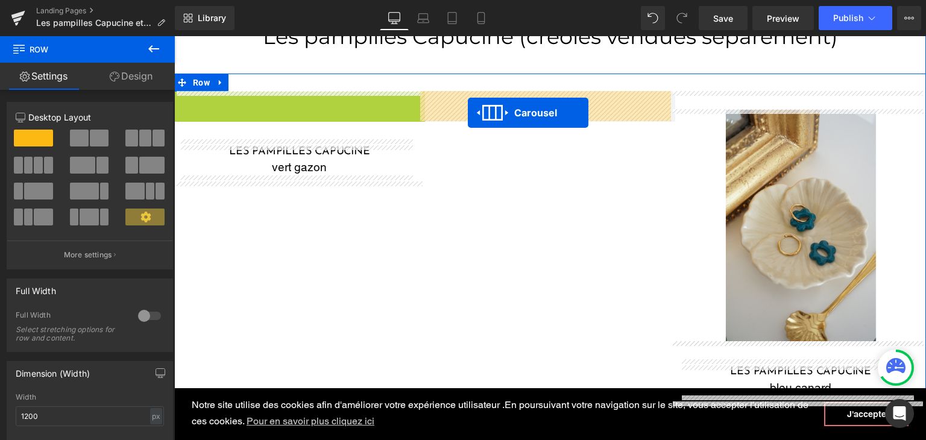
drag, startPoint x: 268, startPoint y: 100, endPoint x: 372, endPoint y: 117, distance: 105.6
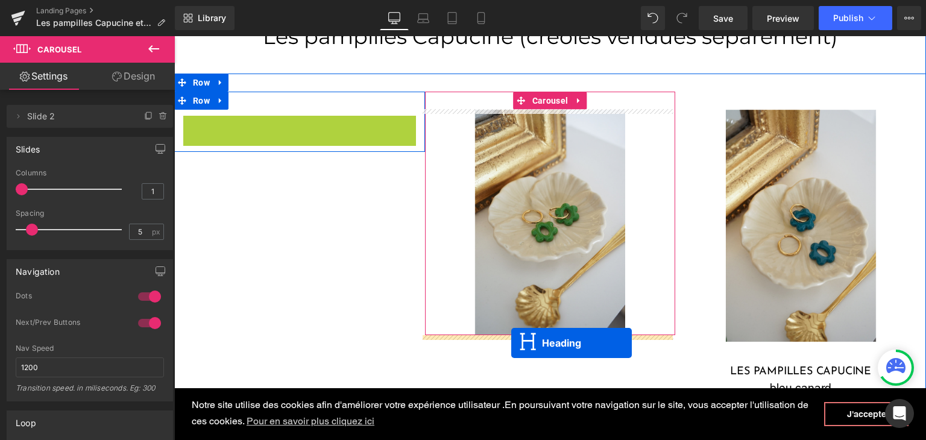
drag, startPoint x: 266, startPoint y: 131, endPoint x: 511, endPoint y: 343, distance: 324.3
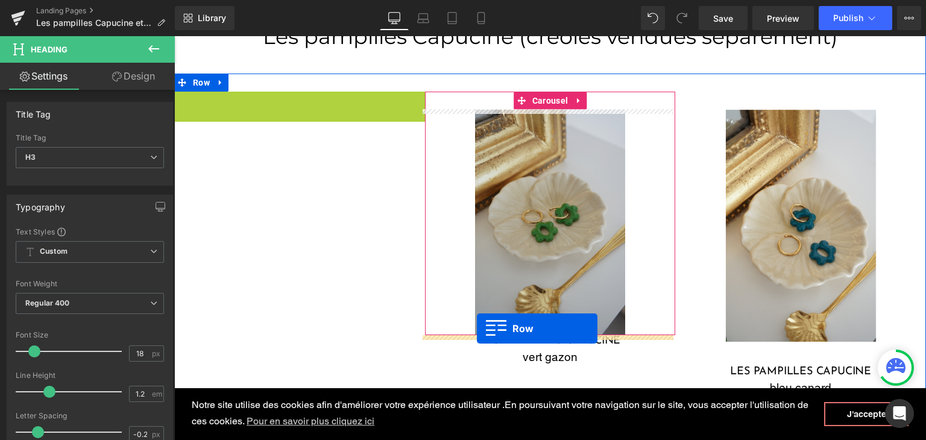
drag, startPoint x: 178, startPoint y: 100, endPoint x: 477, endPoint y: 328, distance: 375.8
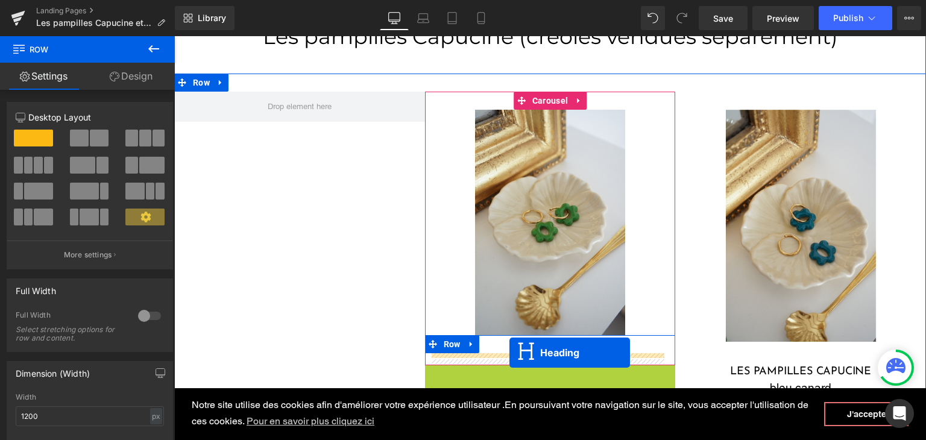
drag, startPoint x: 519, startPoint y: 382, endPoint x: 509, endPoint y: 353, distance: 31.1
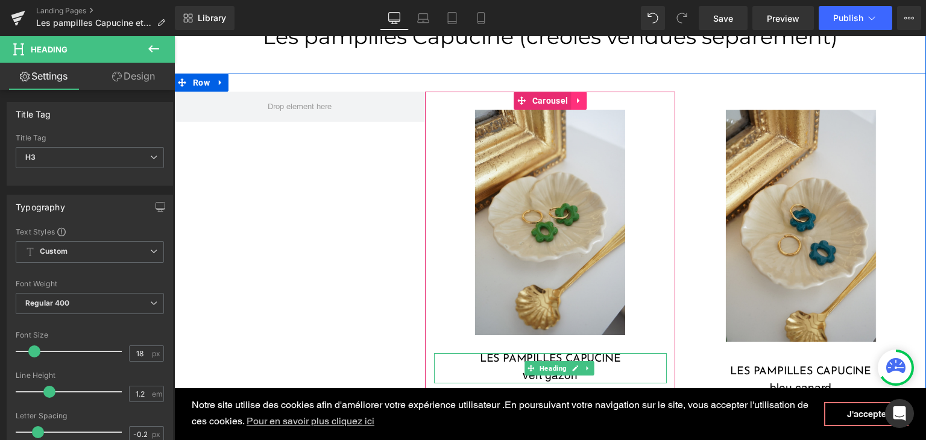
click at [574, 104] on icon at bounding box center [578, 100] width 8 height 9
click at [568, 101] on icon at bounding box center [571, 100] width 8 height 8
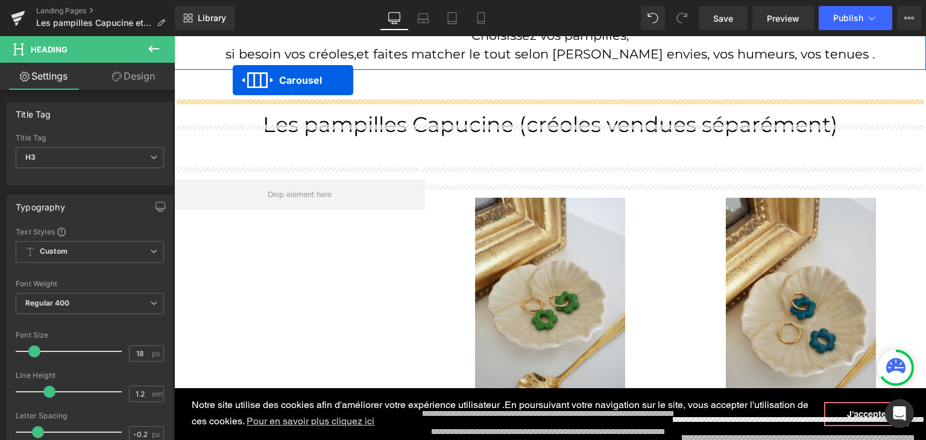
scroll to position [467, 0]
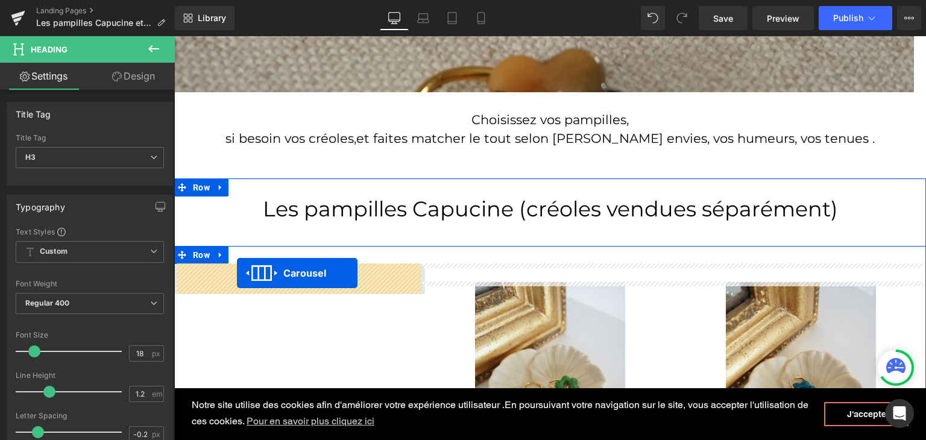
drag, startPoint x: 516, startPoint y: 165, endPoint x: 237, endPoint y: 273, distance: 299.2
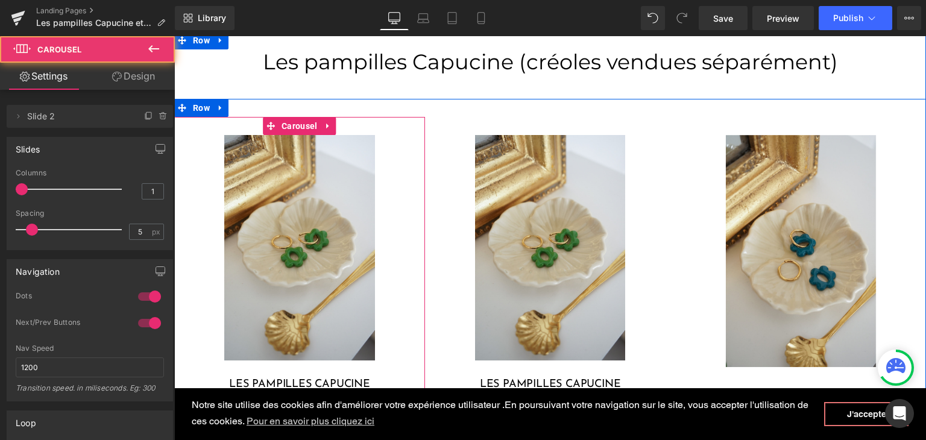
scroll to position [647, 0]
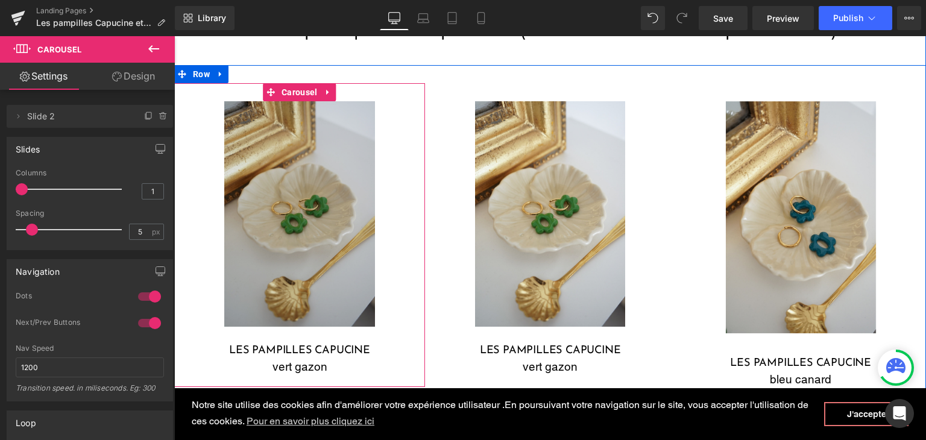
click at [310, 259] on img at bounding box center [299, 213] width 151 height 225
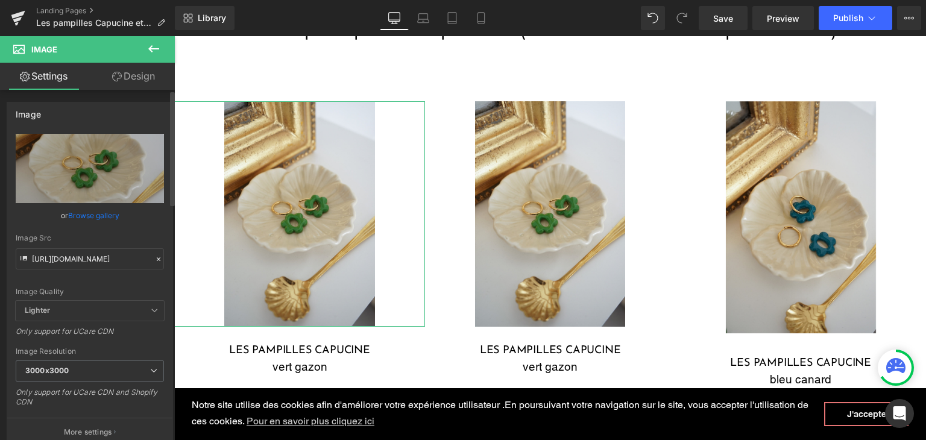
click at [154, 259] on icon at bounding box center [158, 259] width 8 height 8
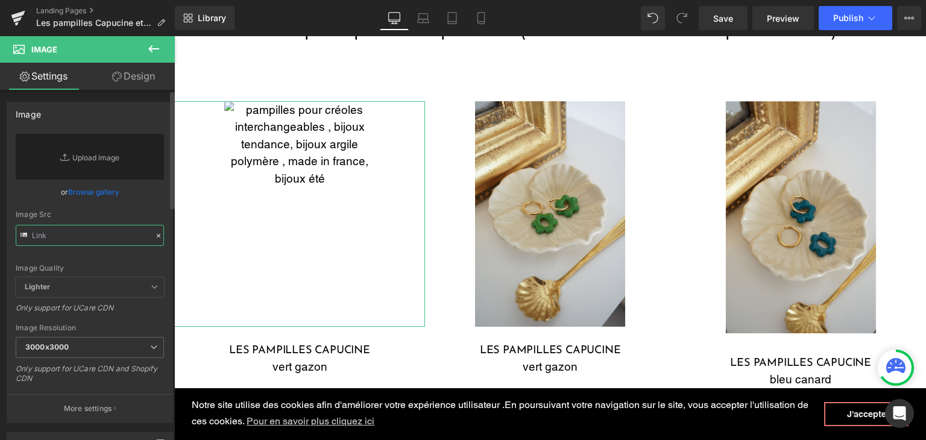
paste input "https://cdn.shopify.com/s/files/1/0251/3371/1412/files/DSC01302.jpg?v=1756311043"
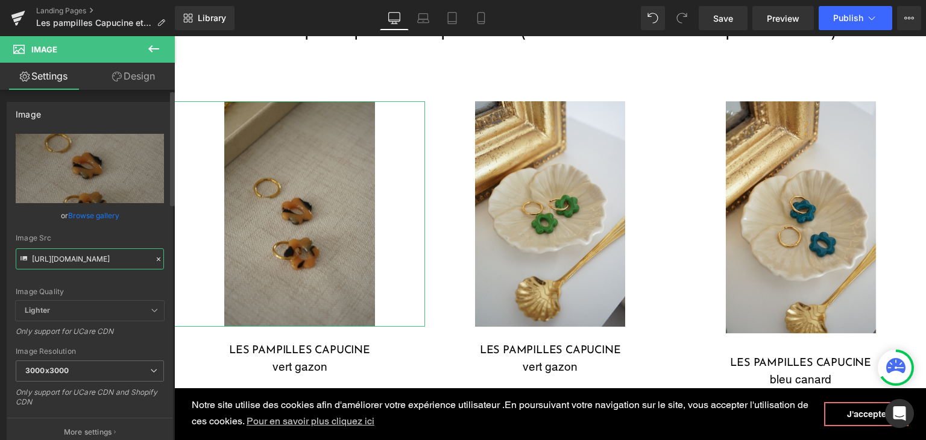
type input "https://cdn.shopify.com/s/files/1/0251/3371/1412/files/DSC01302_3000x3000.jpg?v…"
click at [124, 288] on div "Image Quality" at bounding box center [90, 292] width 148 height 8
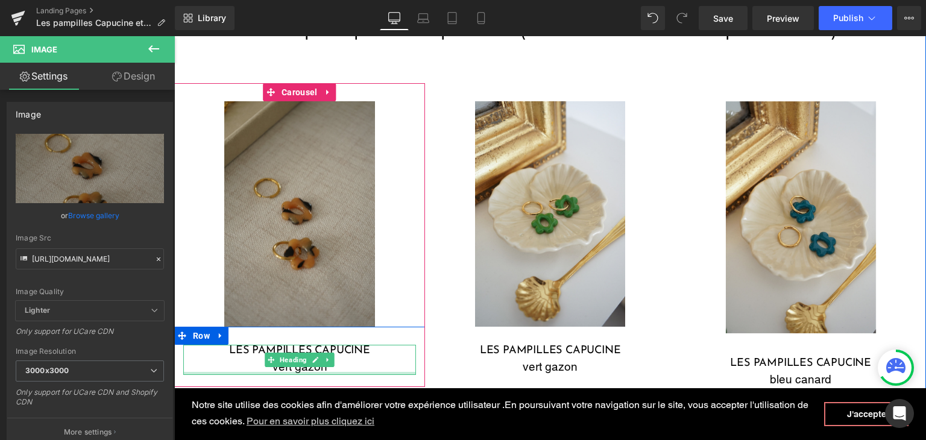
click at [347, 366] on div "vert gazon" at bounding box center [299, 366] width 233 height 17
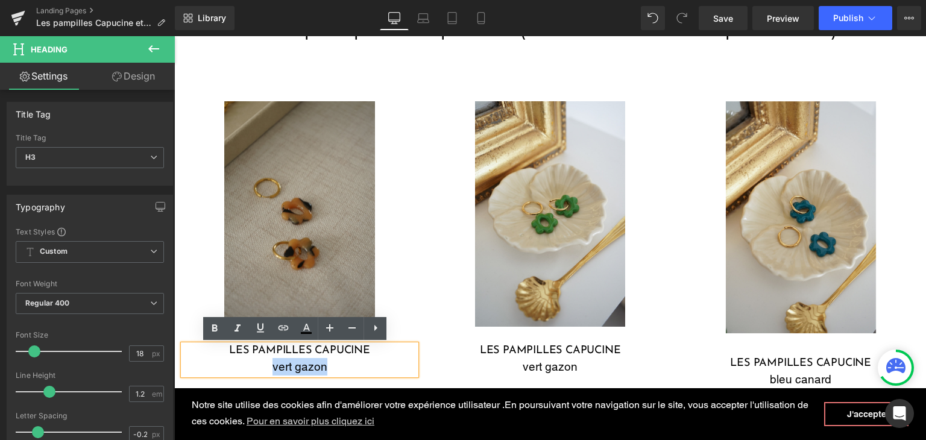
drag, startPoint x: 332, startPoint y: 369, endPoint x: 263, endPoint y: 368, distance: 69.3
click at [263, 368] on div "vert gazon" at bounding box center [299, 366] width 233 height 17
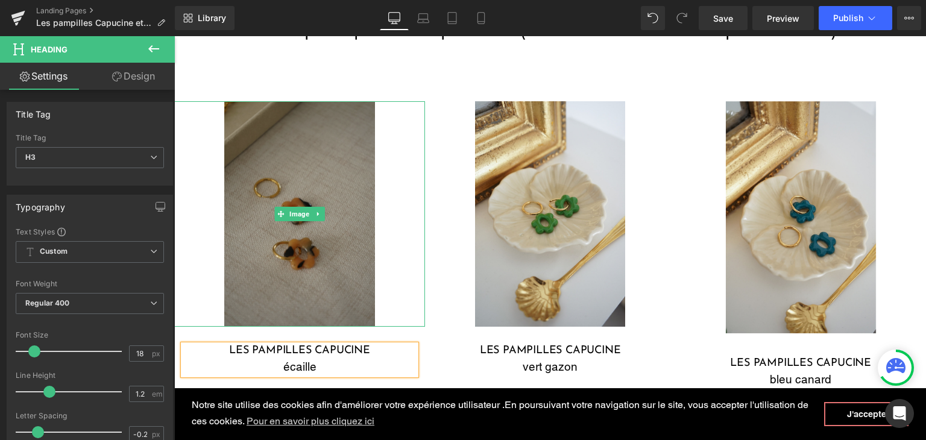
click at [307, 292] on img at bounding box center [299, 213] width 151 height 225
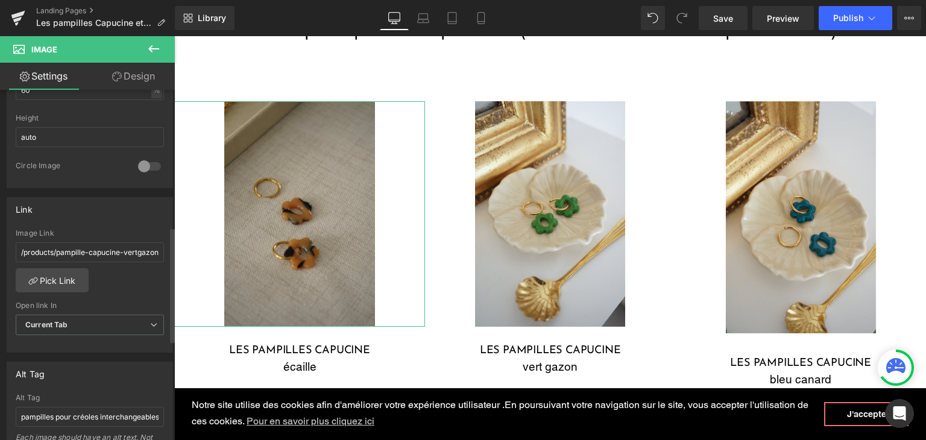
scroll to position [422, 0]
click at [71, 281] on link "Pick Link" at bounding box center [52, 279] width 73 height 24
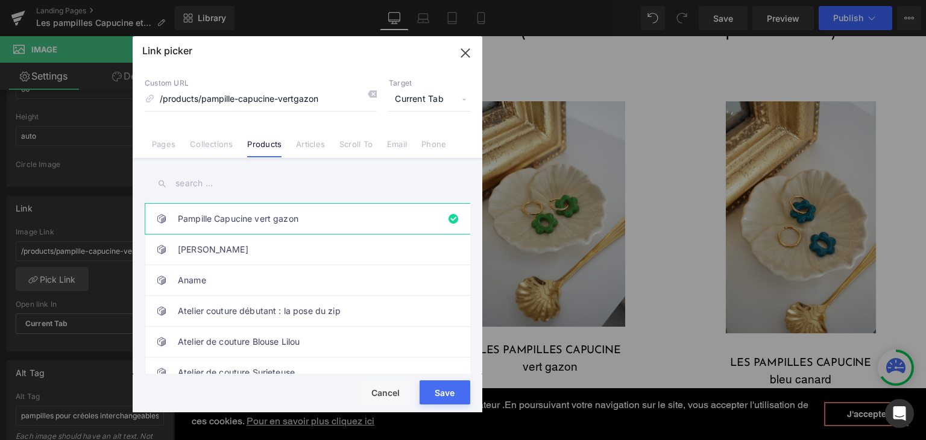
click at [250, 181] on input "text" at bounding box center [307, 183] width 325 height 27
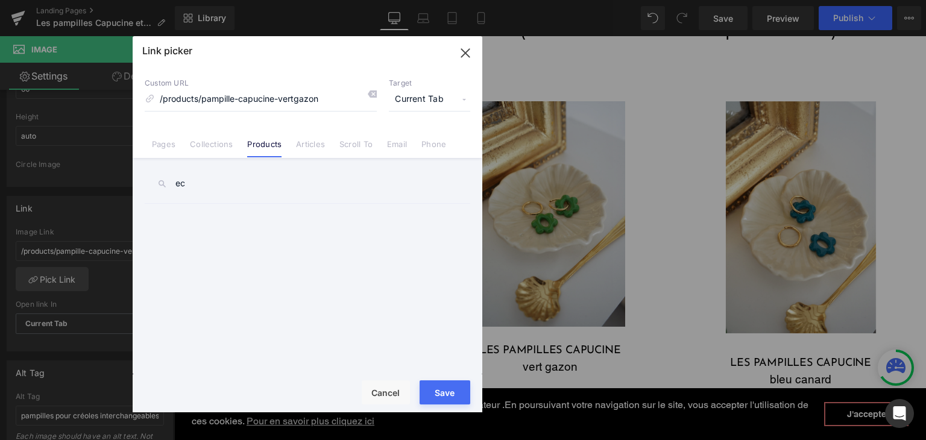
type input "e"
type input "éca"
click at [260, 223] on link "Pampille Capucine écaille" at bounding box center [310, 219] width 265 height 30
type input "/products/pampille-capucine-bleu-canard-copie"
click at [443, 391] on div "Rendering Content" at bounding box center [463, 392] width 74 height 13
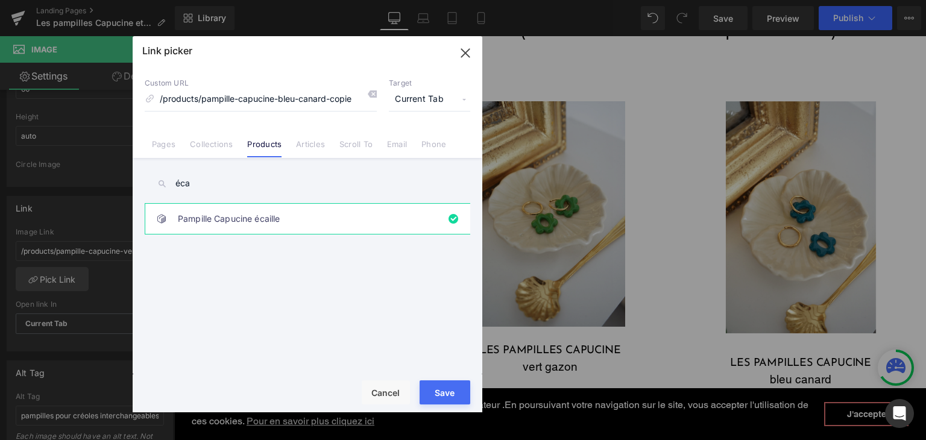
type input "/products/pampille-capucine-bleu-canard-copie"
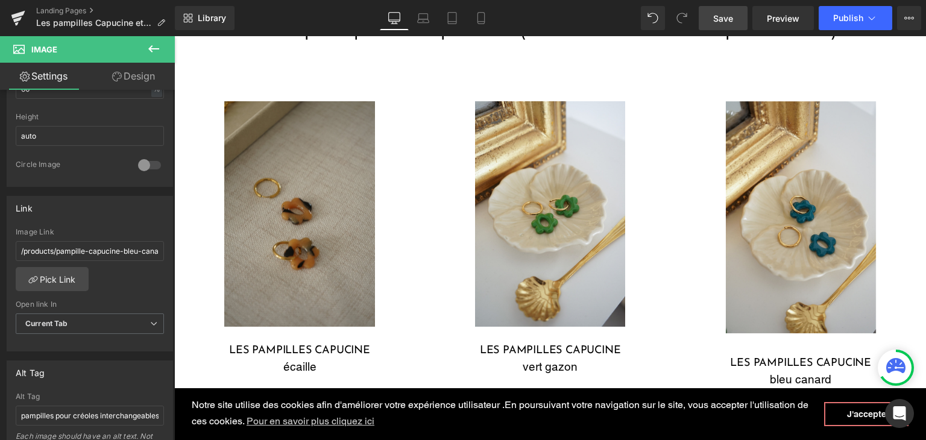
click at [731, 20] on span "Save" at bounding box center [723, 18] width 20 height 13
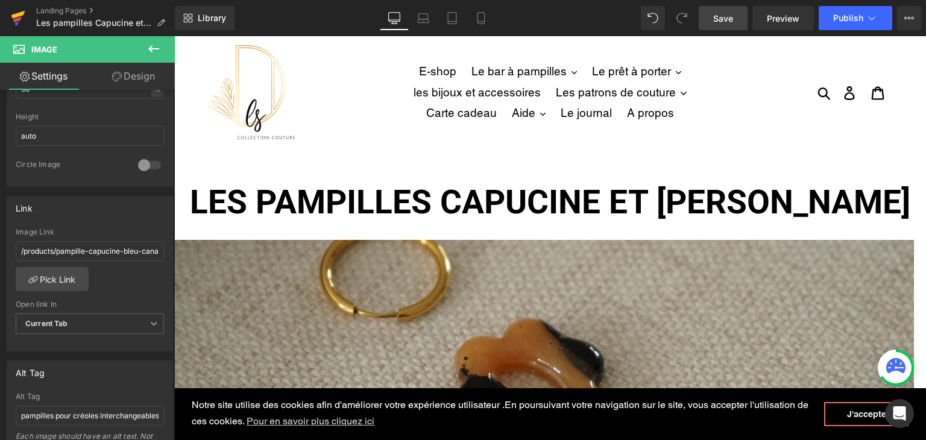
click at [13, 18] on icon at bounding box center [18, 18] width 14 height 30
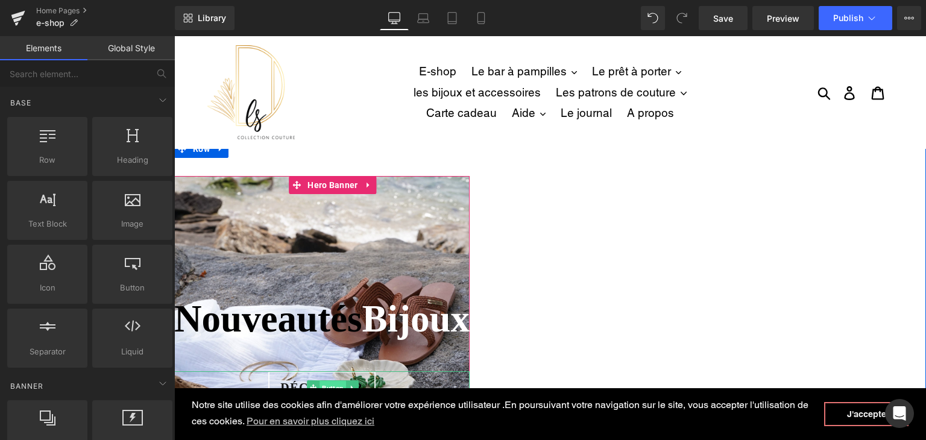
click at [339, 380] on link "Button" at bounding box center [326, 387] width 39 height 14
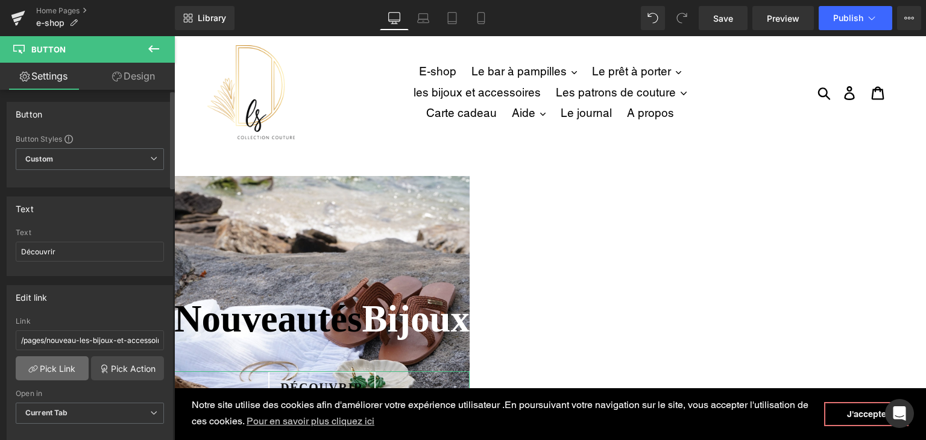
click at [44, 360] on link "Pick Link" at bounding box center [52, 368] width 73 height 24
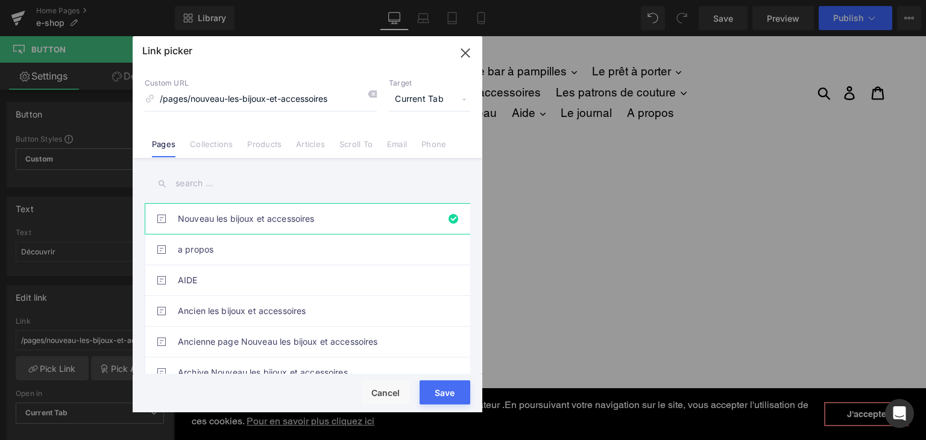
click at [301, 178] on input "text" at bounding box center [307, 183] width 325 height 27
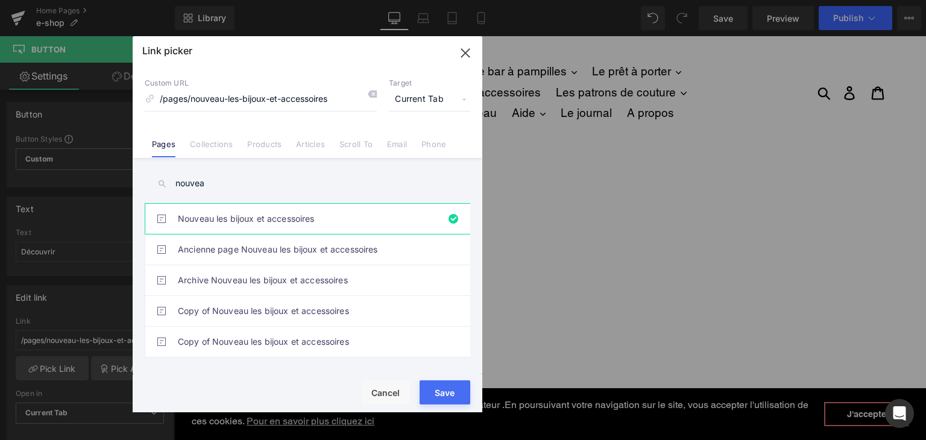
type input "nouvea"
click at [278, 215] on link "Nouveau les bijoux et accessoires" at bounding box center [310, 219] width 265 height 30
click at [445, 391] on div "Rendering Content" at bounding box center [463, 392] width 74 height 13
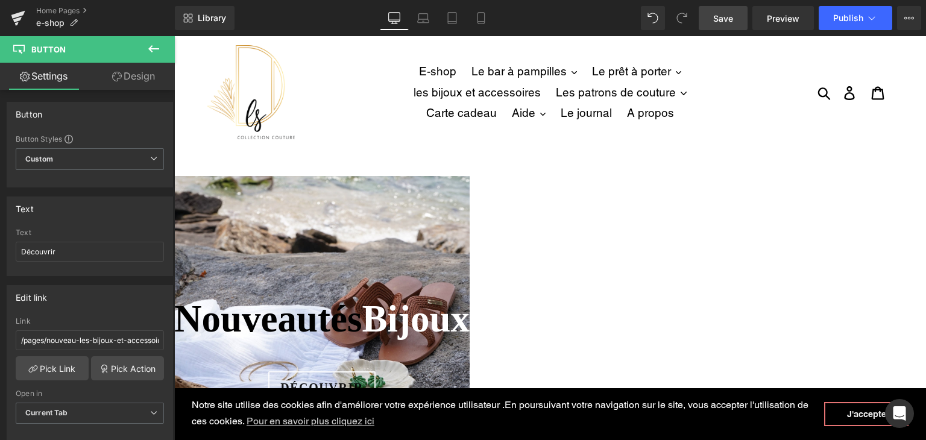
click at [732, 27] on link "Save" at bounding box center [723, 18] width 49 height 24
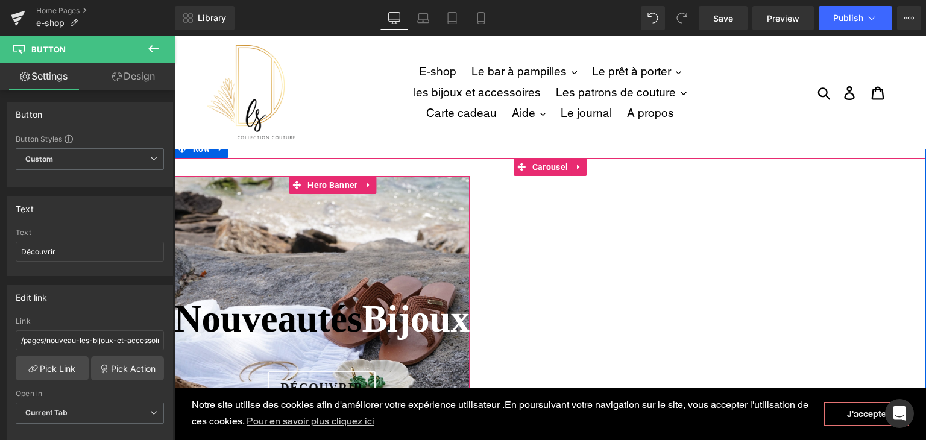
click at [392, 222] on div at bounding box center [321, 350] width 295 height 348
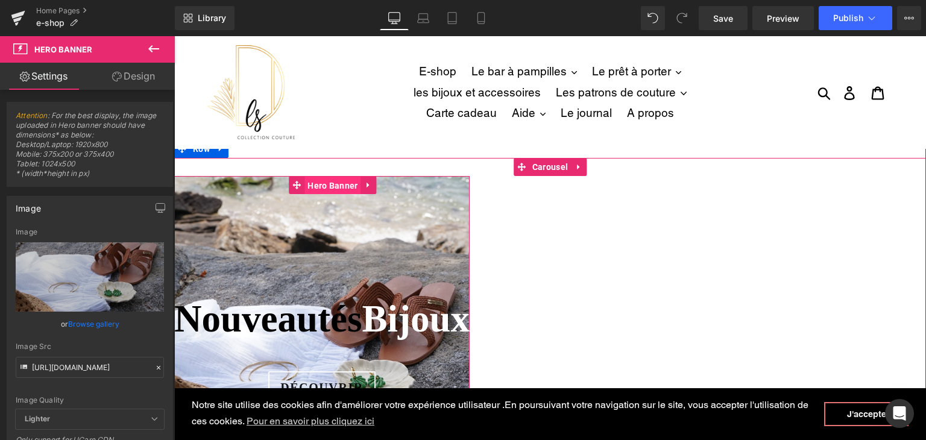
click at [309, 186] on span "Hero Banner" at bounding box center [332, 186] width 56 height 18
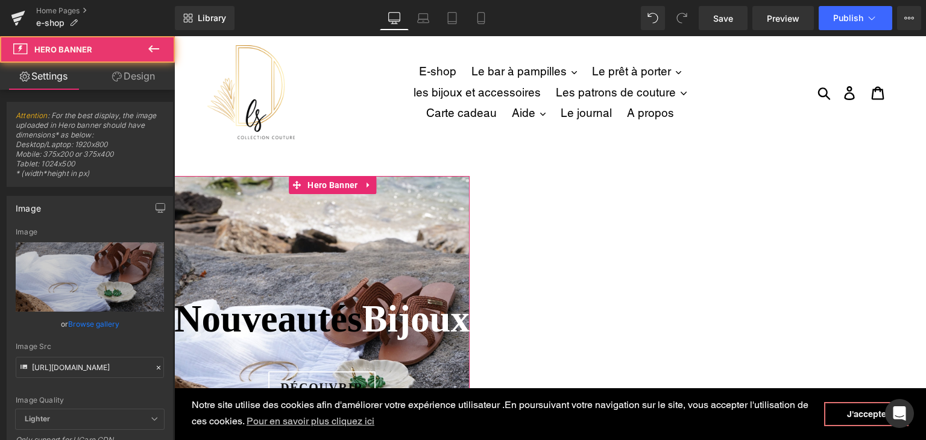
click at [142, 80] on link "Design" at bounding box center [133, 76] width 87 height 27
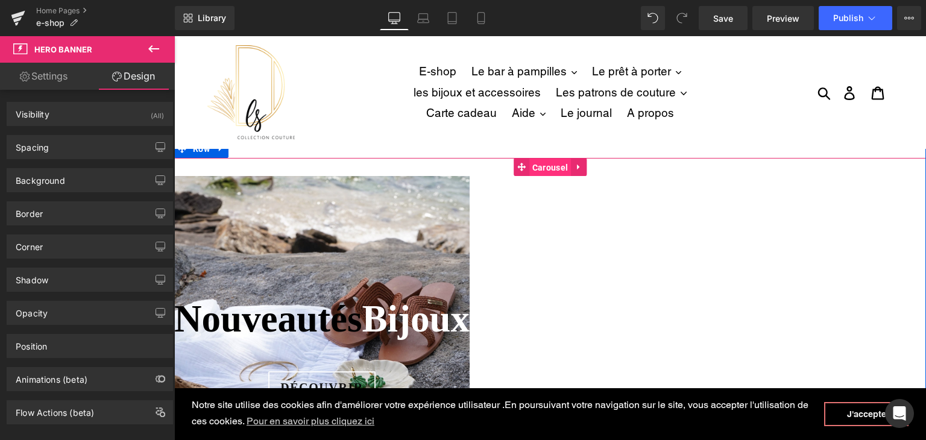
click at [544, 168] on span "Carousel" at bounding box center [550, 168] width 42 height 18
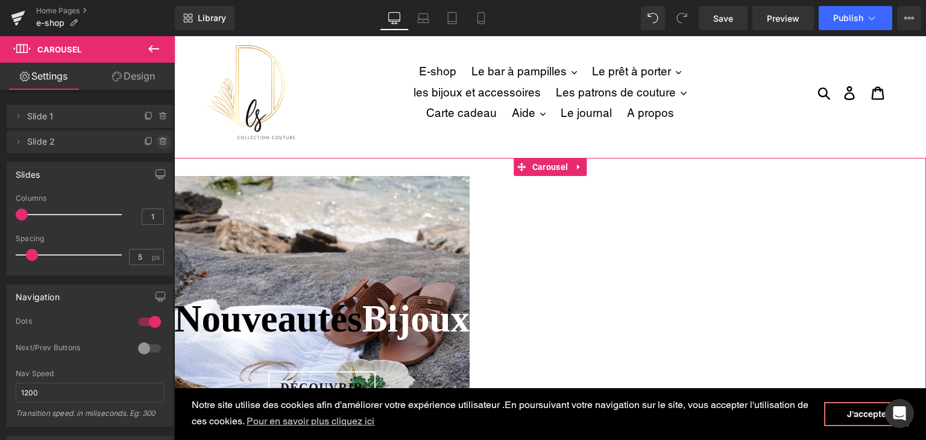
click at [156, 138] on span at bounding box center [163, 141] width 14 height 14
click at [147, 143] on button "Delete" at bounding box center [150, 142] width 38 height 16
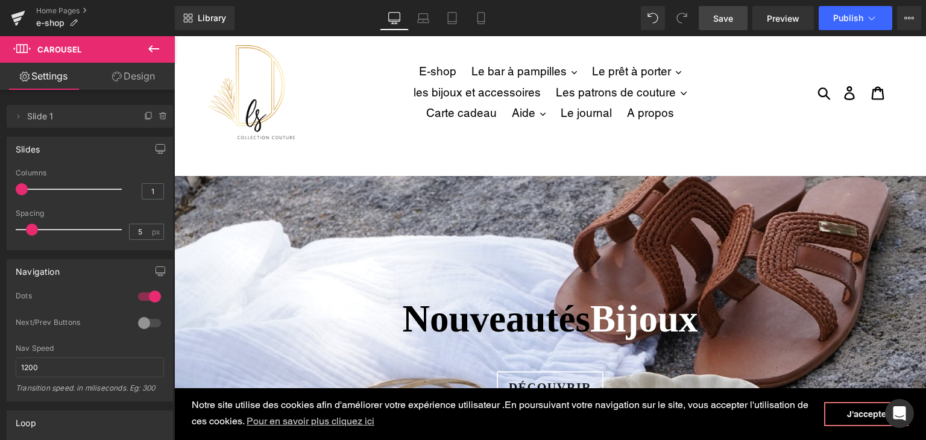
click at [736, 17] on link "Save" at bounding box center [723, 18] width 49 height 24
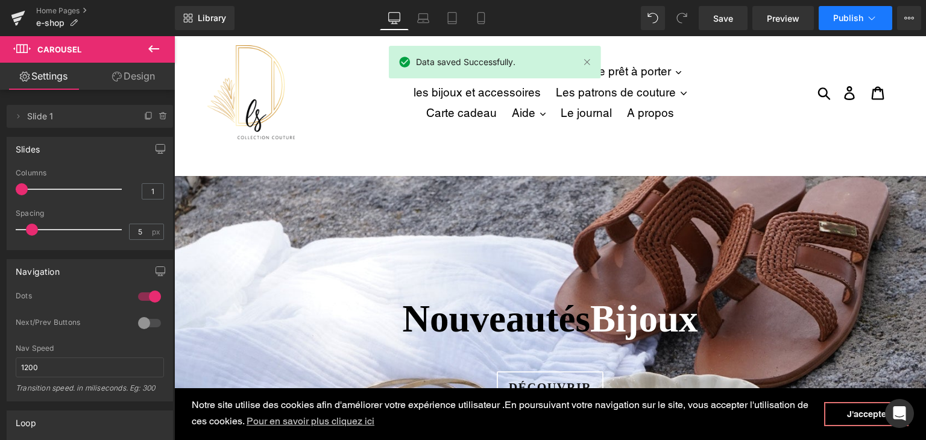
click at [851, 17] on span "Publish" at bounding box center [848, 18] width 30 height 10
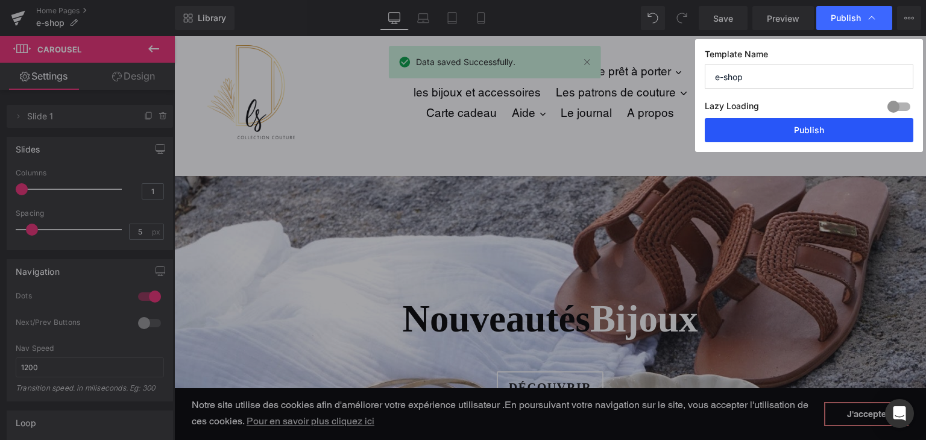
click at [790, 125] on button "Publish" at bounding box center [809, 130] width 209 height 24
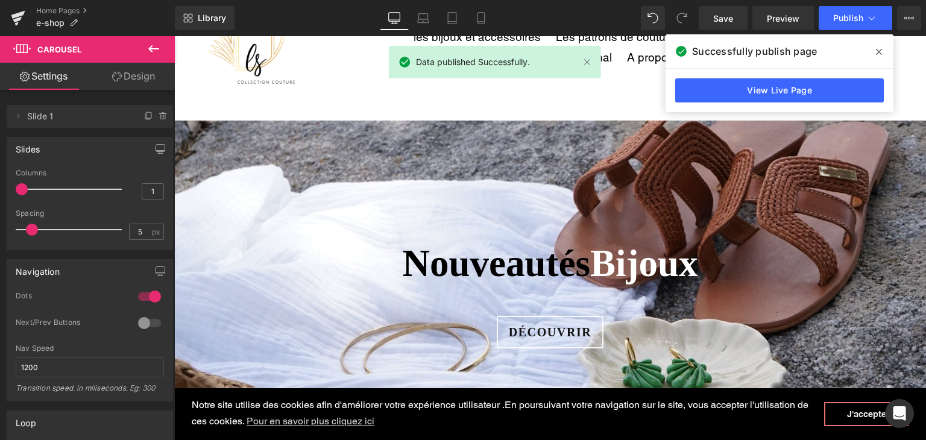
scroll to position [121, 0]
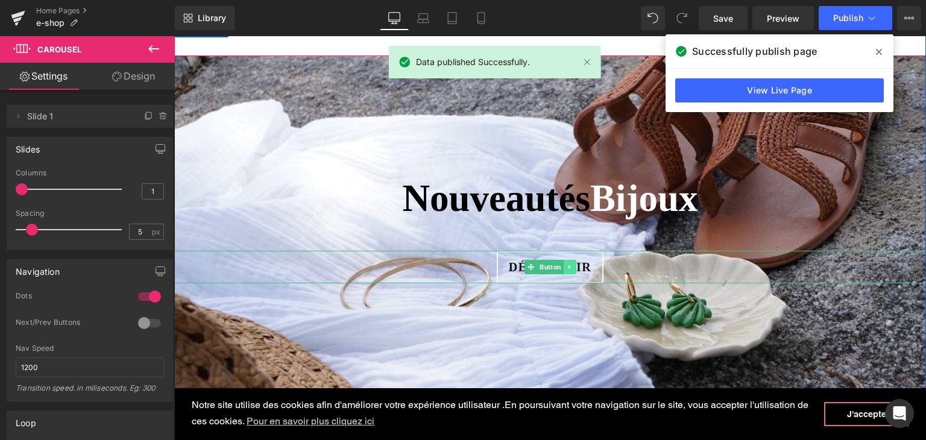
click at [568, 268] on icon at bounding box center [569, 267] width 2 height 4
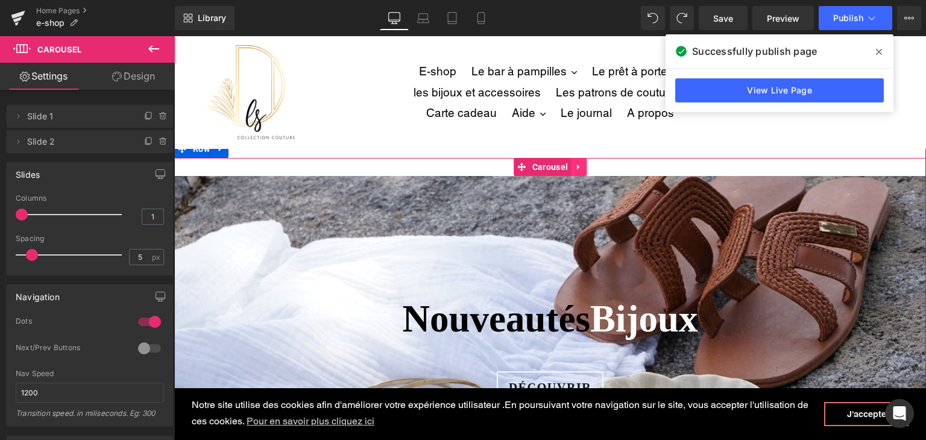
scroll to position [181, 0]
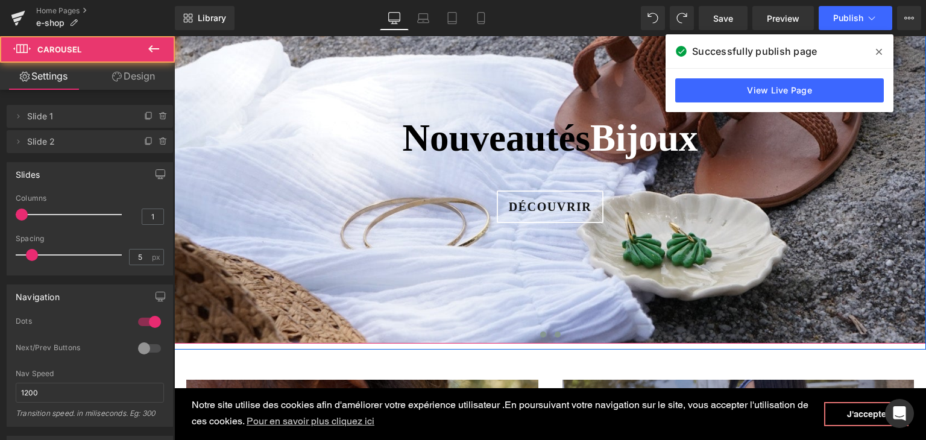
click at [556, 332] on button at bounding box center [557, 334] width 14 height 12
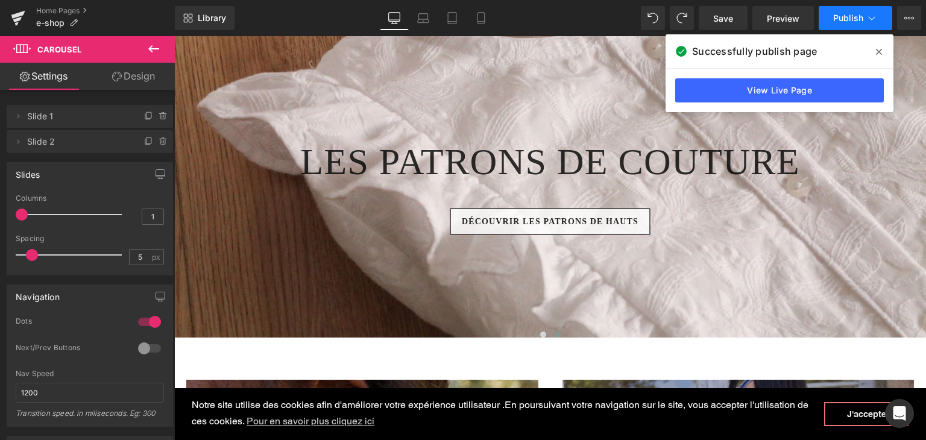
click at [832, 19] on button "Publish" at bounding box center [856, 18] width 74 height 24
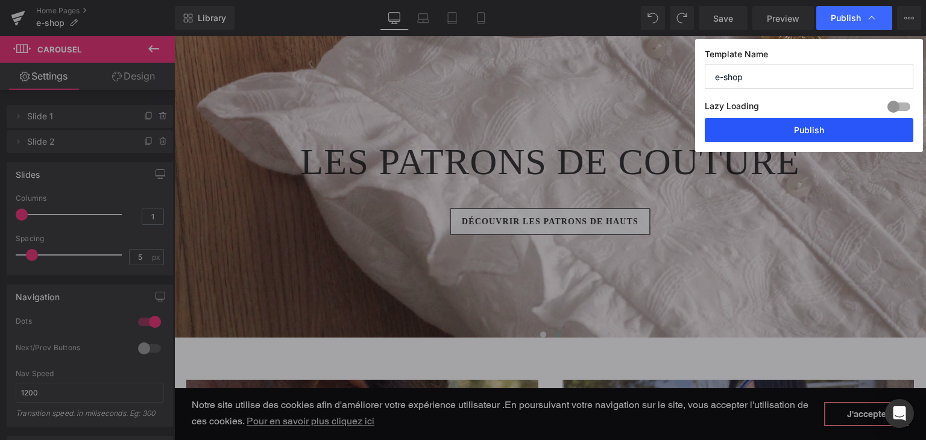
click at [797, 126] on button "Publish" at bounding box center [809, 130] width 209 height 24
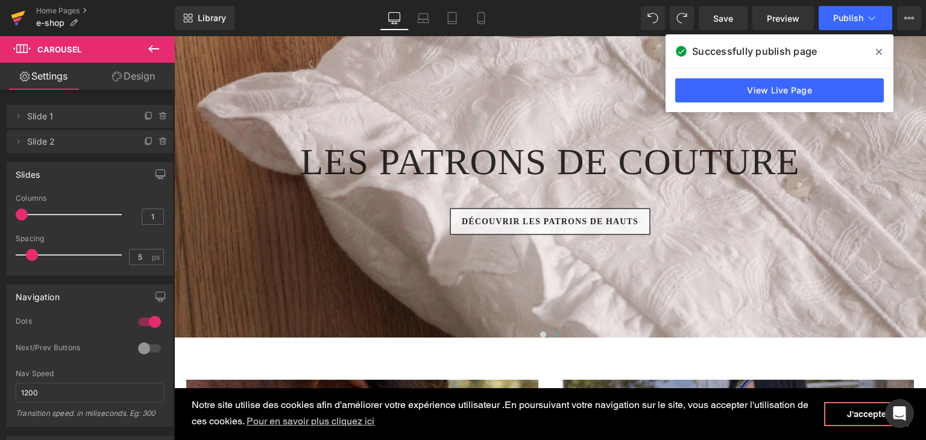
click at [19, 28] on icon at bounding box center [18, 18] width 14 height 30
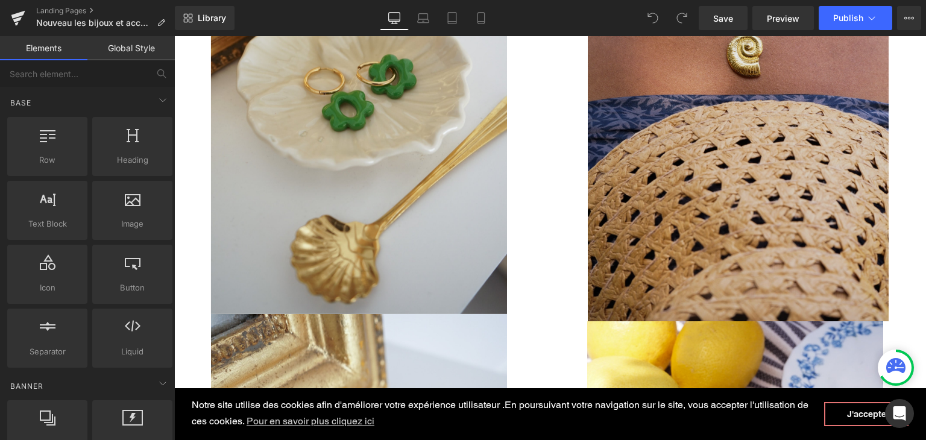
scroll to position [603, 0]
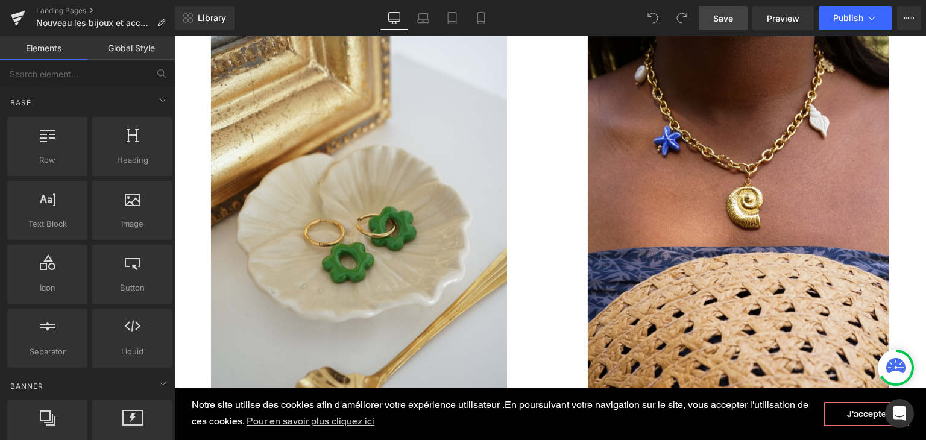
click at [718, 10] on link "Save" at bounding box center [723, 18] width 49 height 24
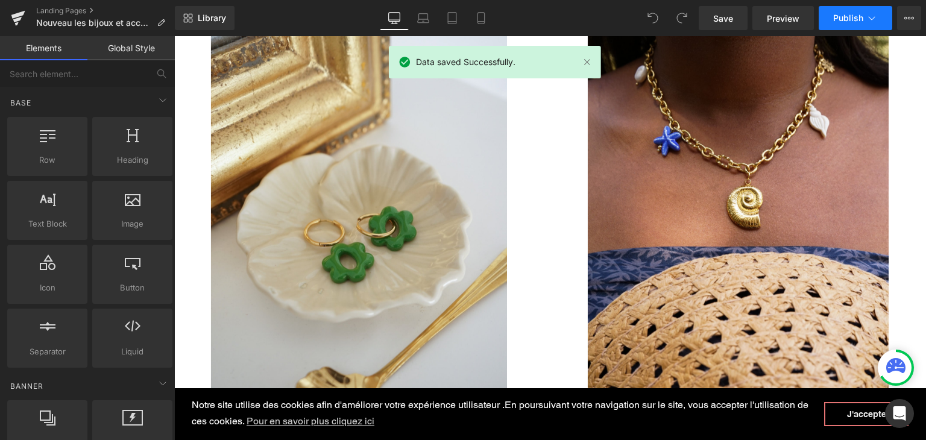
click at [825, 27] on button "Publish" at bounding box center [856, 18] width 74 height 24
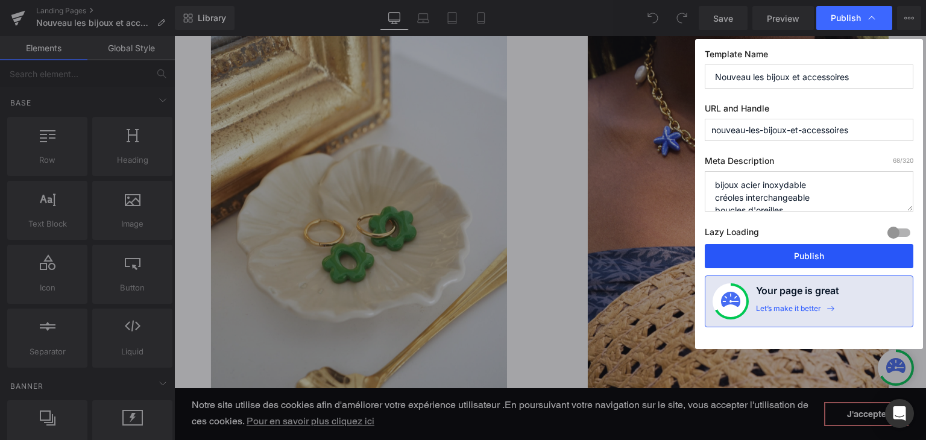
click at [778, 253] on button "Publish" at bounding box center [809, 256] width 209 height 24
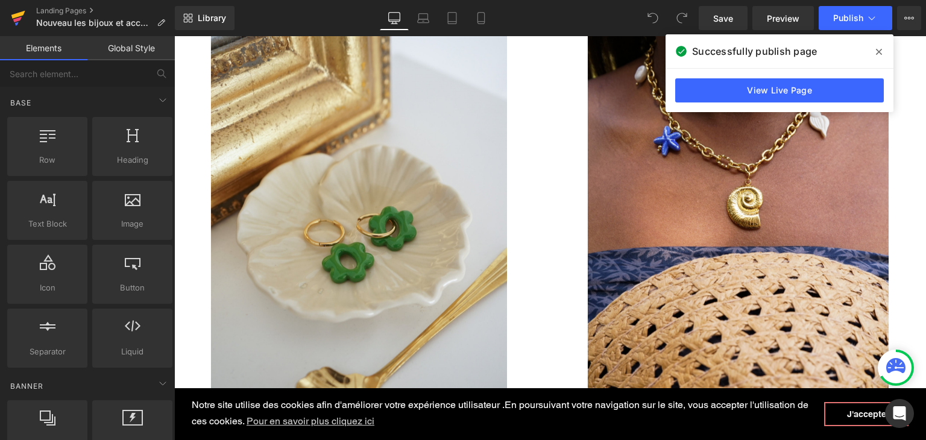
click at [12, 25] on icon at bounding box center [18, 18] width 14 height 30
